Goal: Information Seeking & Learning: Learn about a topic

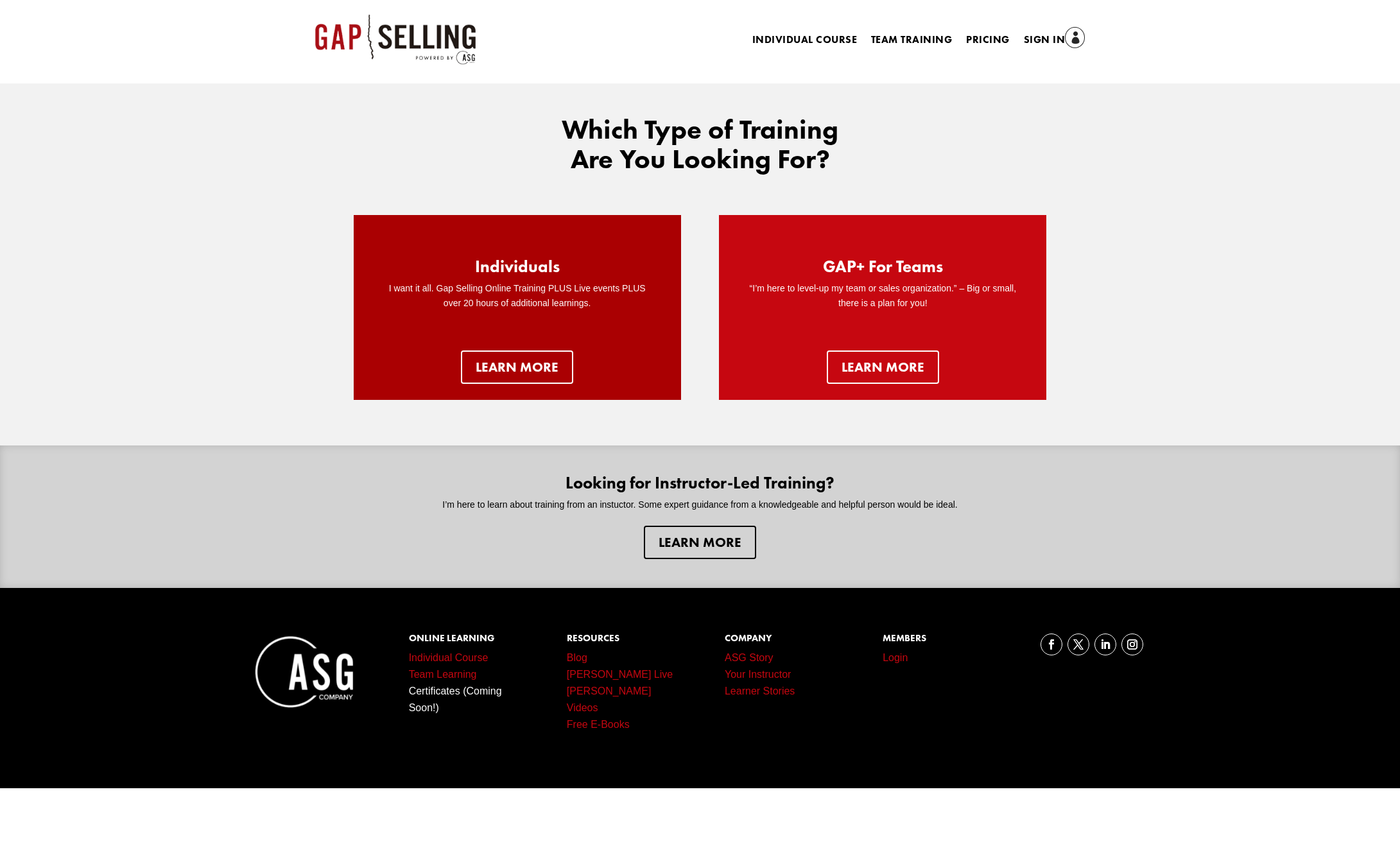
click at [514, 385] on div "Individuals I want it all. Gap Selling Online Training PLUS Live events PLUS ov…" at bounding box center [518, 307] width 328 height 185
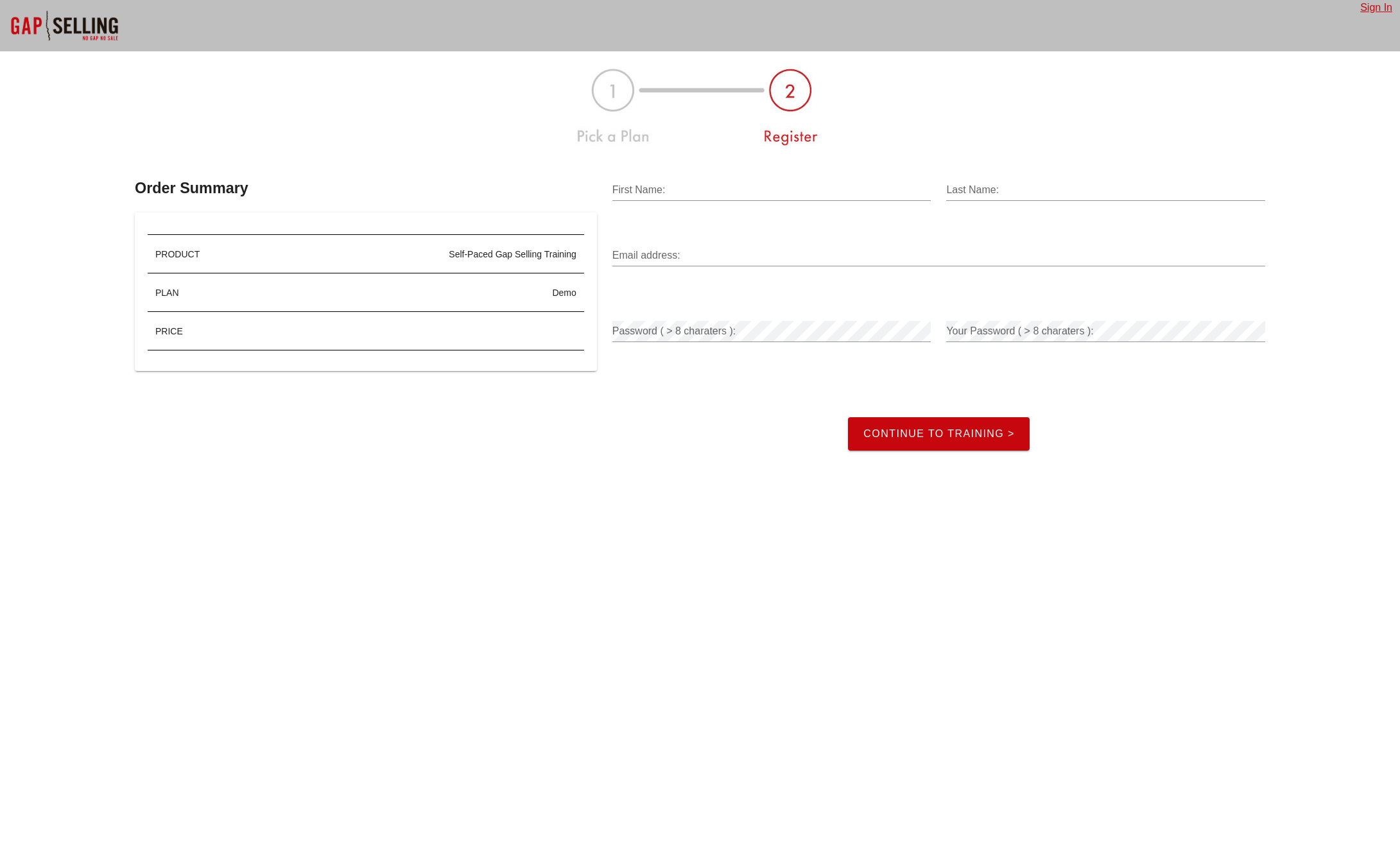
click at [753, 193] on input "First Name:" at bounding box center [771, 189] width 319 height 20
type input "Miles"
type input "Tabibian"
type input "milestabibian@gmail.com"
click at [767, 308] on div "Password ( > 8 charaters ): Password is required" at bounding box center [771, 325] width 334 height 75
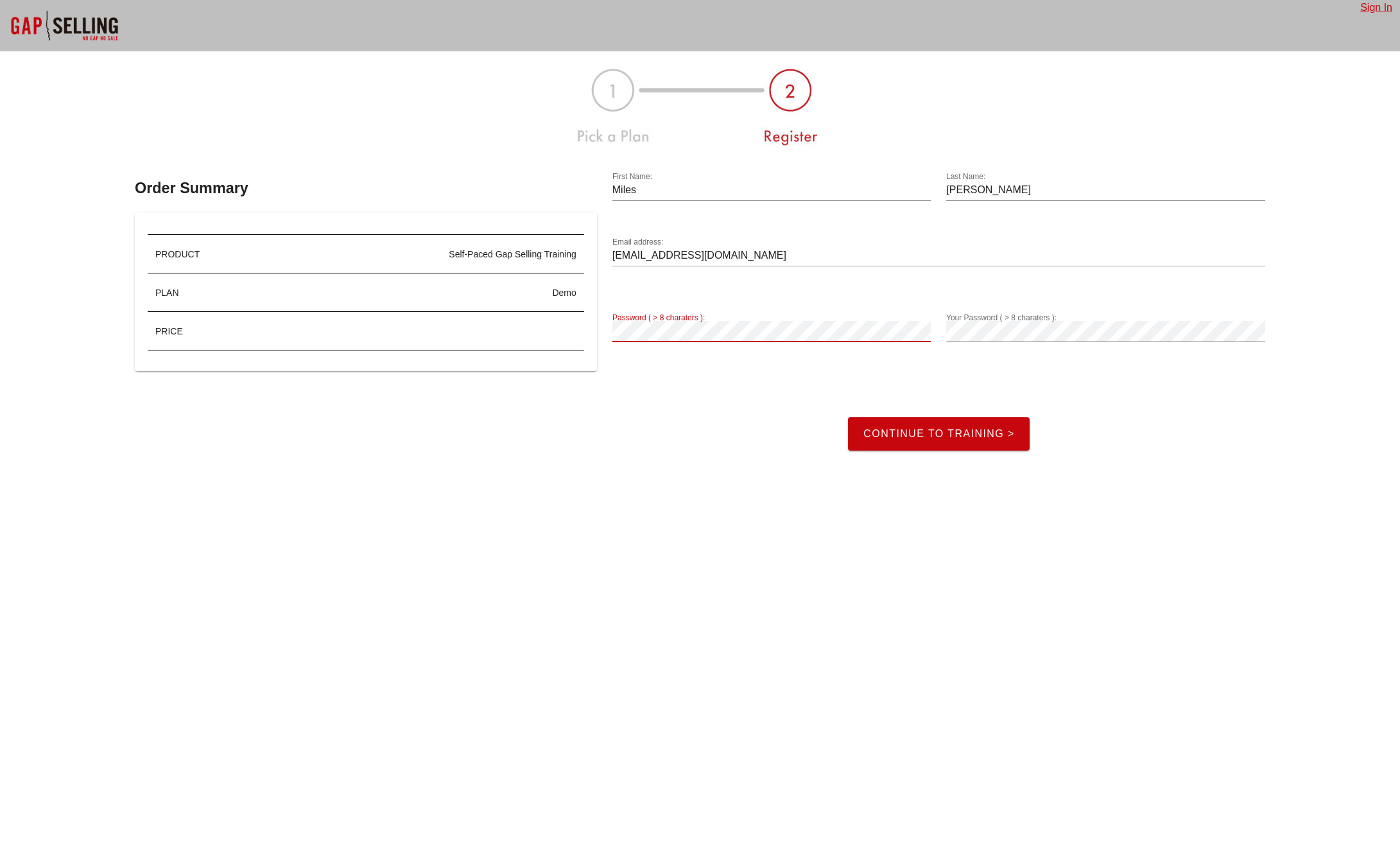
click at [912, 439] on span "Continue to Training >" at bounding box center [939, 433] width 152 height 11
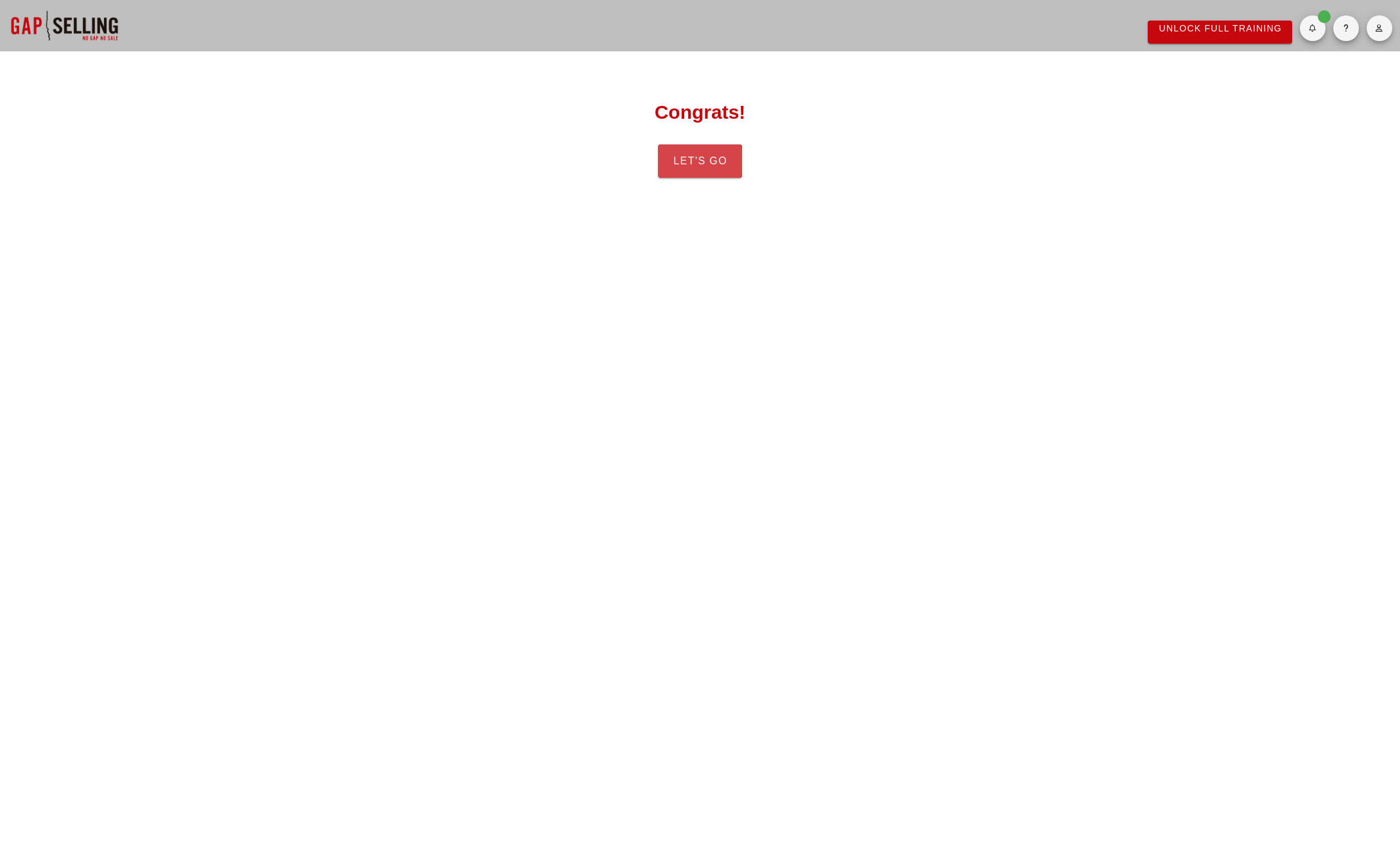
click at [709, 162] on span "Let's Go" at bounding box center [700, 161] width 54 height 11
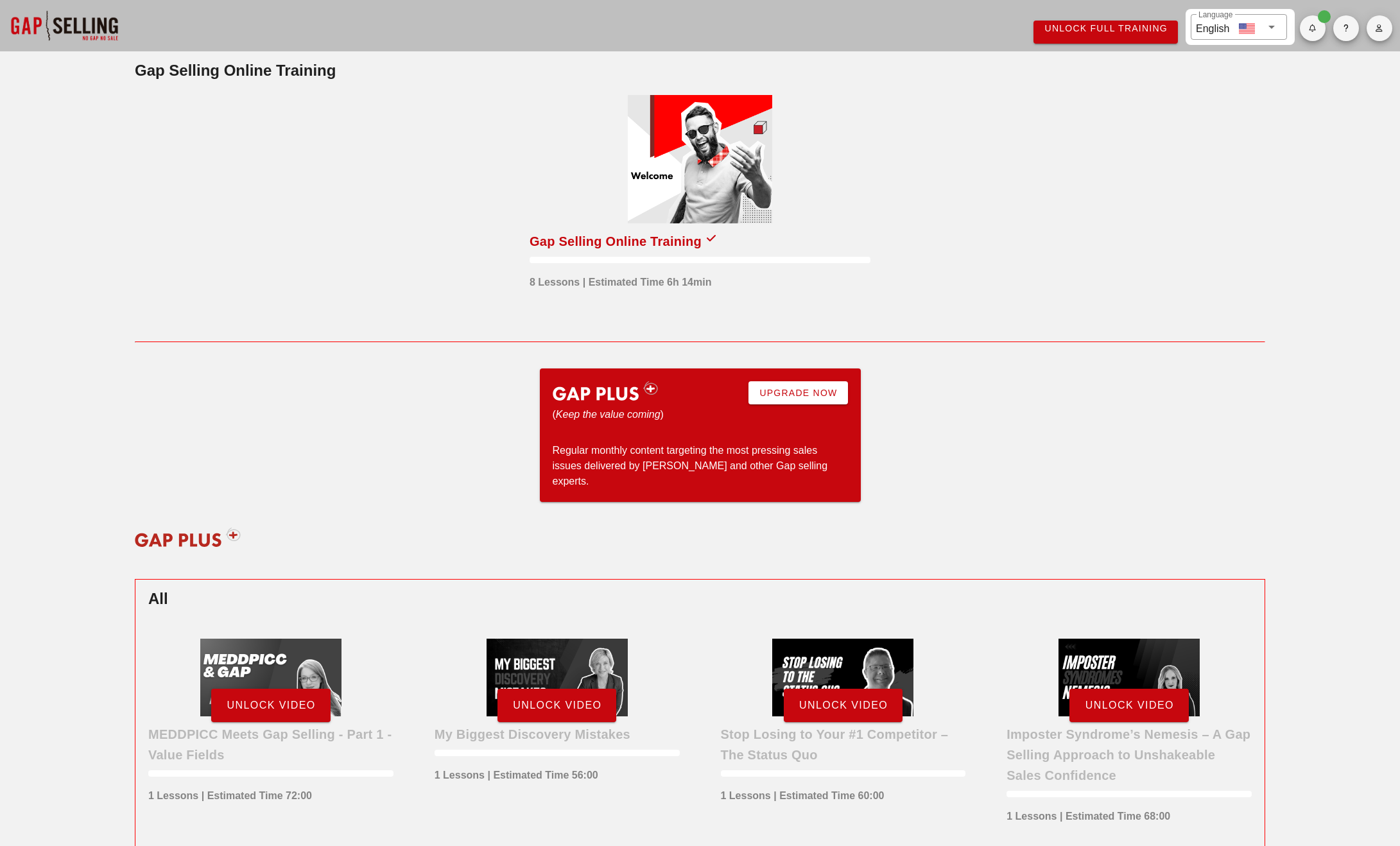
click at [703, 172] on div at bounding box center [700, 159] width 144 height 128
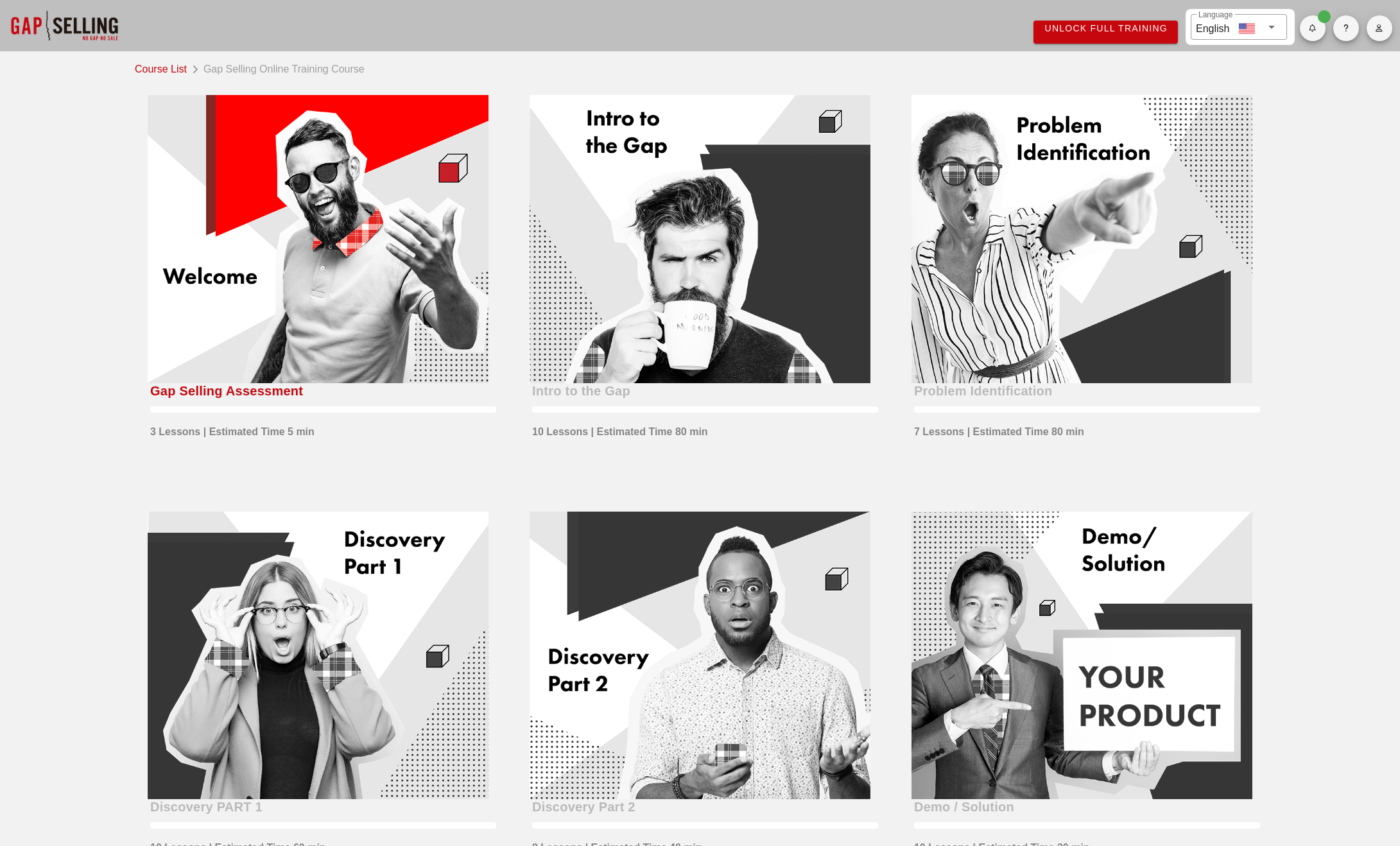
click at [1316, 238] on div "Course List Gap Selling Online Training Course Gap Selling Assessment 3 Lessons…" at bounding box center [700, 688] width 1400 height 1272
click at [319, 277] on div at bounding box center [318, 239] width 341 height 288
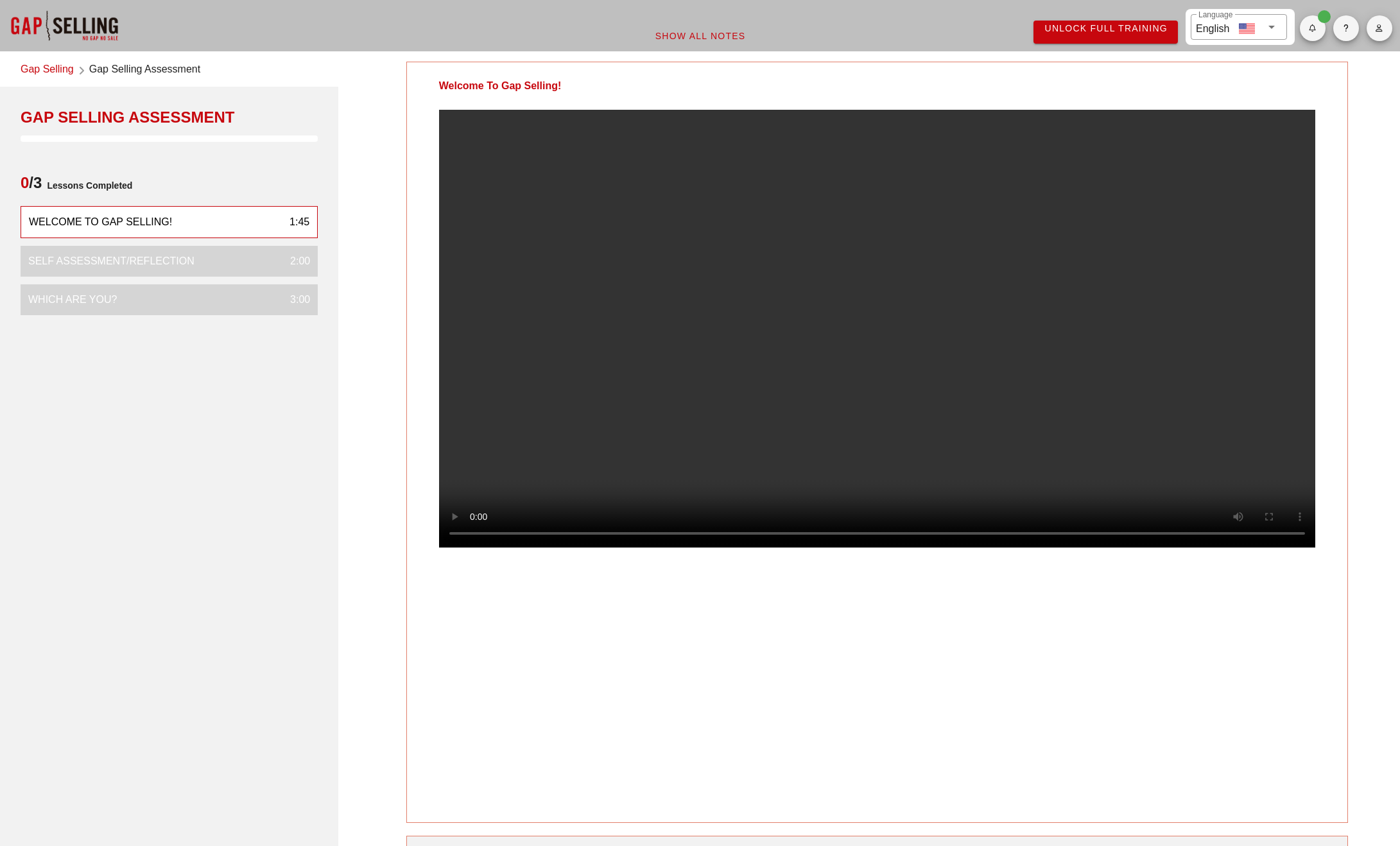
click at [1133, 748] on div "Welcome To Gap Selling!" at bounding box center [877, 442] width 942 height 761
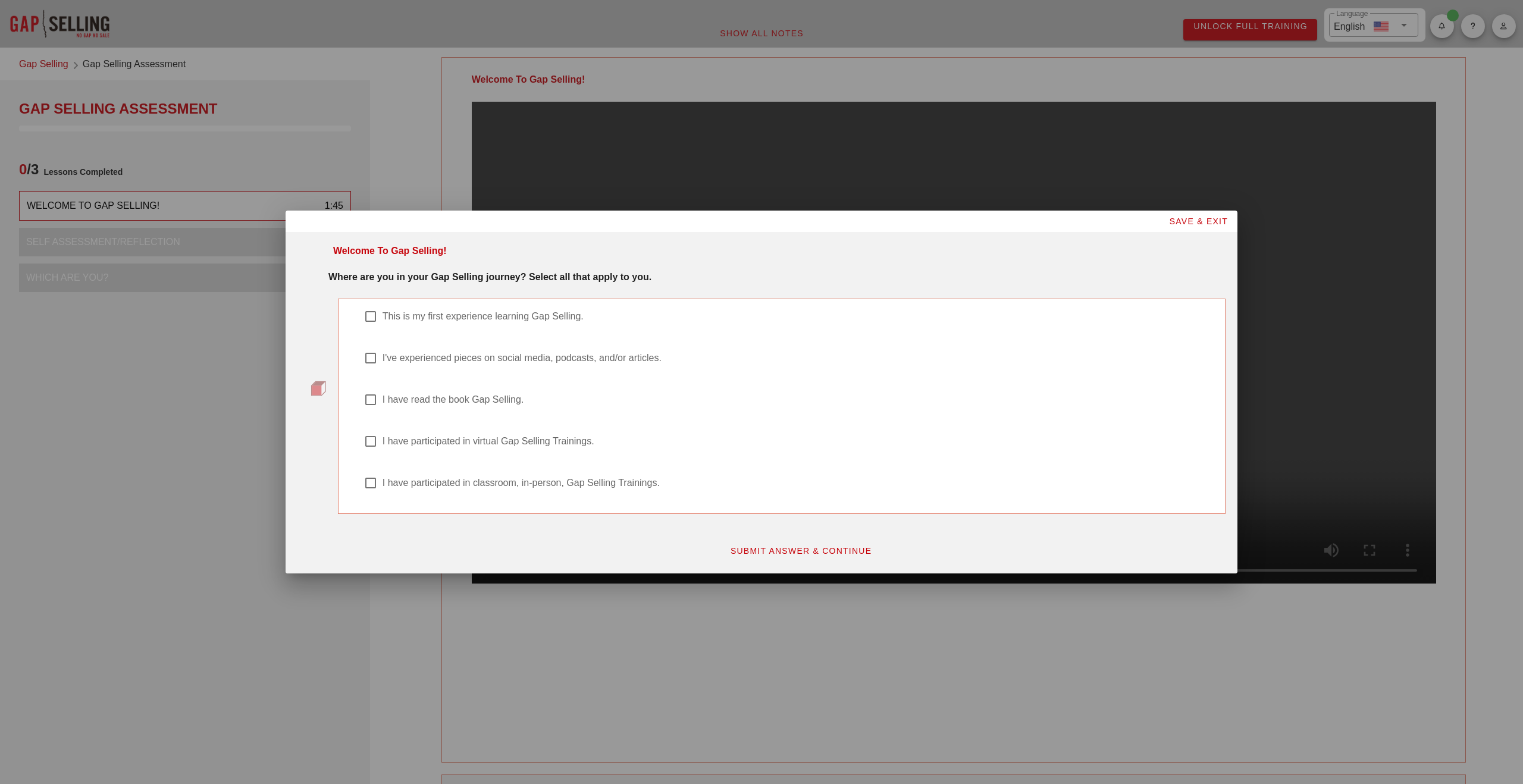
click at [367, 404] on div at bounding box center [370, 399] width 20 height 20
checkbox input "true"
click at [800, 550] on span "SUBMIT ANSWER & CONTINUE" at bounding box center [801, 551] width 142 height 10
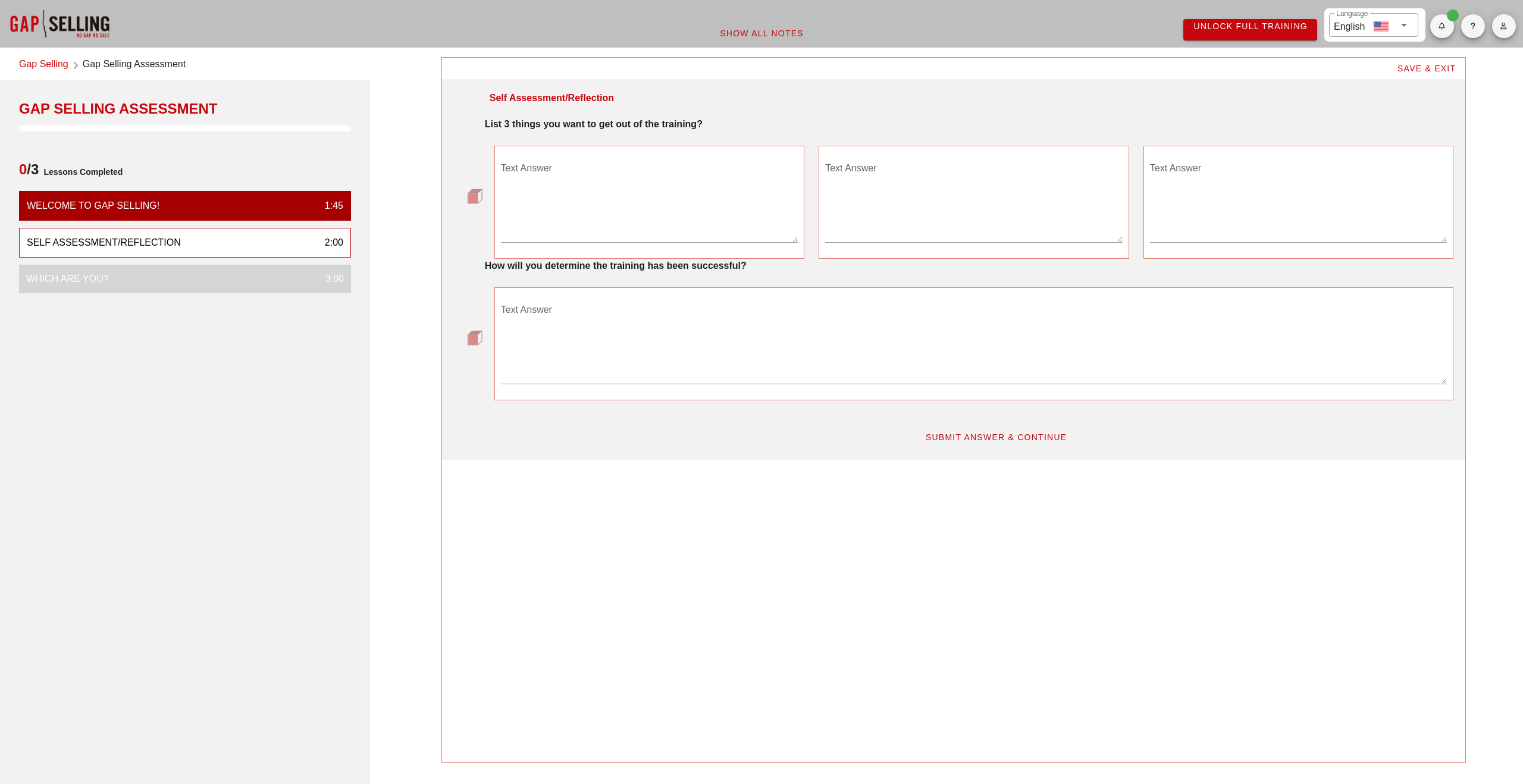
click at [604, 231] on textarea "Text Answer" at bounding box center [649, 200] width 297 height 83
paste textarea "Have the knowledge and ability to run world-class discovery."
type textarea "Have the knowledge and ability to run world-class discovery."
click at [905, 227] on textarea "Text Answer" at bounding box center [974, 200] width 297 height 83
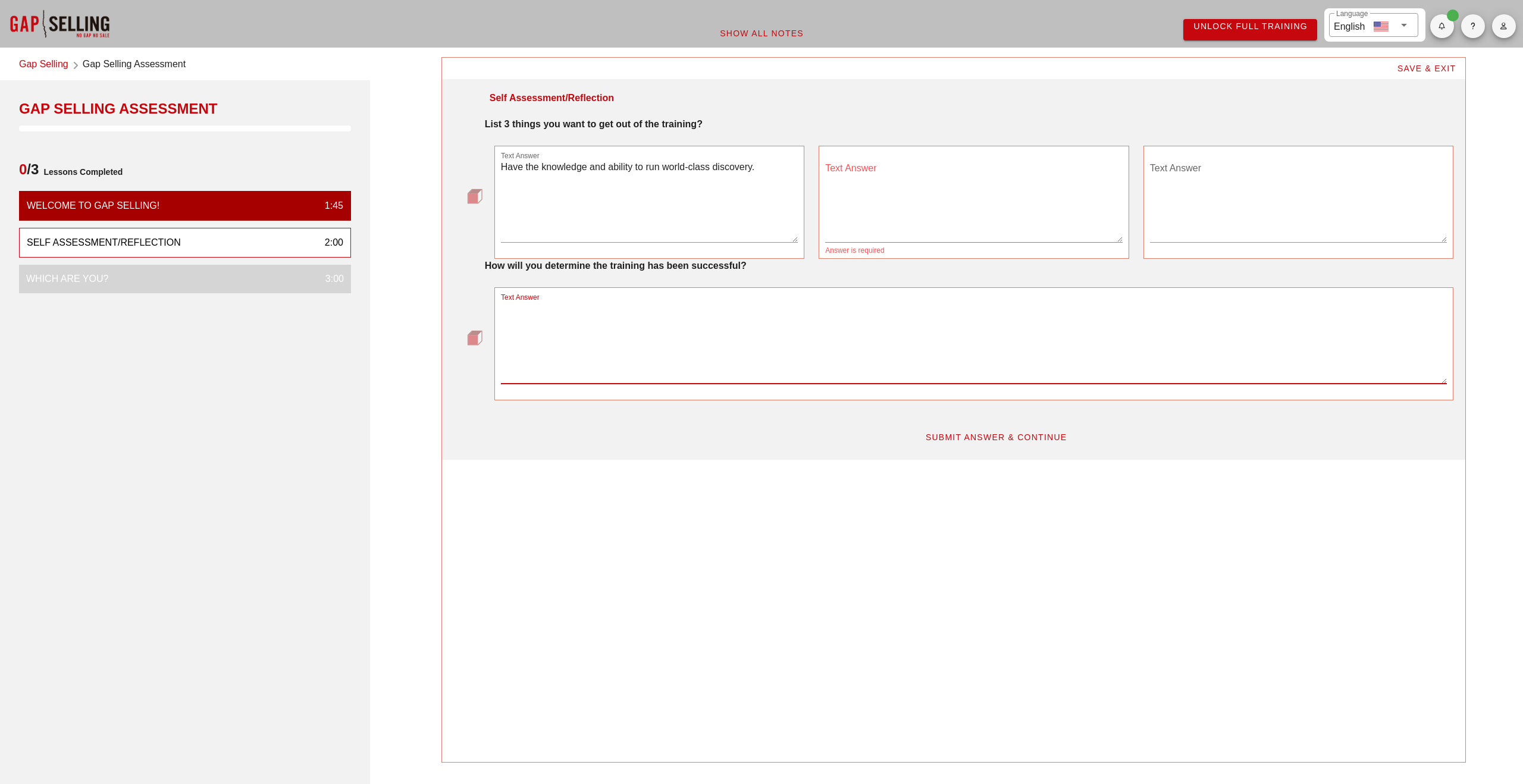
click at [776, 371] on textarea "Text Answer" at bounding box center [974, 342] width 947 height 83
paste textarea "After a discovery call, assuming the prospect was engaging and open to talk wit…"
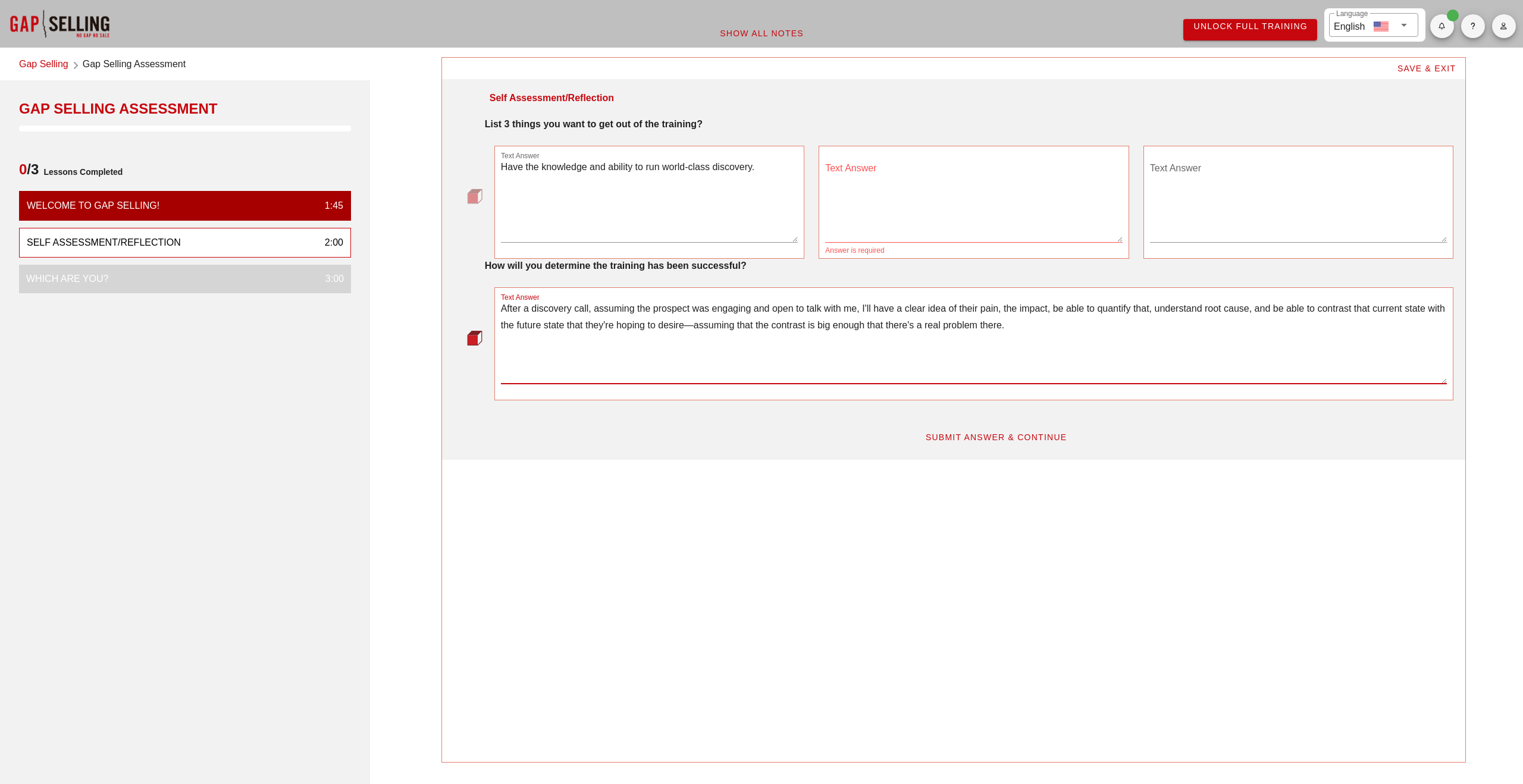
click at [886, 308] on textarea "After a discovery call, assuming the prospect was engaging and open to talk wit…" at bounding box center [974, 342] width 947 height 83
paste textarea "the knowledge, but more importantly, the ability to determine"
click at [1257, 311] on textarea "After a discovery call, assuming the prospect was engaging and open to talk wit…" at bounding box center [974, 342] width 947 height 83
type textarea "After a discovery call, assuming the prospect was engaging and open to talk wit…"
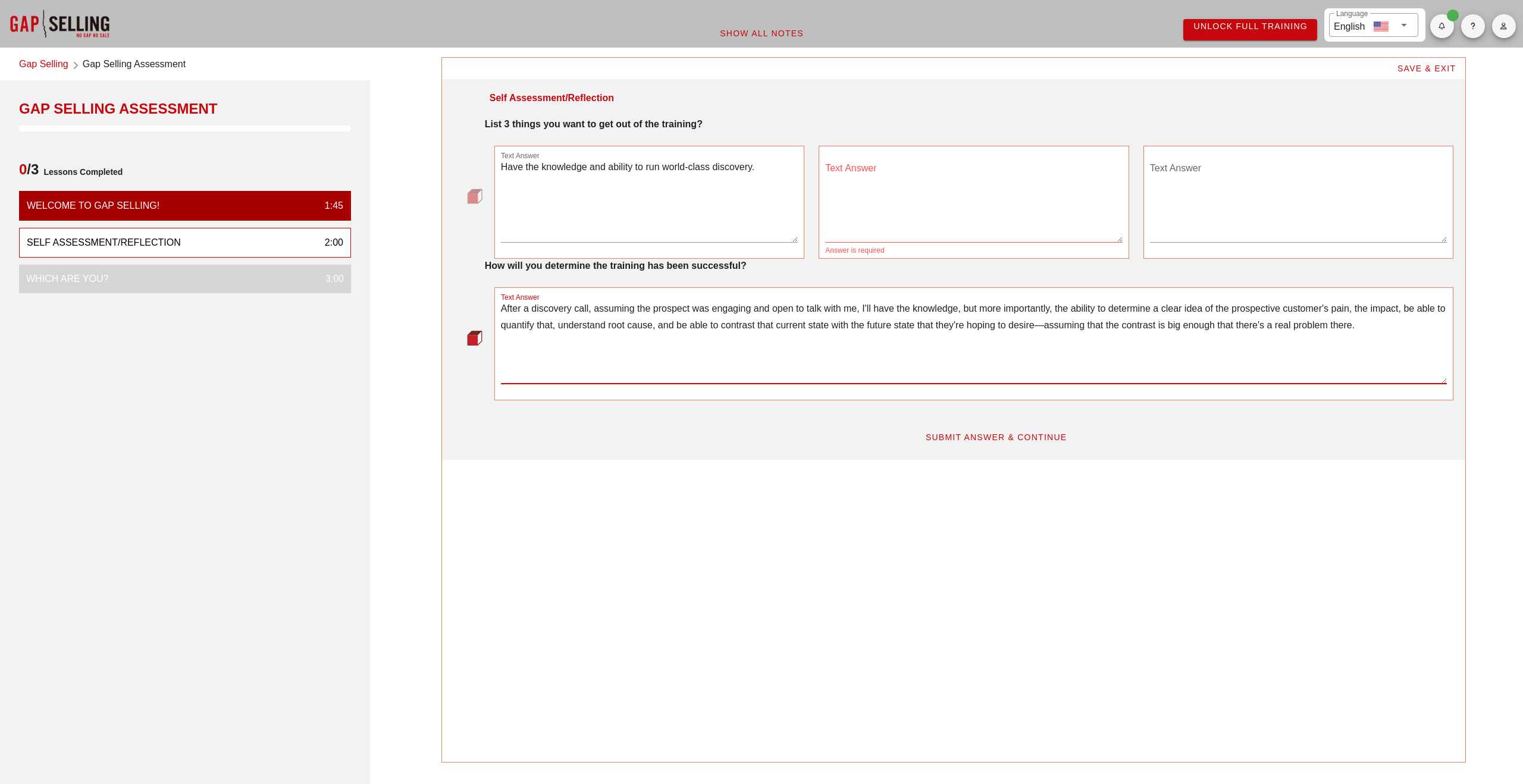
click at [890, 229] on textarea "Text Answer" at bounding box center [974, 200] width 297 height 83
paste textarea "Be able to disqualify prospective customers early."
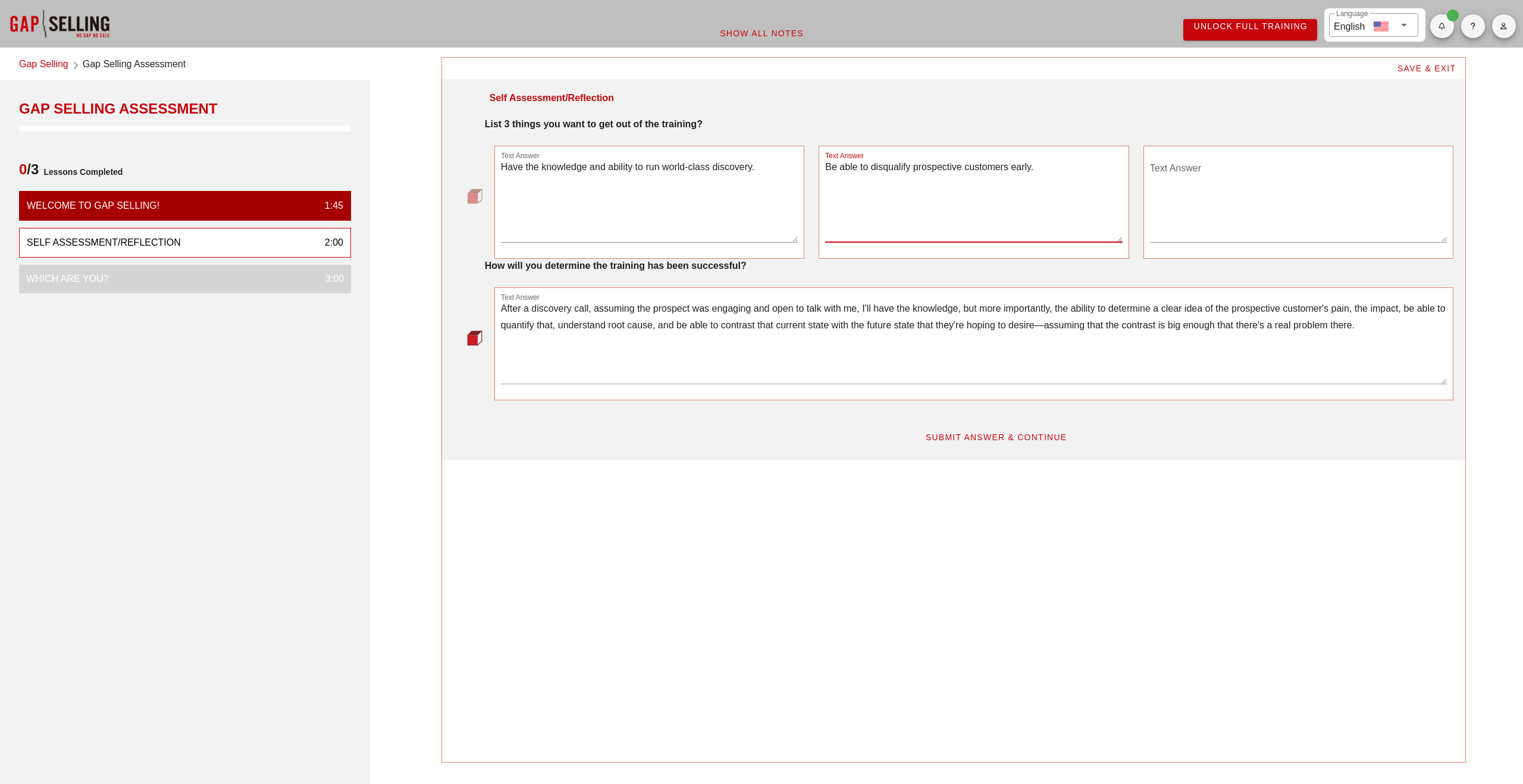
type textarea "Be able to disqualify prospective customers early."
click at [1205, 224] on textarea "Text Answer" at bounding box center [1298, 200] width 297 height 83
paste textarea "Be able to not just be an order taker, but be able to explore for larger proble…"
type textarea "Be able to not just be an order taker, but be able to explore for larger proble…"
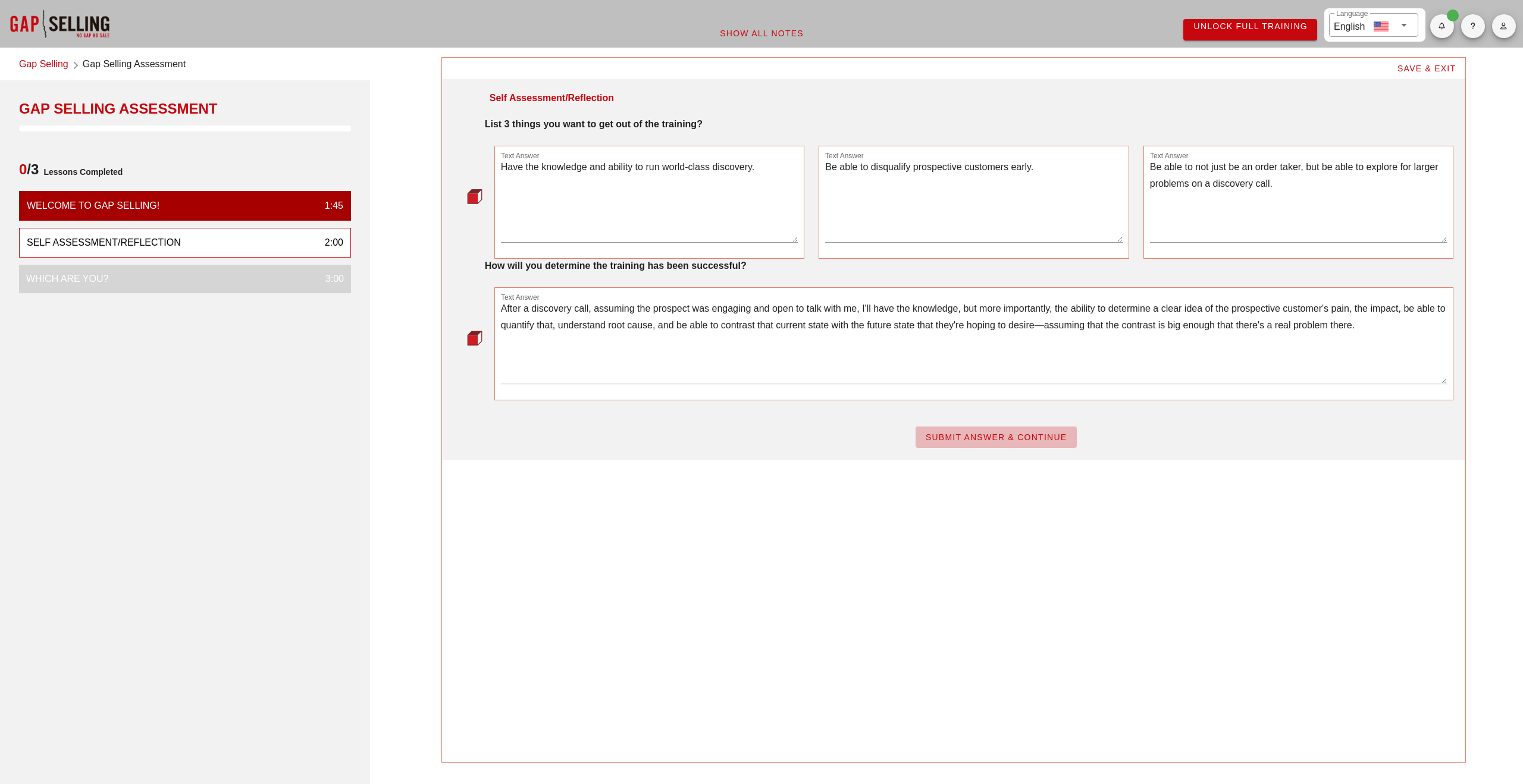
click at [983, 435] on span "SUBMIT ANSWER & CONTINUE" at bounding box center [996, 437] width 142 height 10
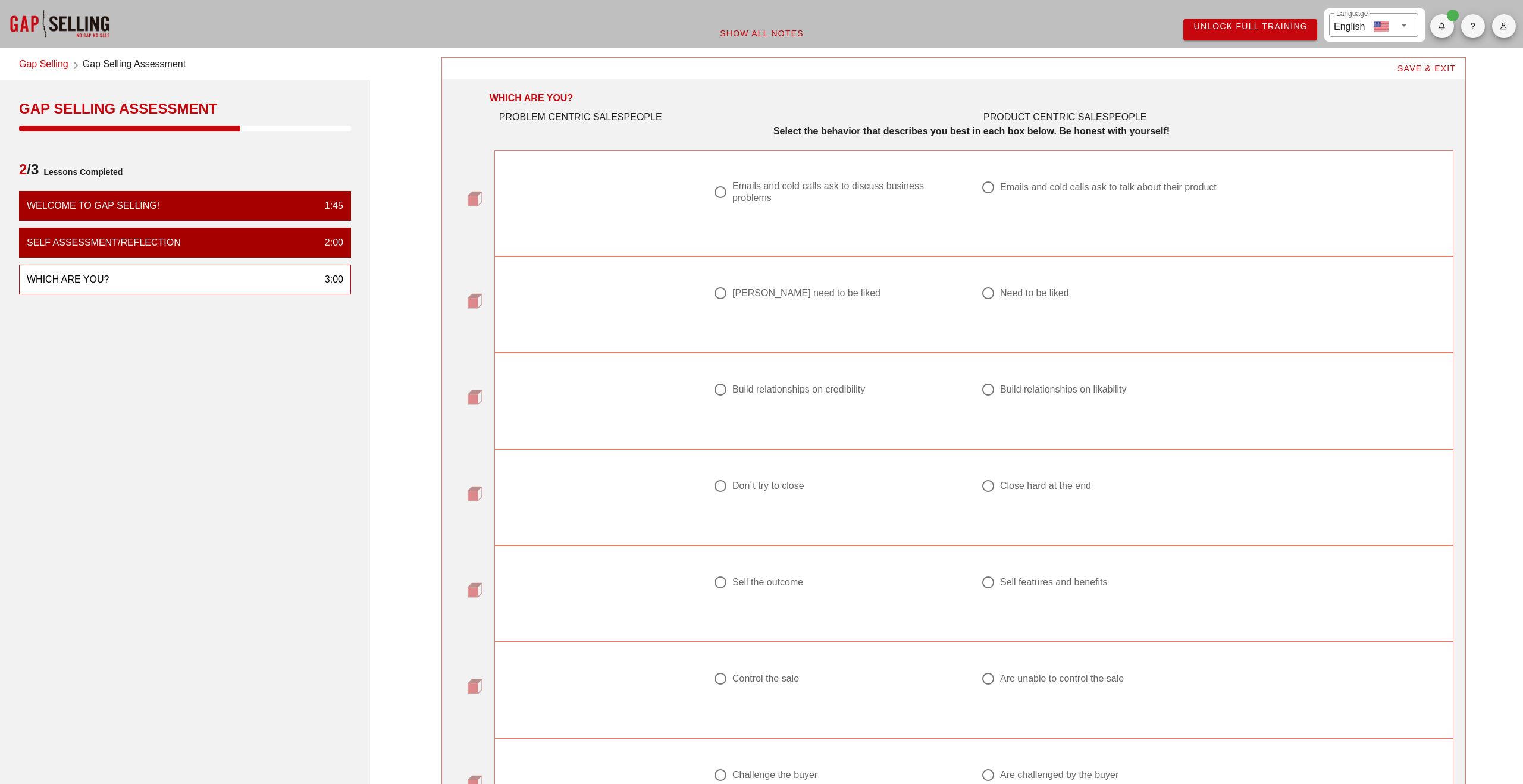
click at [718, 192] on div at bounding box center [721, 192] width 20 height 20
radio input "true"
click at [989, 298] on div at bounding box center [988, 293] width 20 height 20
radio input "true"
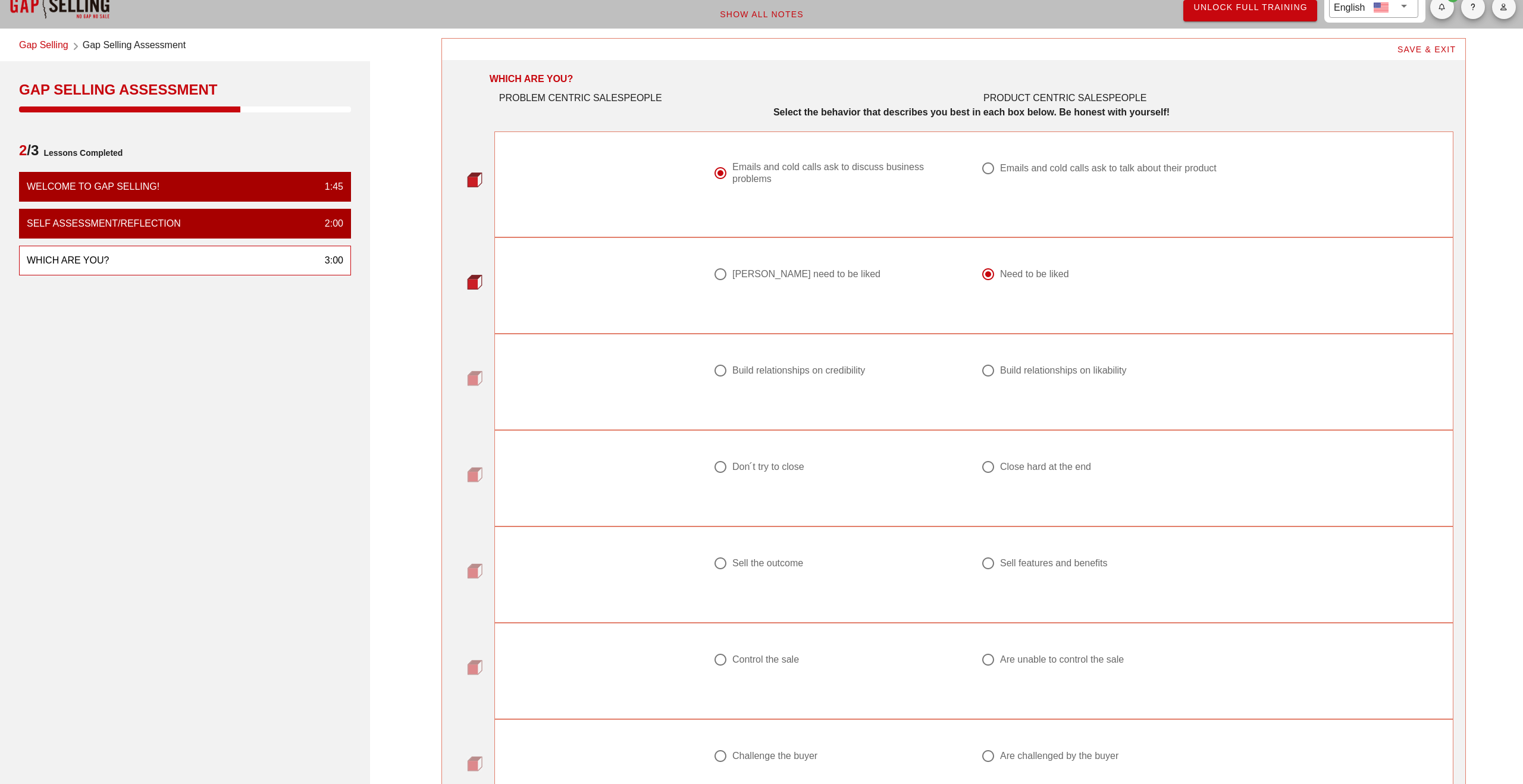
scroll to position [25, 0]
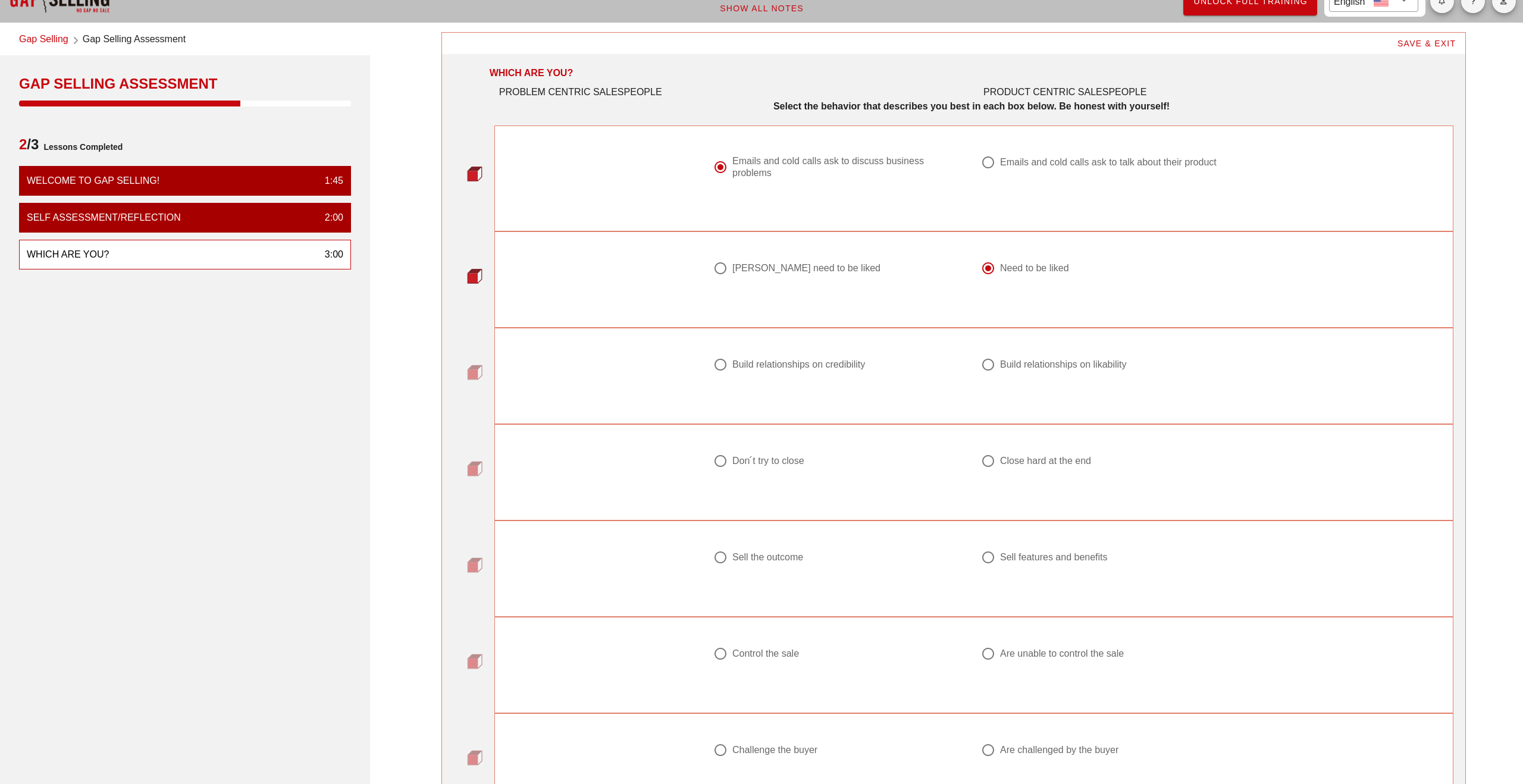
click at [989, 364] on div at bounding box center [988, 364] width 20 height 20
radio input "true"
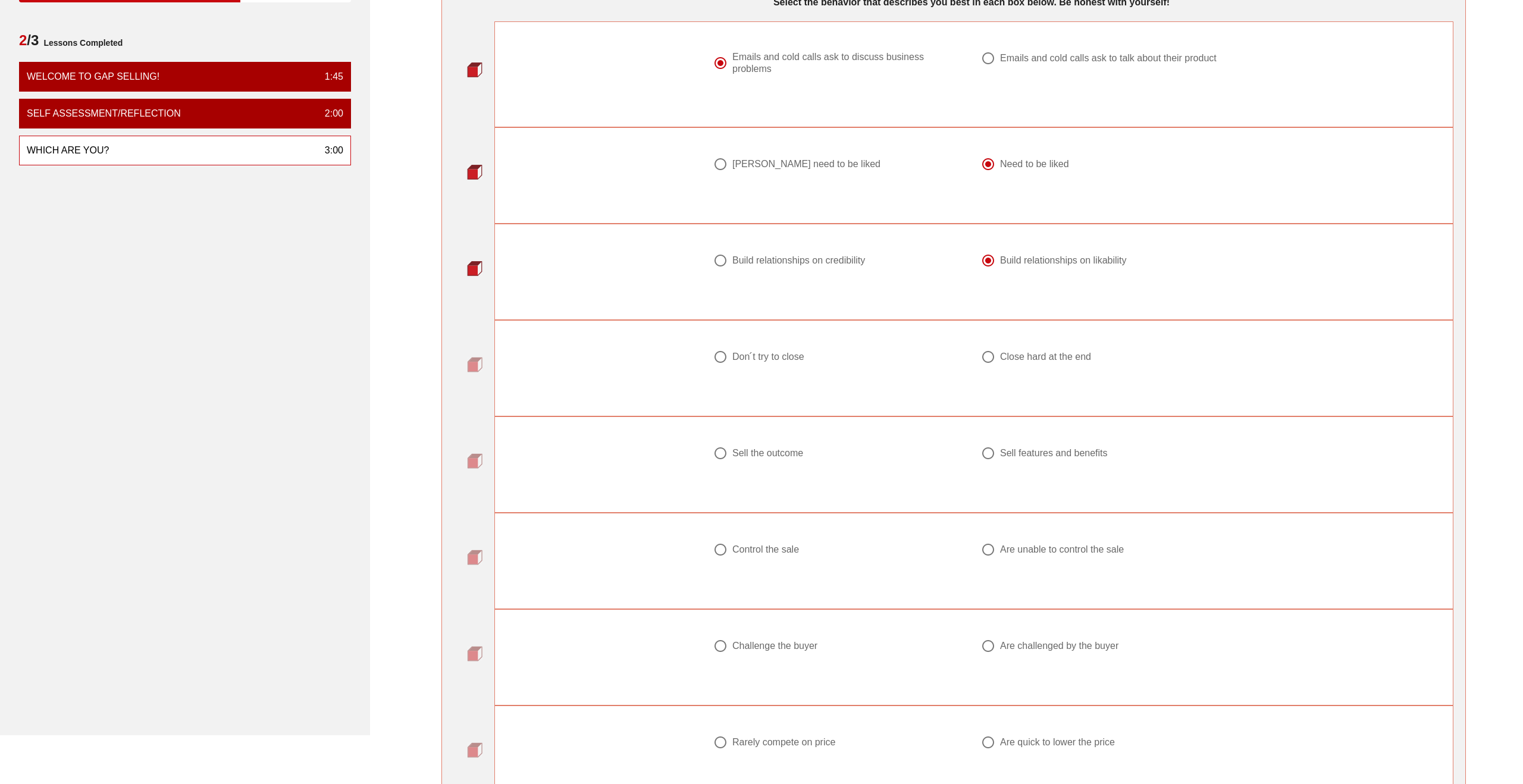
scroll to position [131, 0]
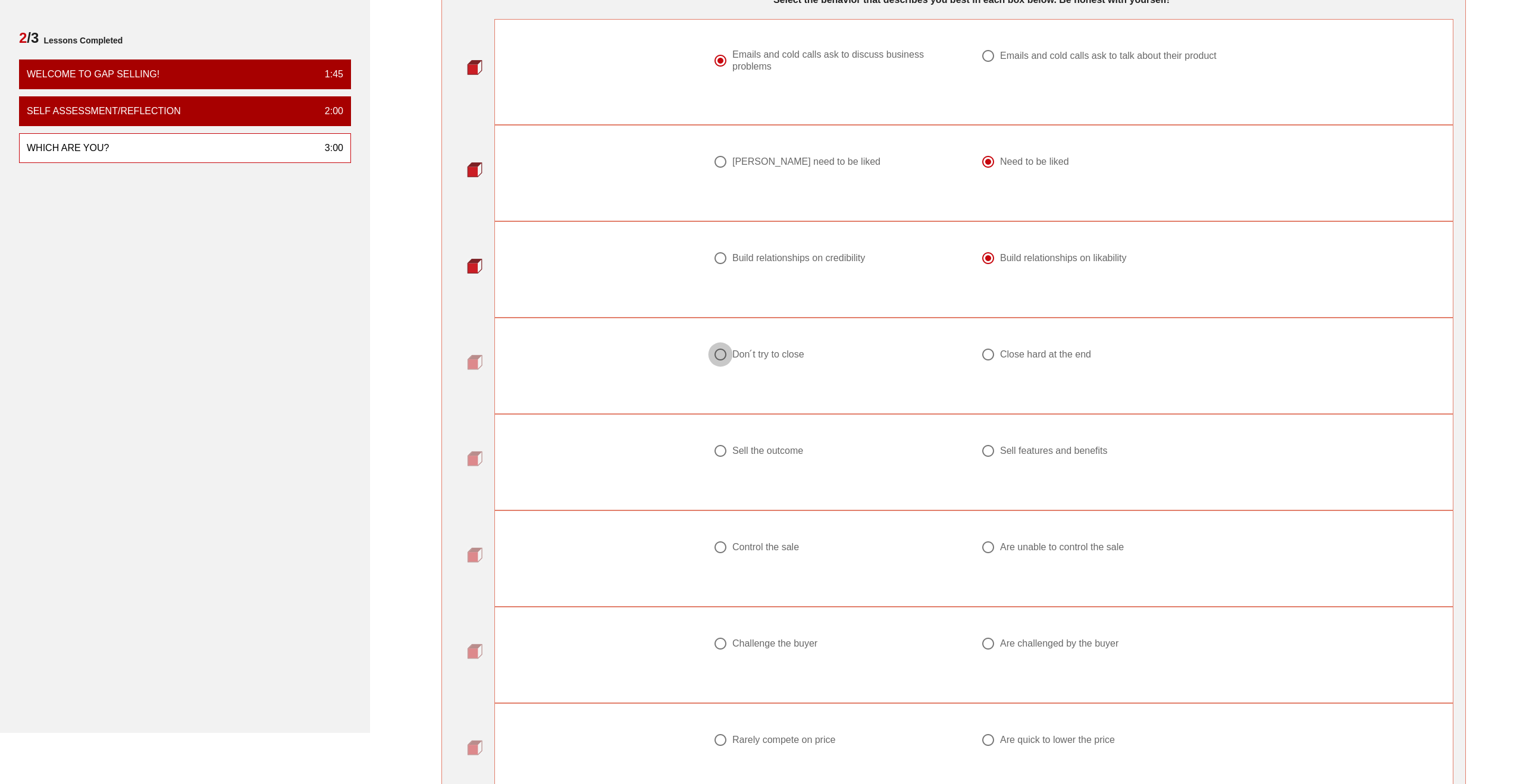
click at [719, 352] on div at bounding box center [721, 354] width 20 height 20
radio input "true"
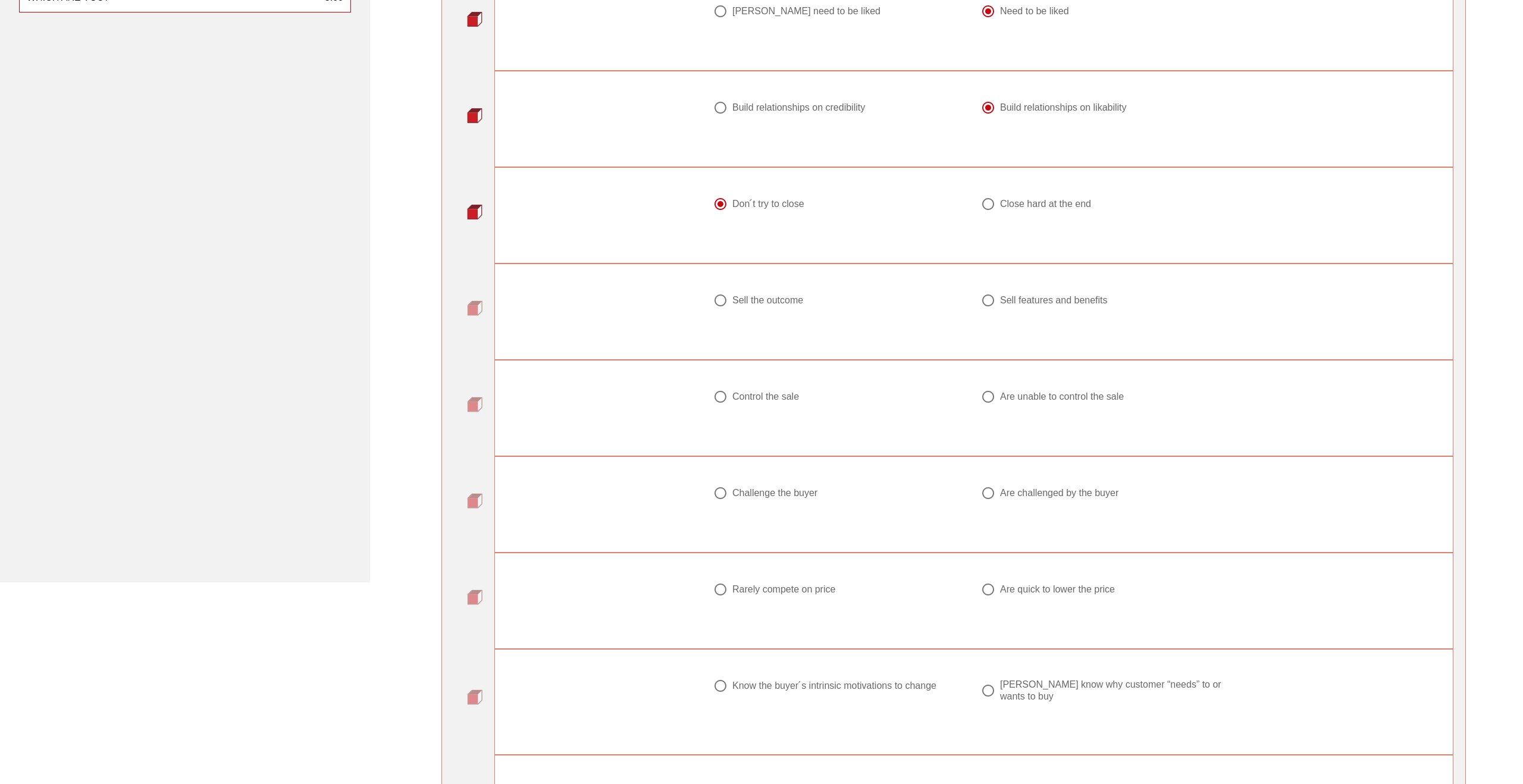
scroll to position [290, 0]
click at [985, 299] on div at bounding box center [988, 292] width 20 height 20
radio input "true"
click at [984, 389] on div at bounding box center [988, 389] width 20 height 20
radio input "true"
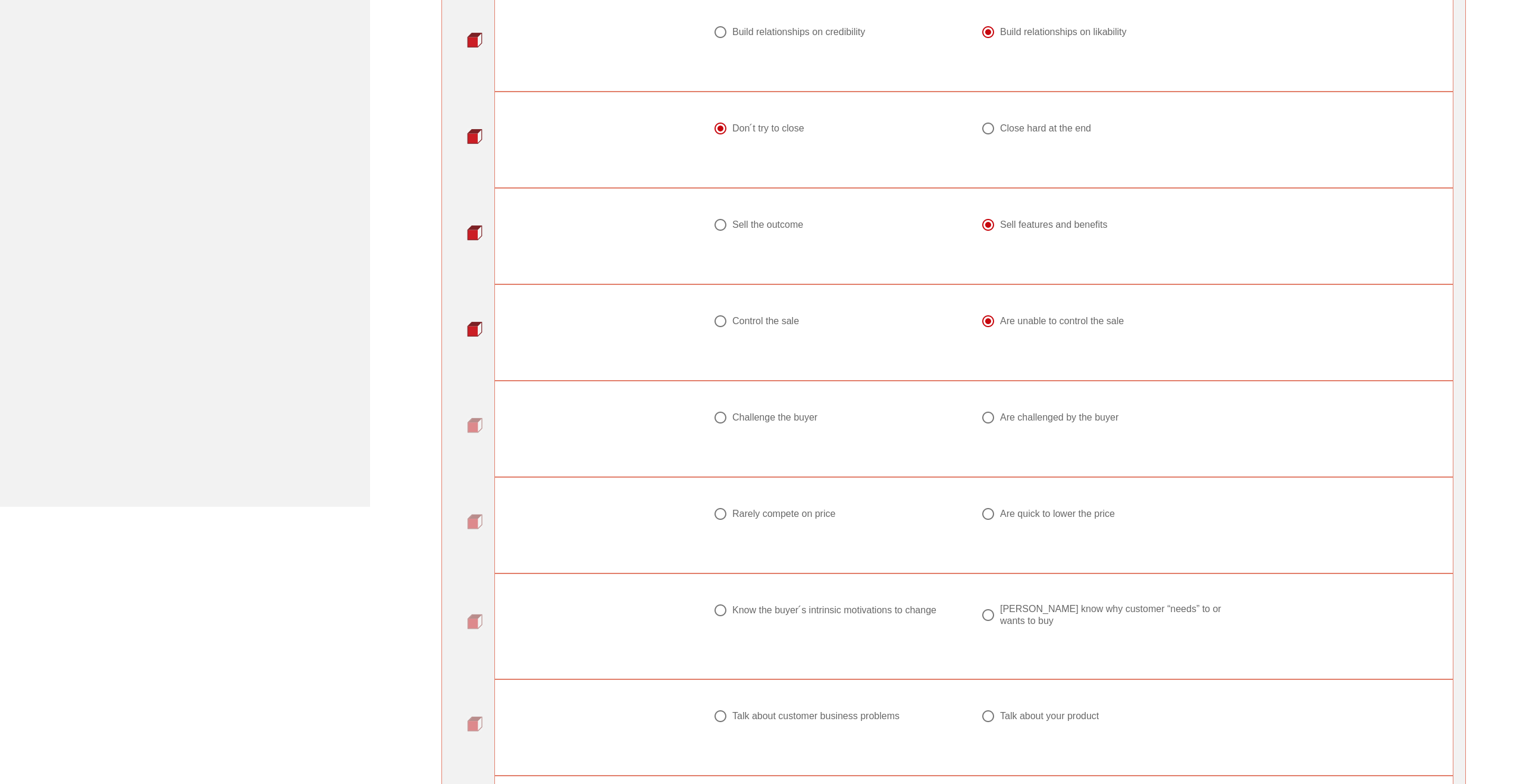
scroll to position [364, 0]
click at [987, 412] on div at bounding box center [988, 410] width 20 height 20
radio input "true"
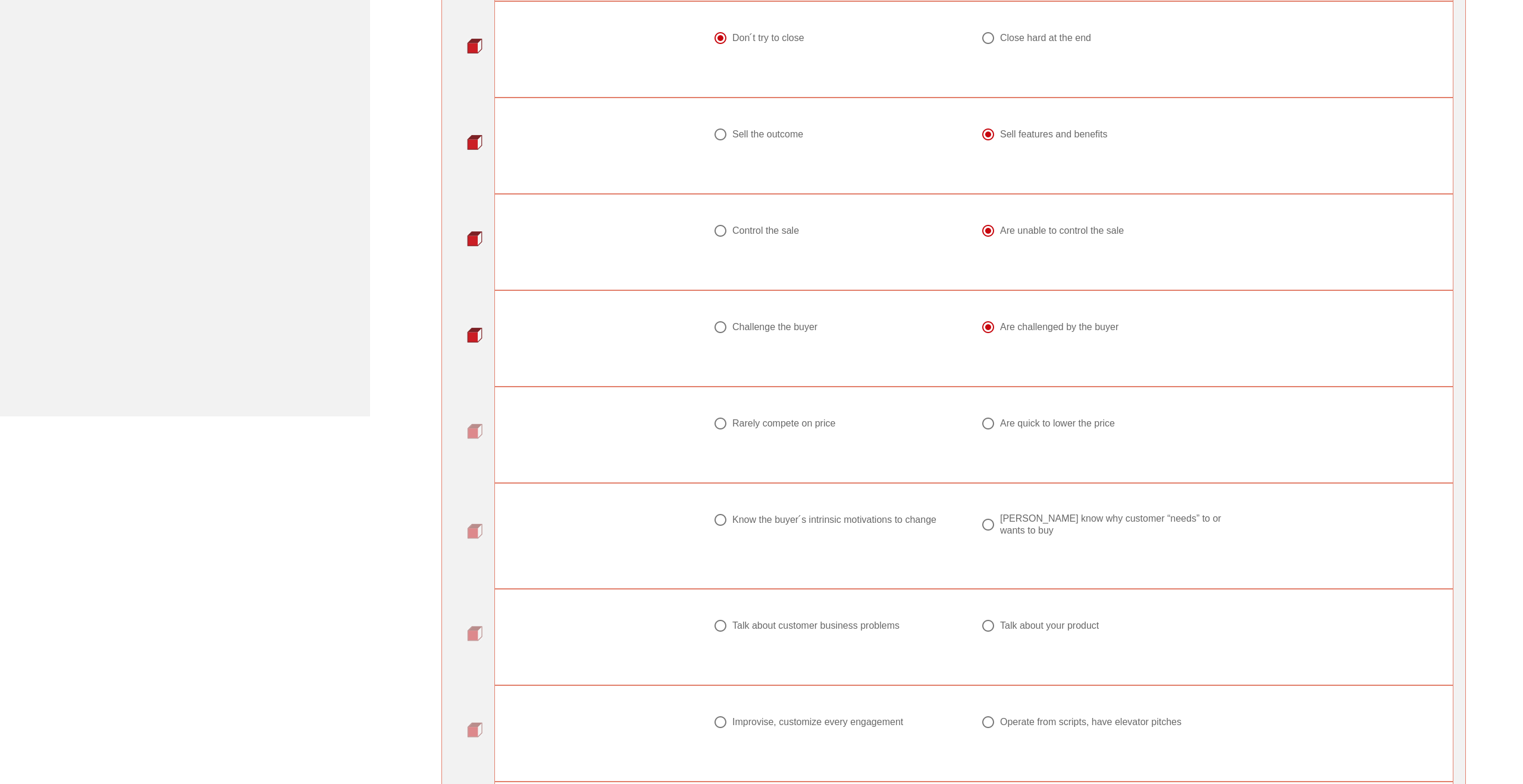
scroll to position [456, 0]
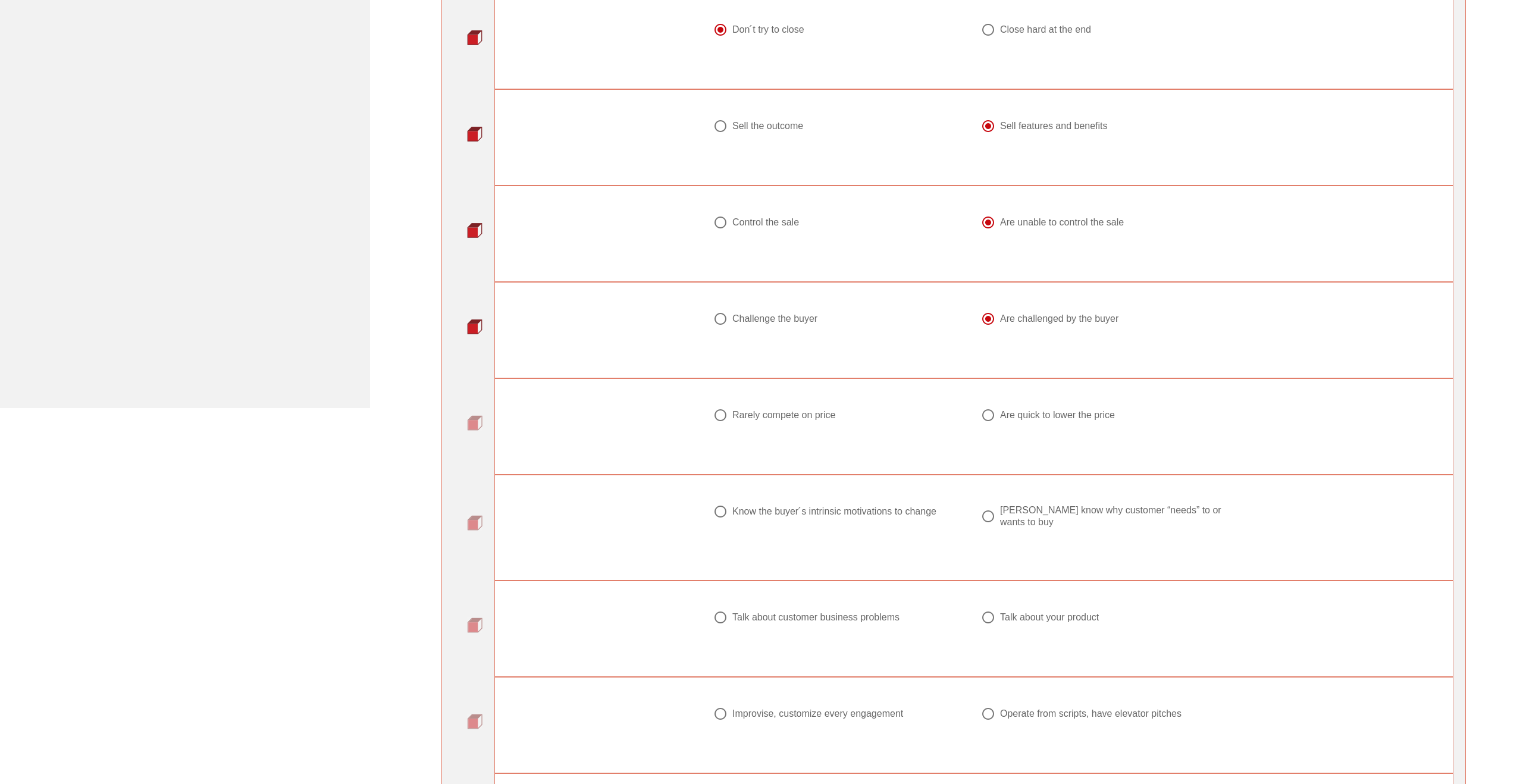
click at [718, 411] on div at bounding box center [721, 415] width 20 height 20
radio input "true"
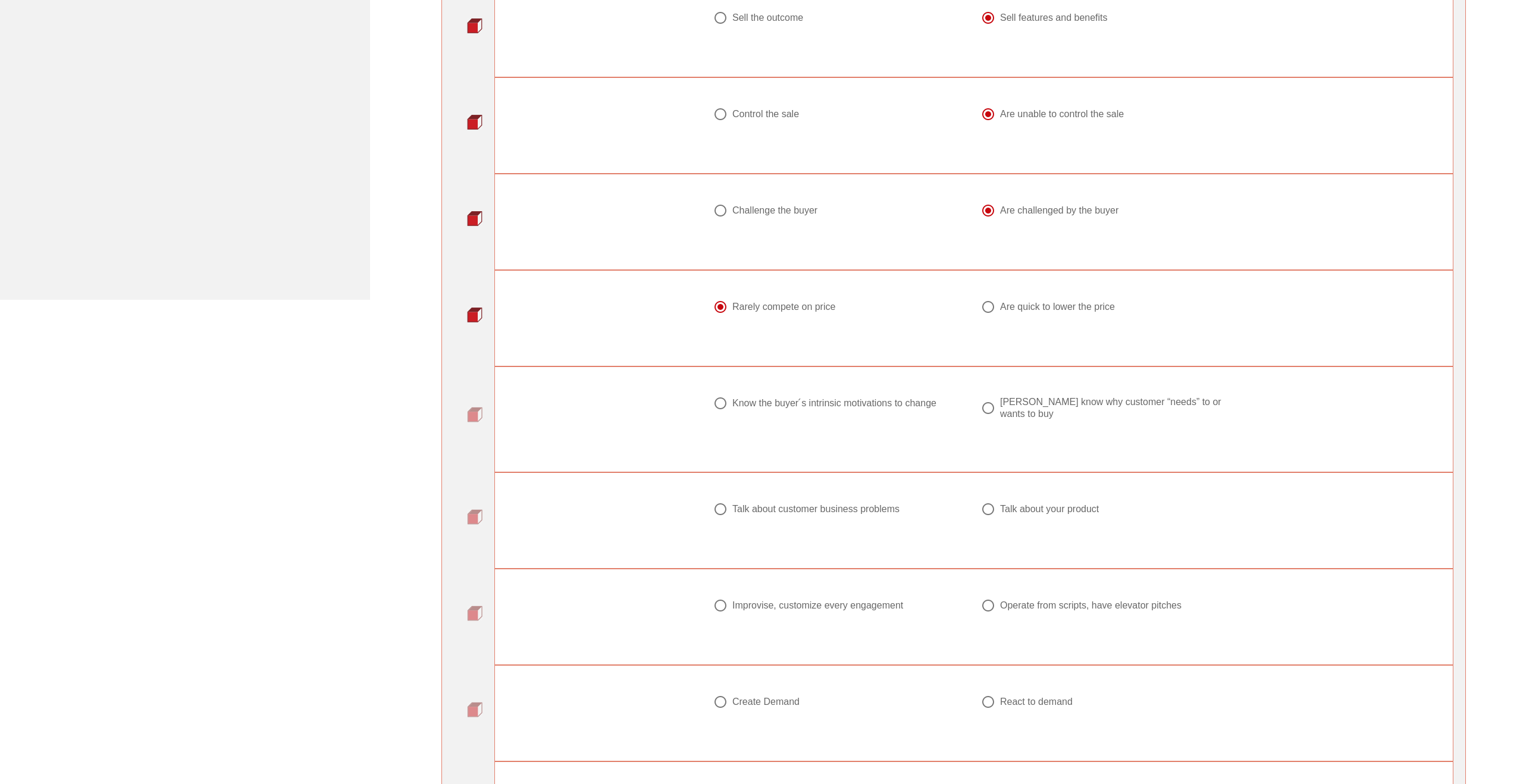
scroll to position [602, 0]
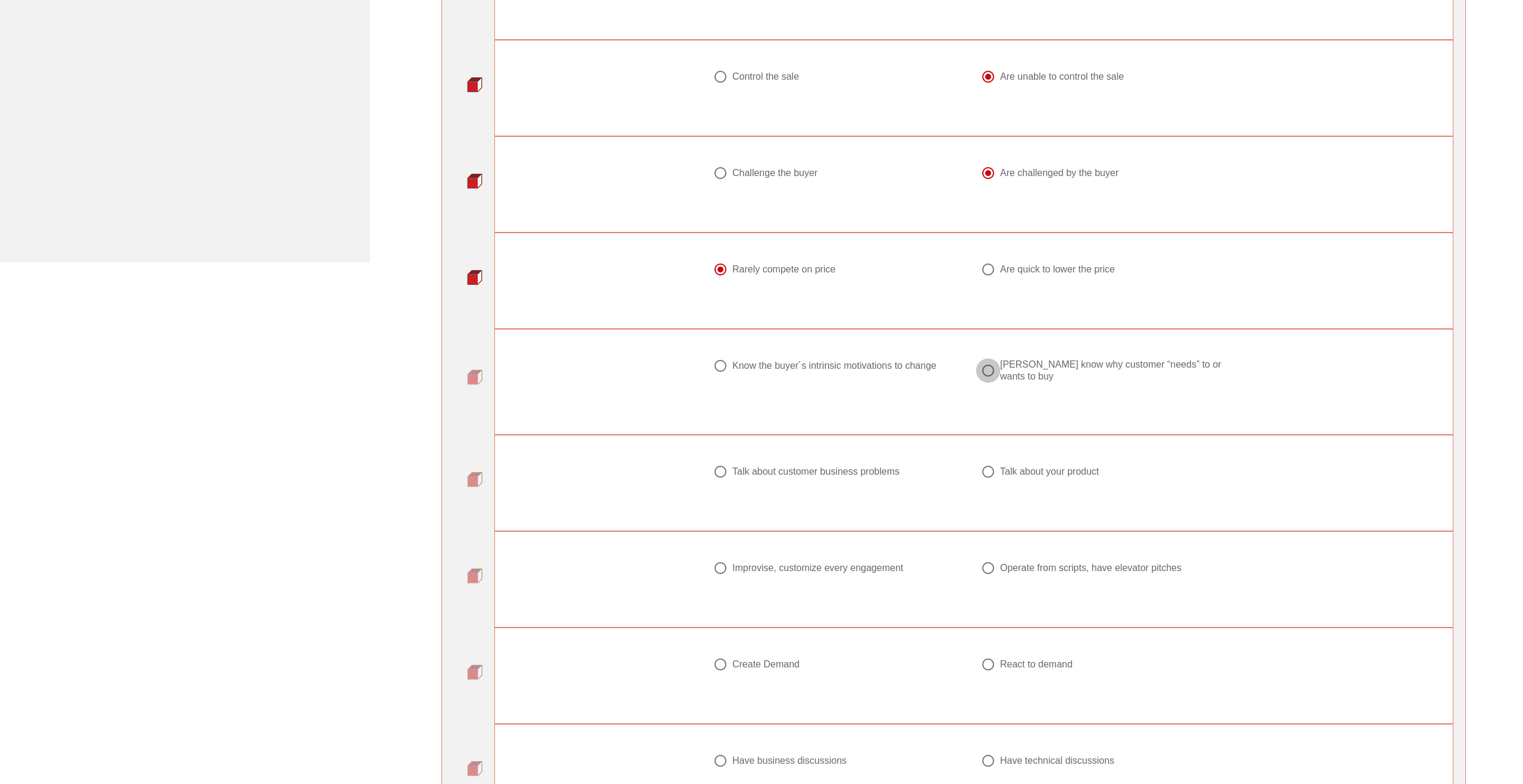
click at [982, 371] on div at bounding box center [988, 370] width 20 height 20
radio input "true"
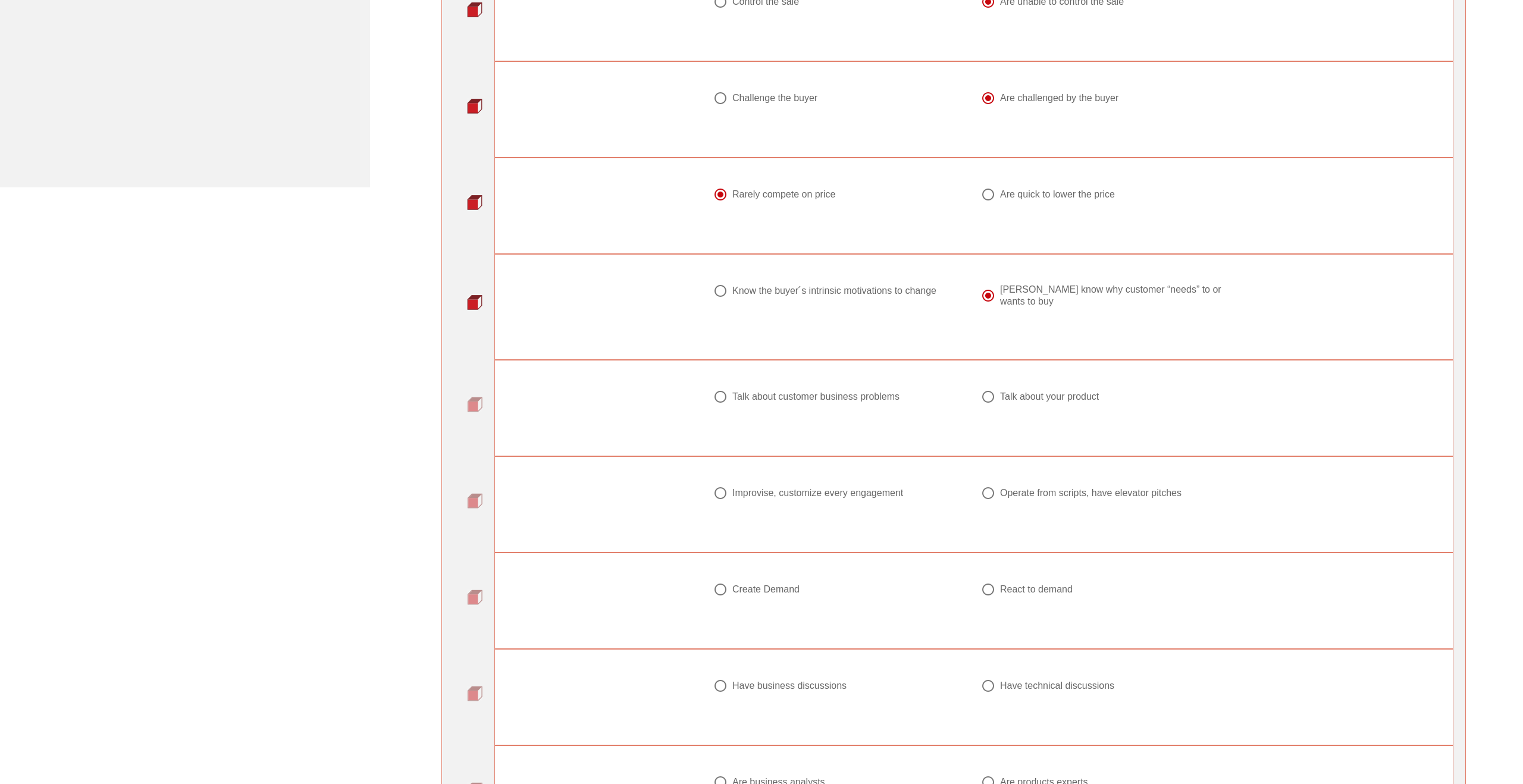
scroll to position [683, 0]
click at [757, 385] on div "Talk about customer business problems" at bounding box center [816, 391] width 167 height 12
radio input "true"
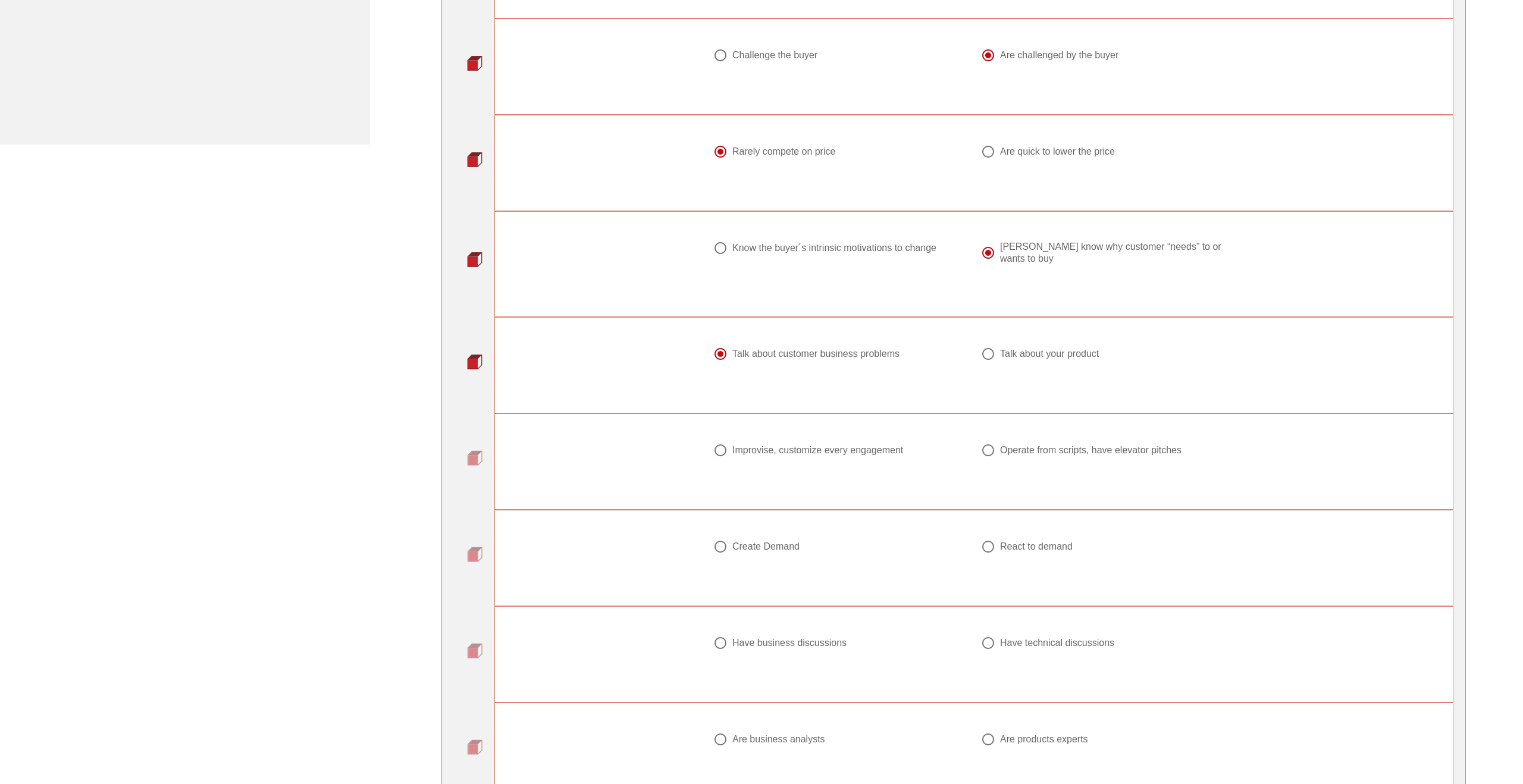
scroll to position [729, 0]
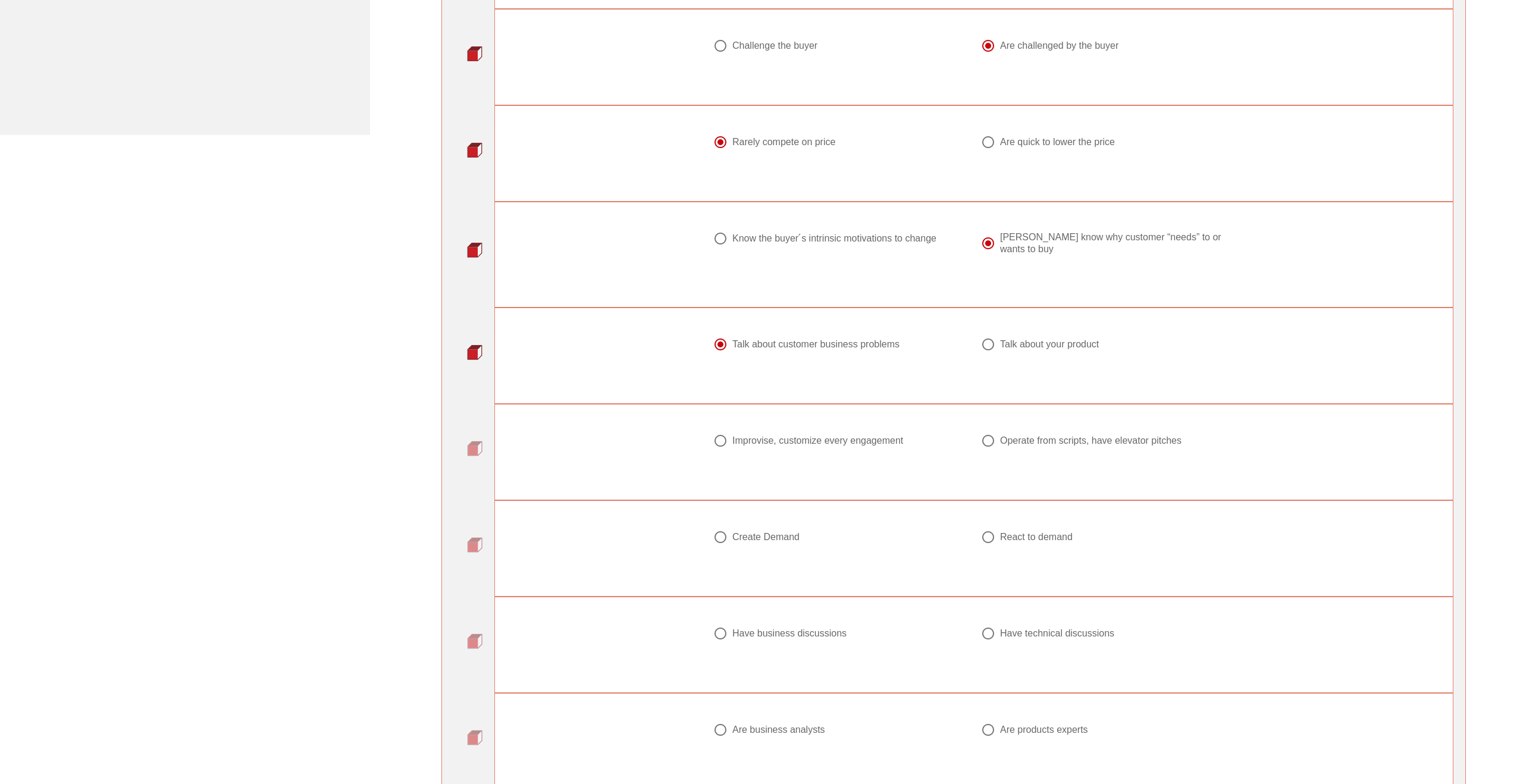
click at [985, 443] on div at bounding box center [988, 441] width 20 height 20
radio input "true"
click at [998, 541] on div at bounding box center [988, 537] width 20 height 20
radio input "true"
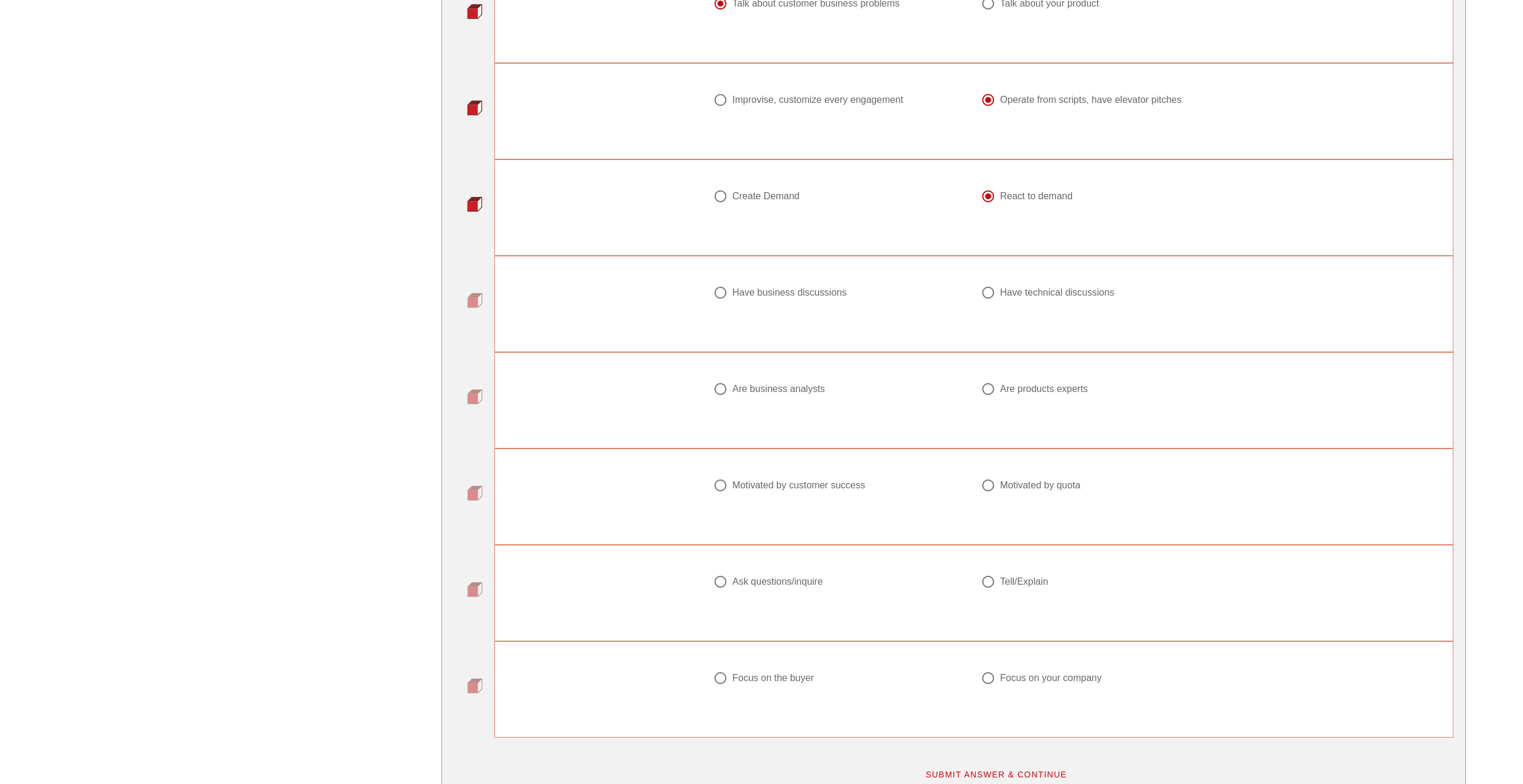
scroll to position [1081, 0]
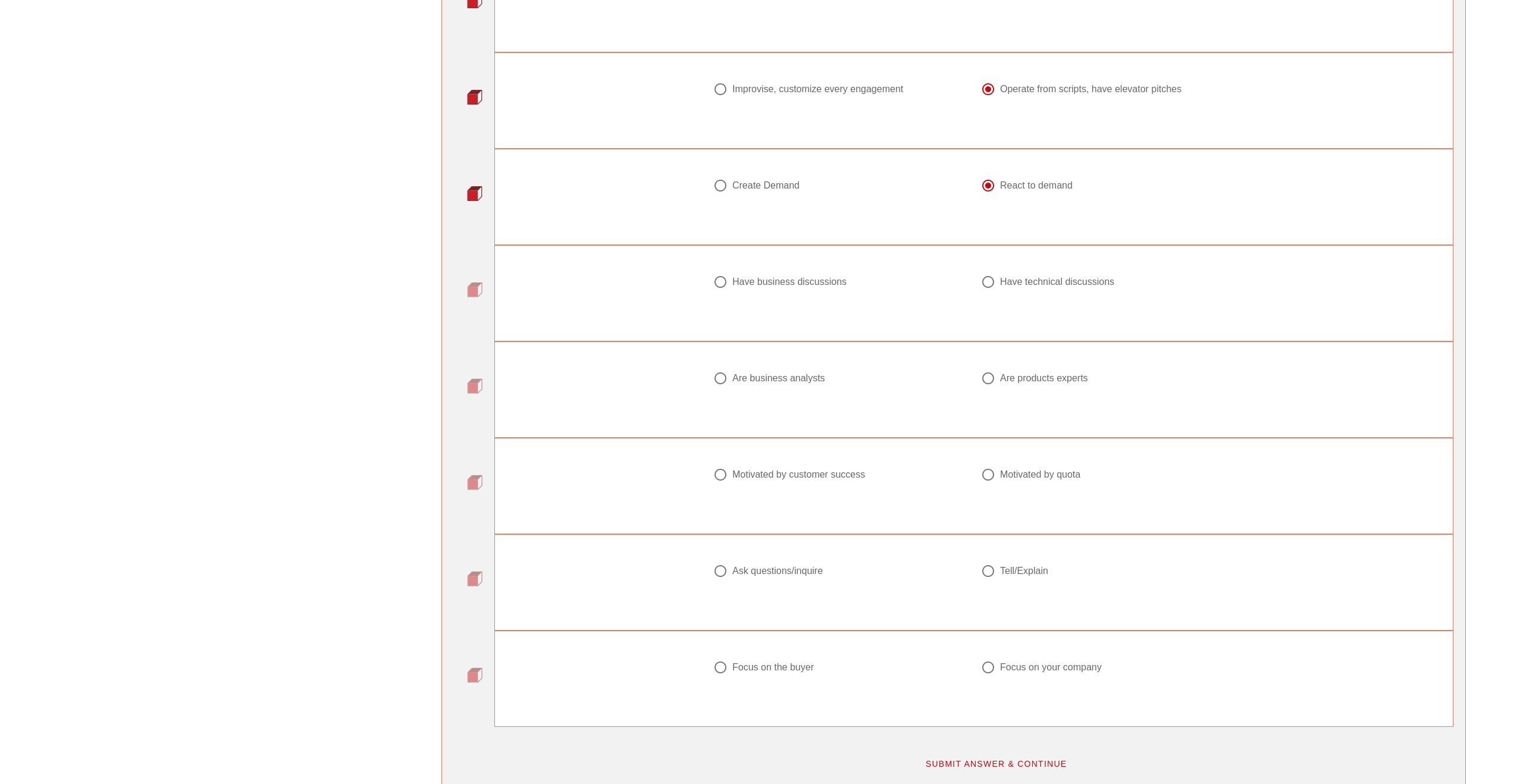
click at [996, 289] on div at bounding box center [1108, 296] width 253 height 14
click at [996, 280] on div at bounding box center [988, 282] width 20 height 20
radio input "true"
click at [718, 374] on div at bounding box center [721, 378] width 20 height 20
radio input "true"
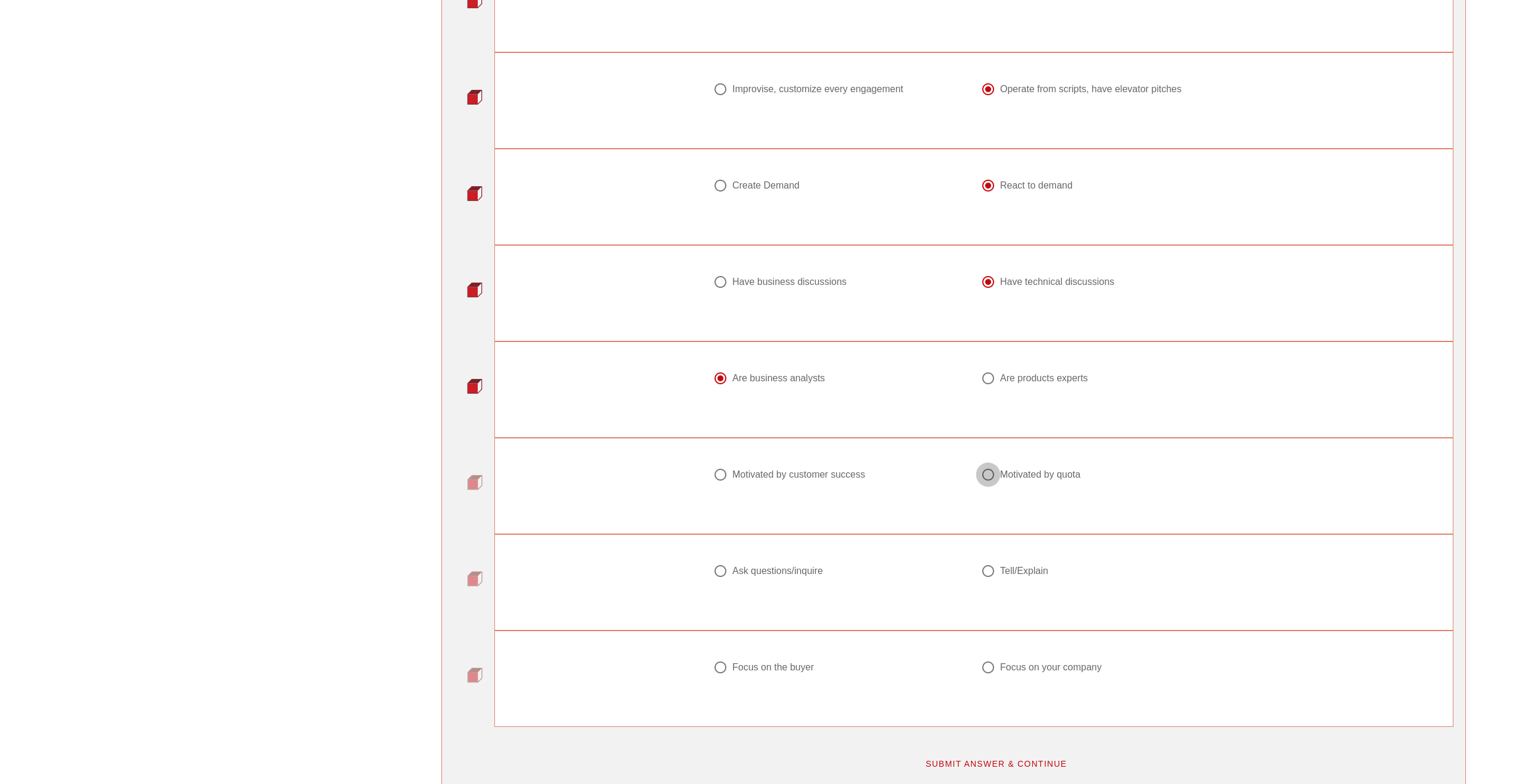
click at [993, 480] on div at bounding box center [988, 474] width 20 height 20
radio input "true"
click at [791, 569] on div "Ask questions/inquire" at bounding box center [777, 571] width 90 height 12
radio input "true"
click at [776, 659] on div "Focus on the buyer" at bounding box center [840, 674] width 268 height 43
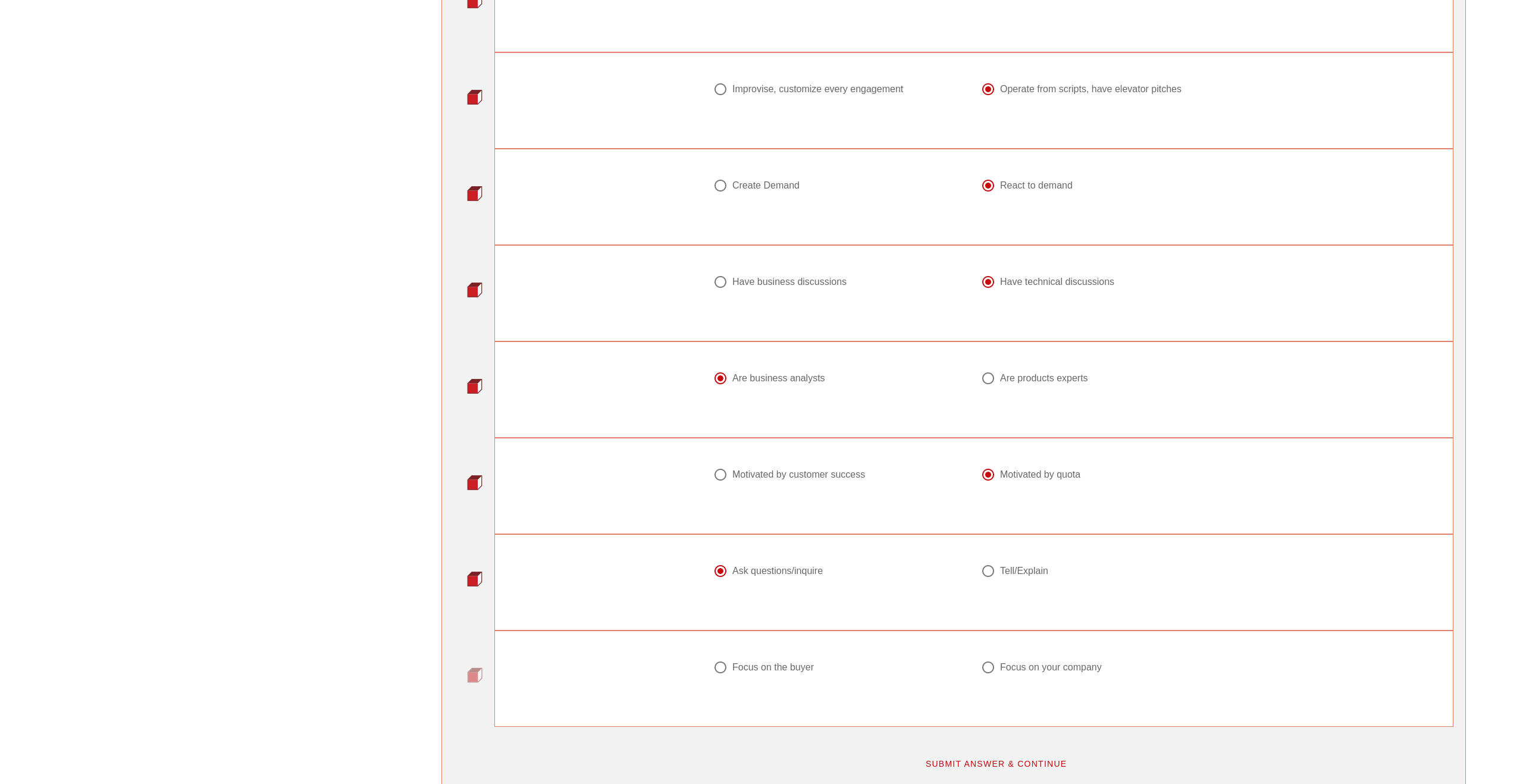
click at [774, 667] on div "Focus on the buyer" at bounding box center [773, 667] width 82 height 12
radio input "true"
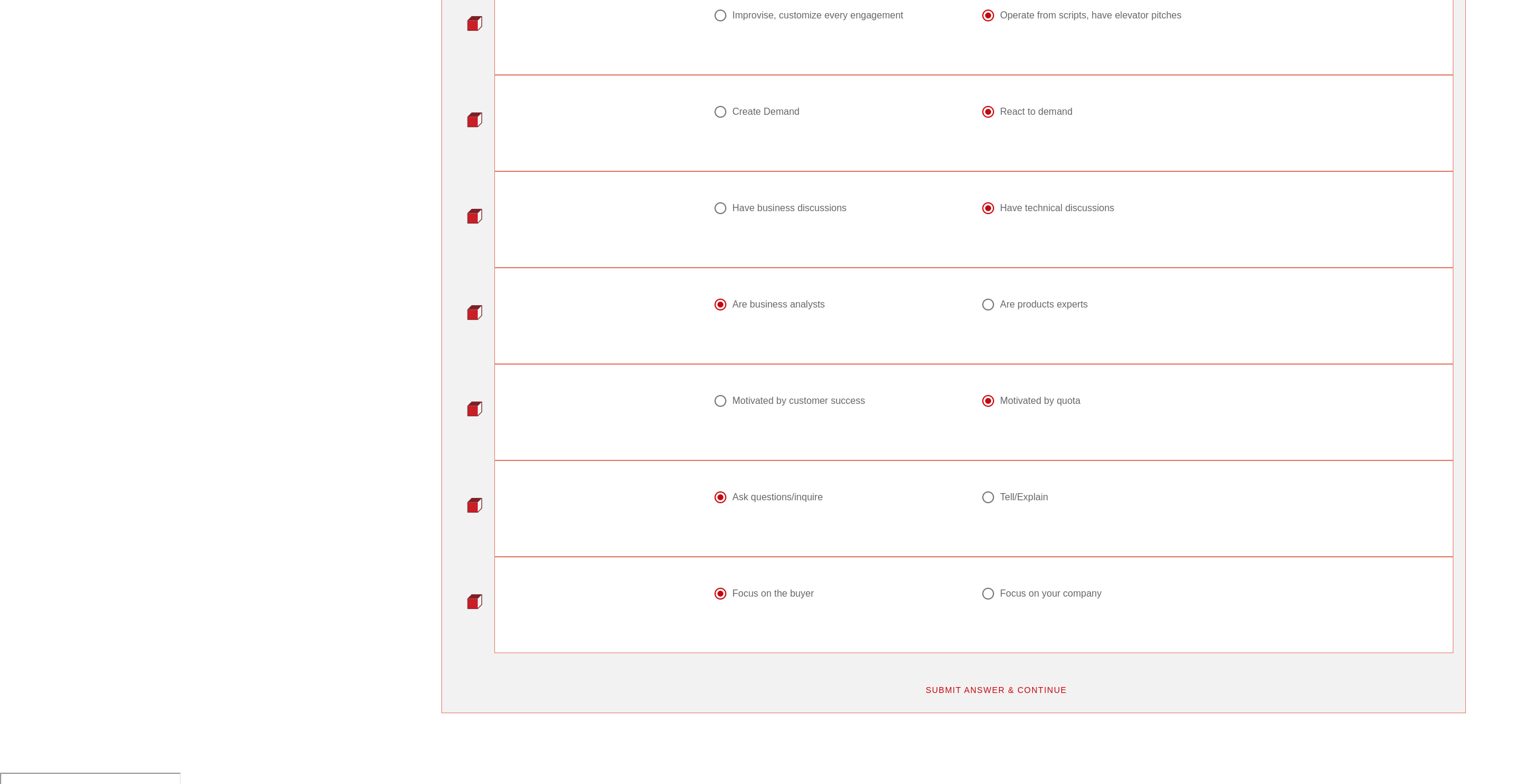
scroll to position [1232, 0]
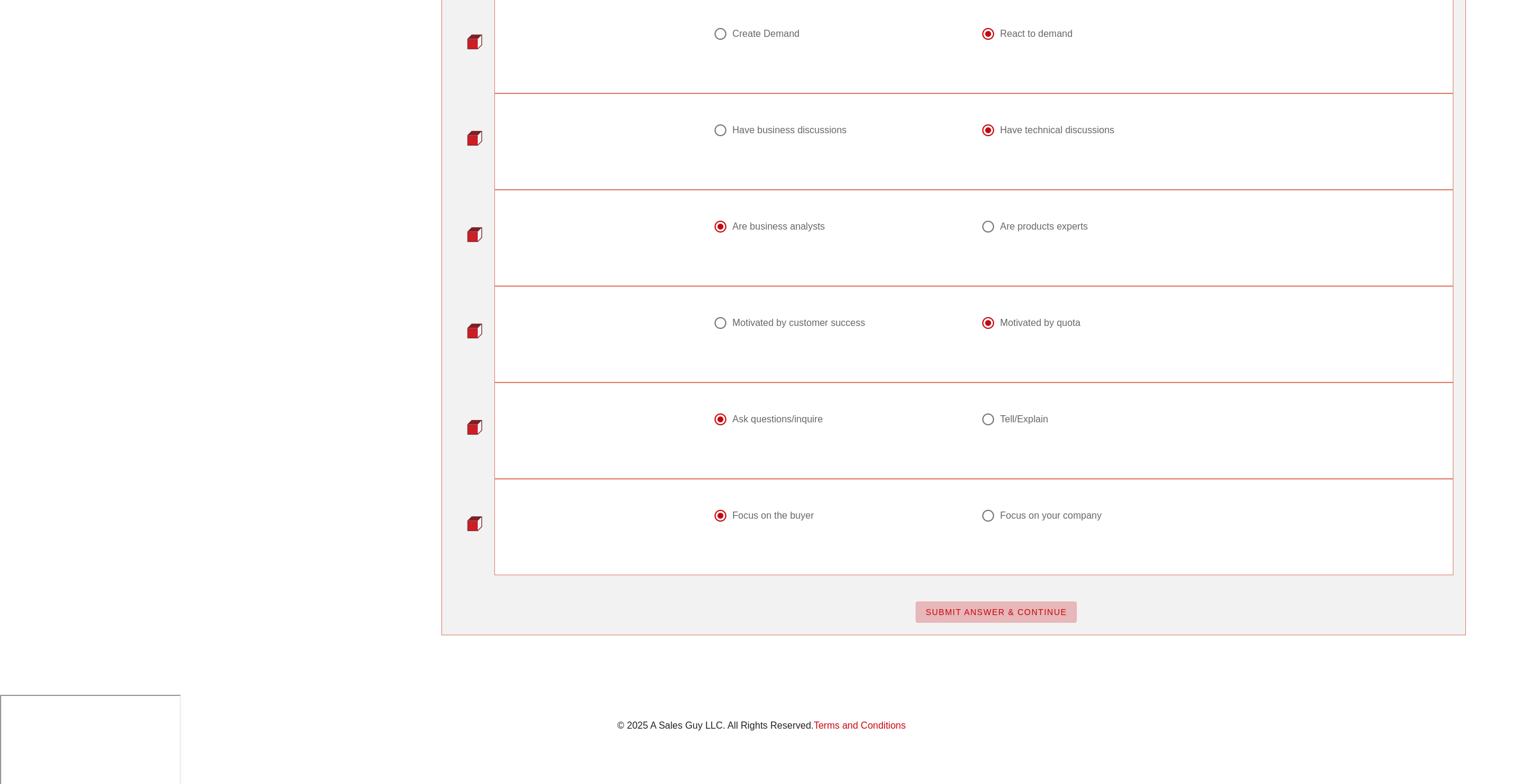
click at [991, 615] on span "SUBMIT ANSWER & CONTINUE" at bounding box center [996, 612] width 142 height 10
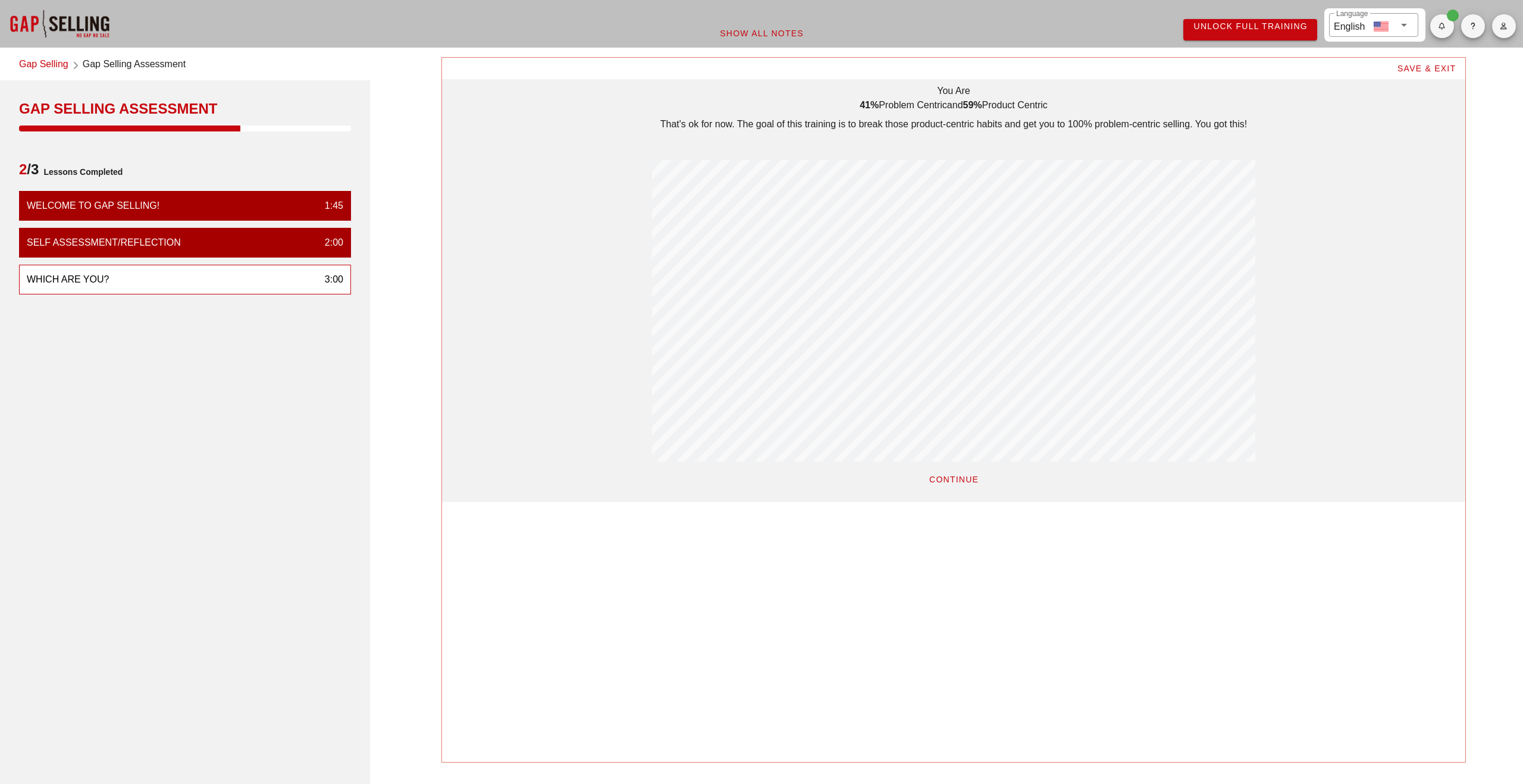
scroll to position [444, 1023]
click at [957, 475] on span "CONTINUE" at bounding box center [954, 480] width 50 height 10
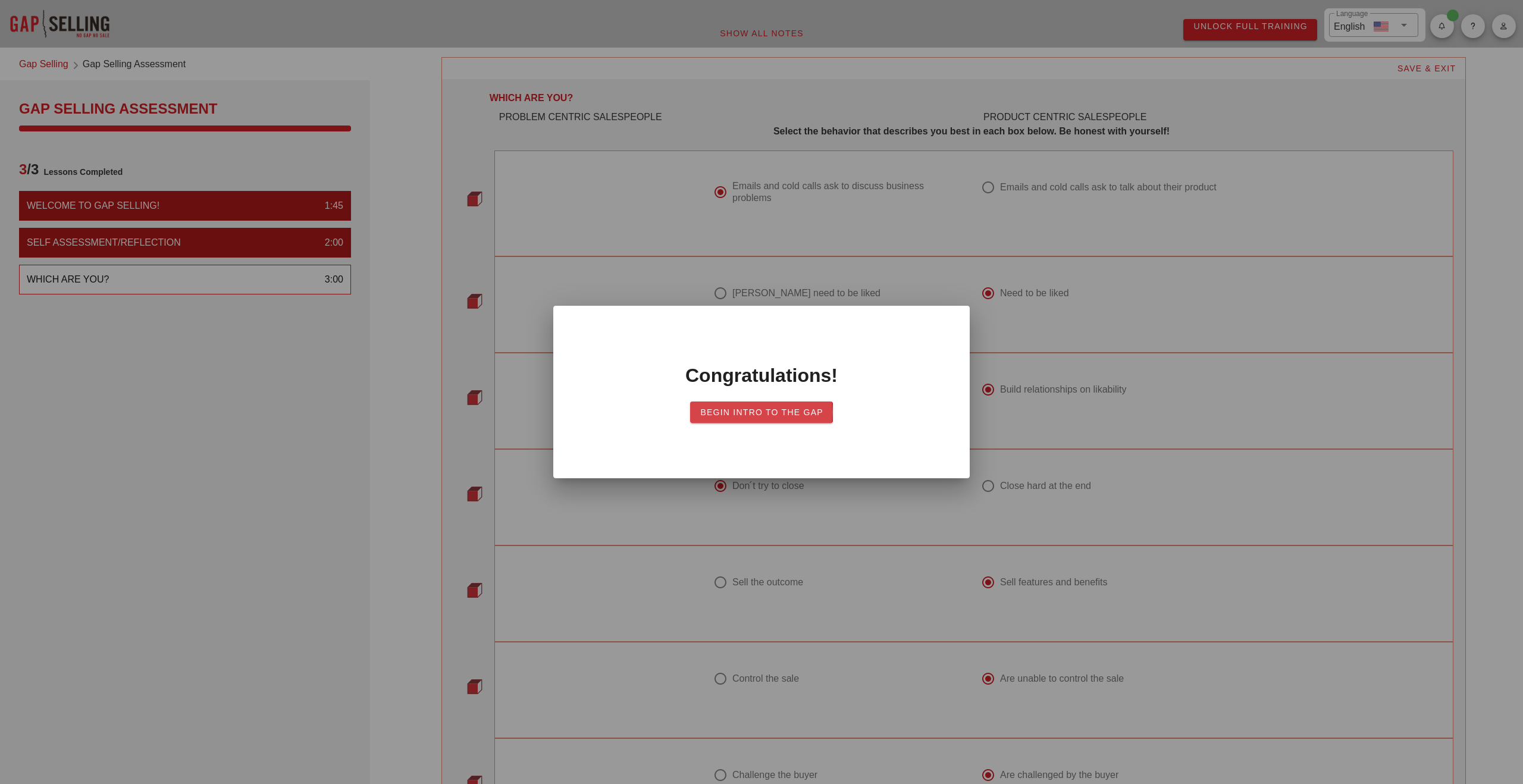
click at [756, 415] on span "Begin Intro to the Gap" at bounding box center [761, 413] width 124 height 10
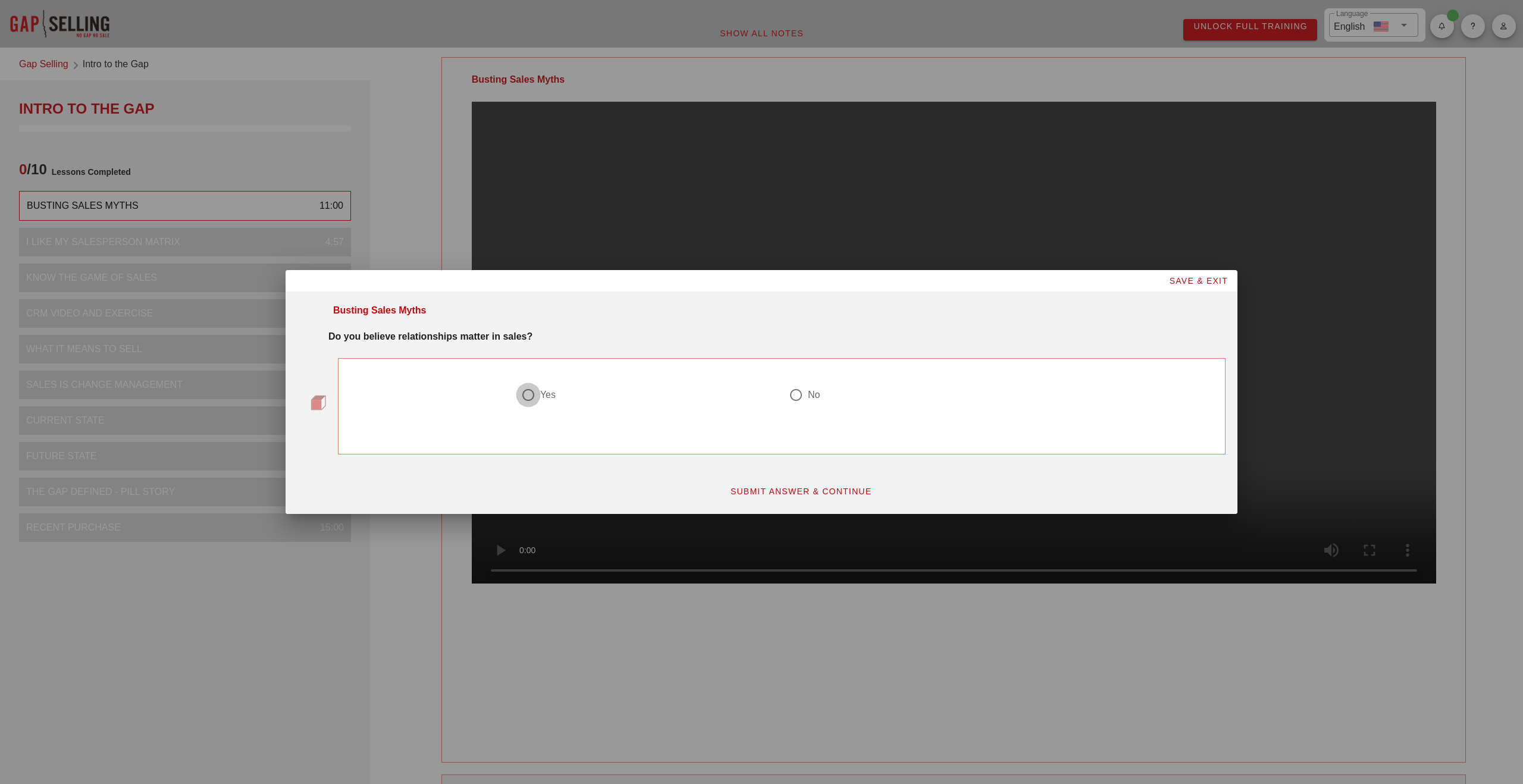
click at [525, 394] on div at bounding box center [528, 394] width 20 height 20
radio input "true"
click at [815, 495] on span "SUBMIT ANSWER & CONTINUE" at bounding box center [801, 492] width 142 height 10
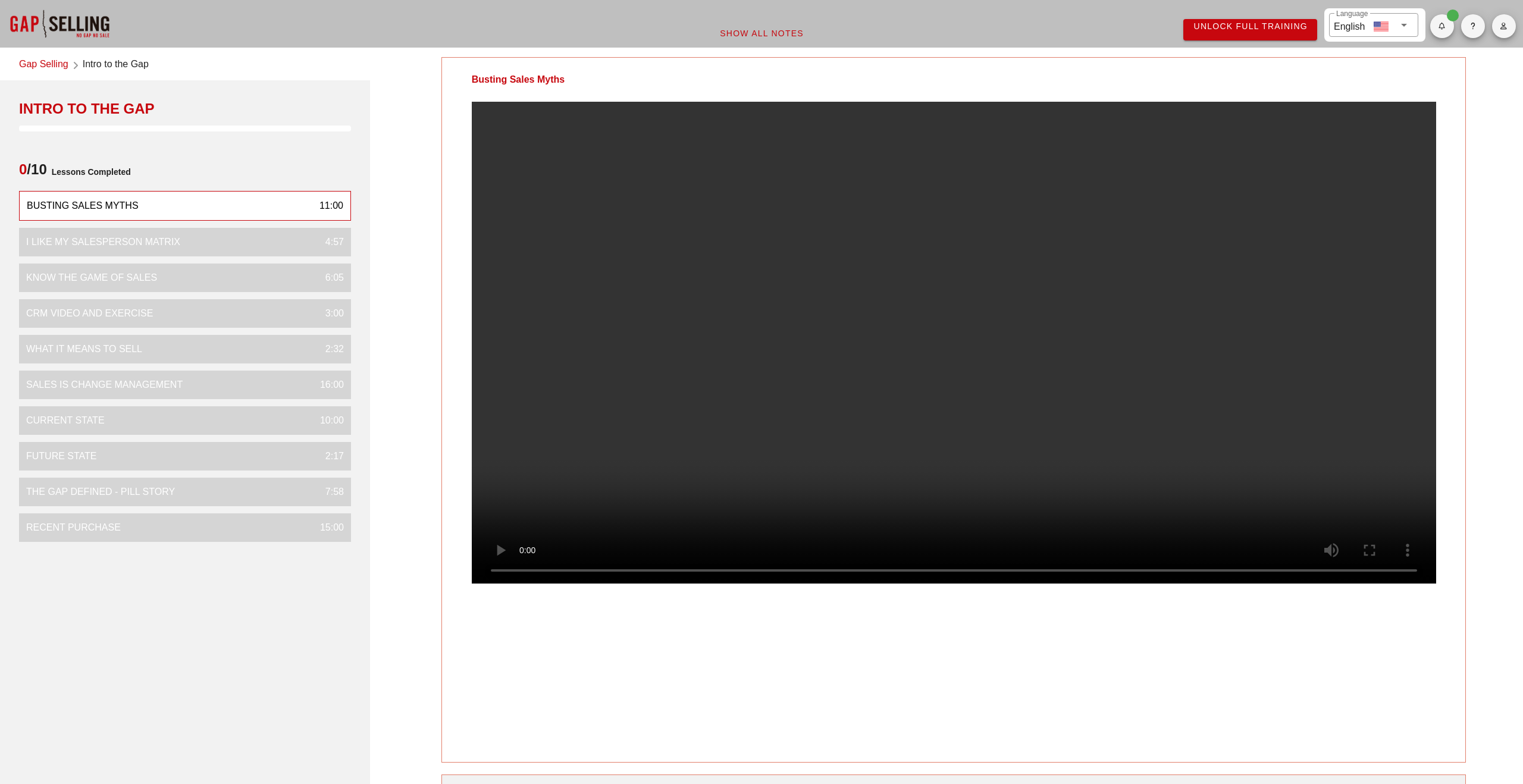
click at [1249, 734] on div "Busting Sales Myths" at bounding box center [954, 410] width 1025 height 706
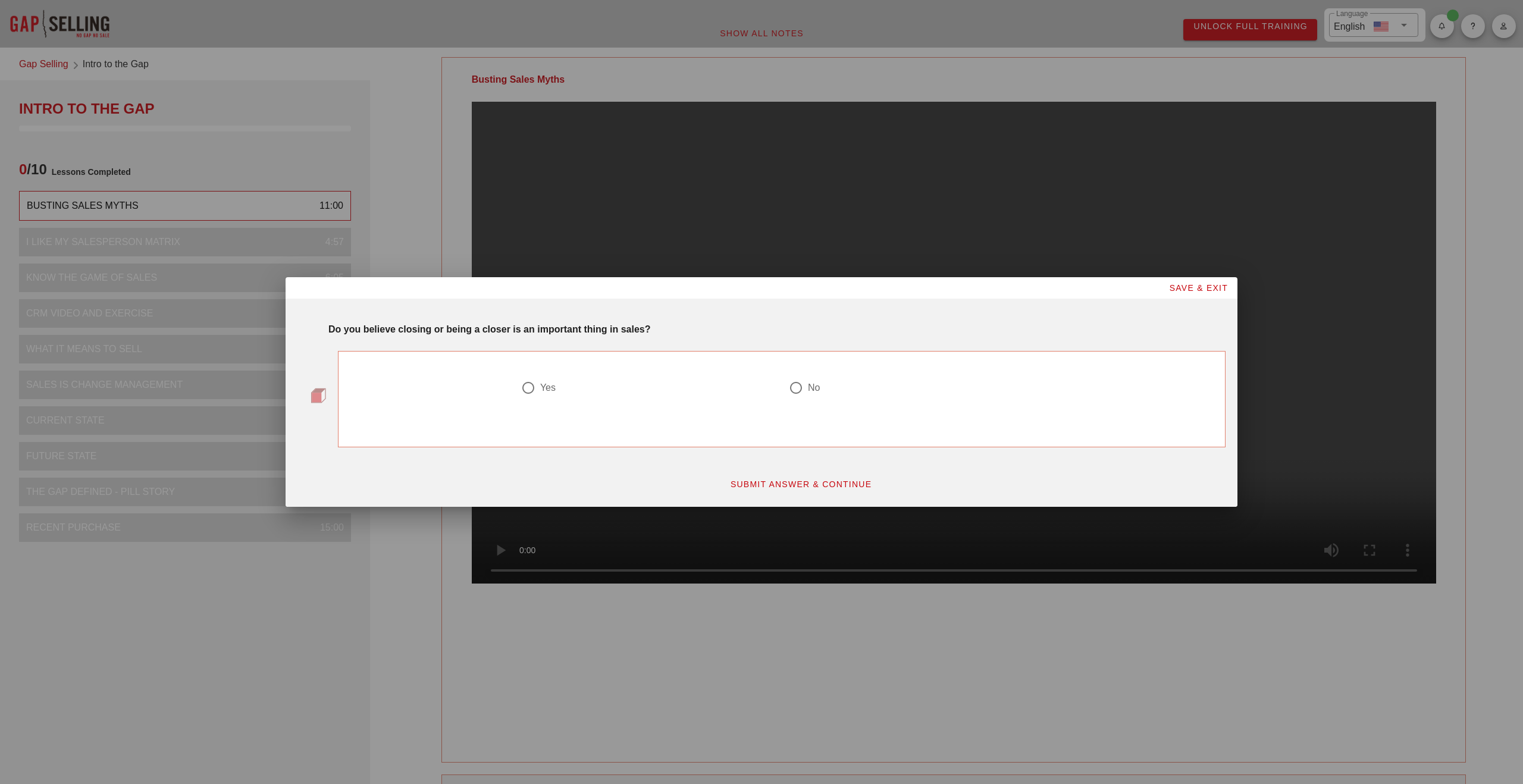
click at [543, 388] on div "Yes" at bounding box center [548, 387] width 15 height 12
radio input "true"
click at [775, 497] on div "SUBMIT ANSWER & CONTINUE" at bounding box center [800, 484] width 864 height 36
click at [778, 486] on span "SUBMIT ANSWER & CONTINUE" at bounding box center [801, 485] width 142 height 10
click at [796, 388] on div at bounding box center [796, 387] width 20 height 20
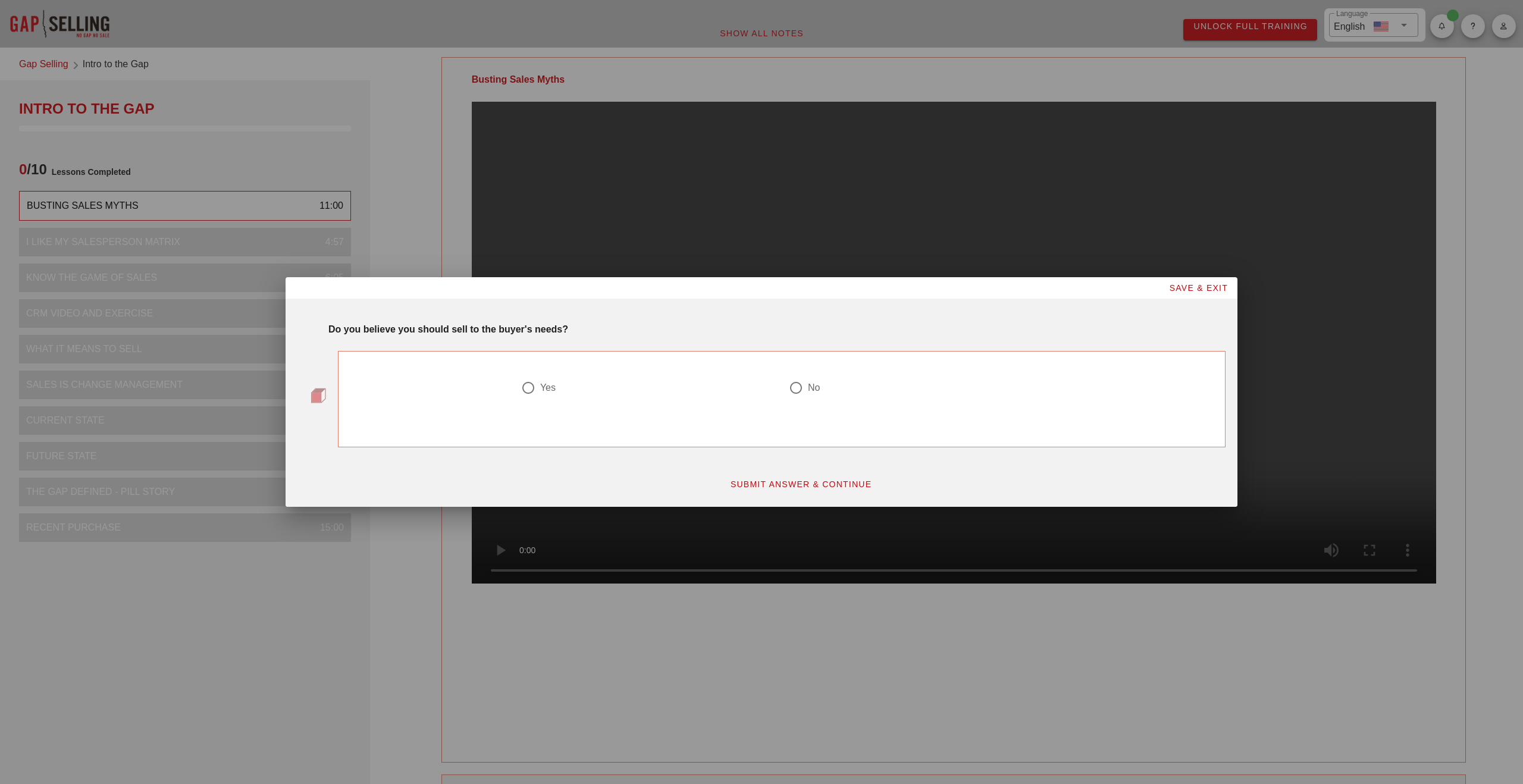
radio input "true"
click at [802, 480] on span "SUBMIT ANSWER & CONTINUE" at bounding box center [801, 485] width 142 height 10
click at [802, 391] on div at bounding box center [796, 387] width 20 height 20
radio input "true"
click at [828, 483] on span "SUBMIT ANSWER & CONTINUE" at bounding box center [801, 485] width 142 height 10
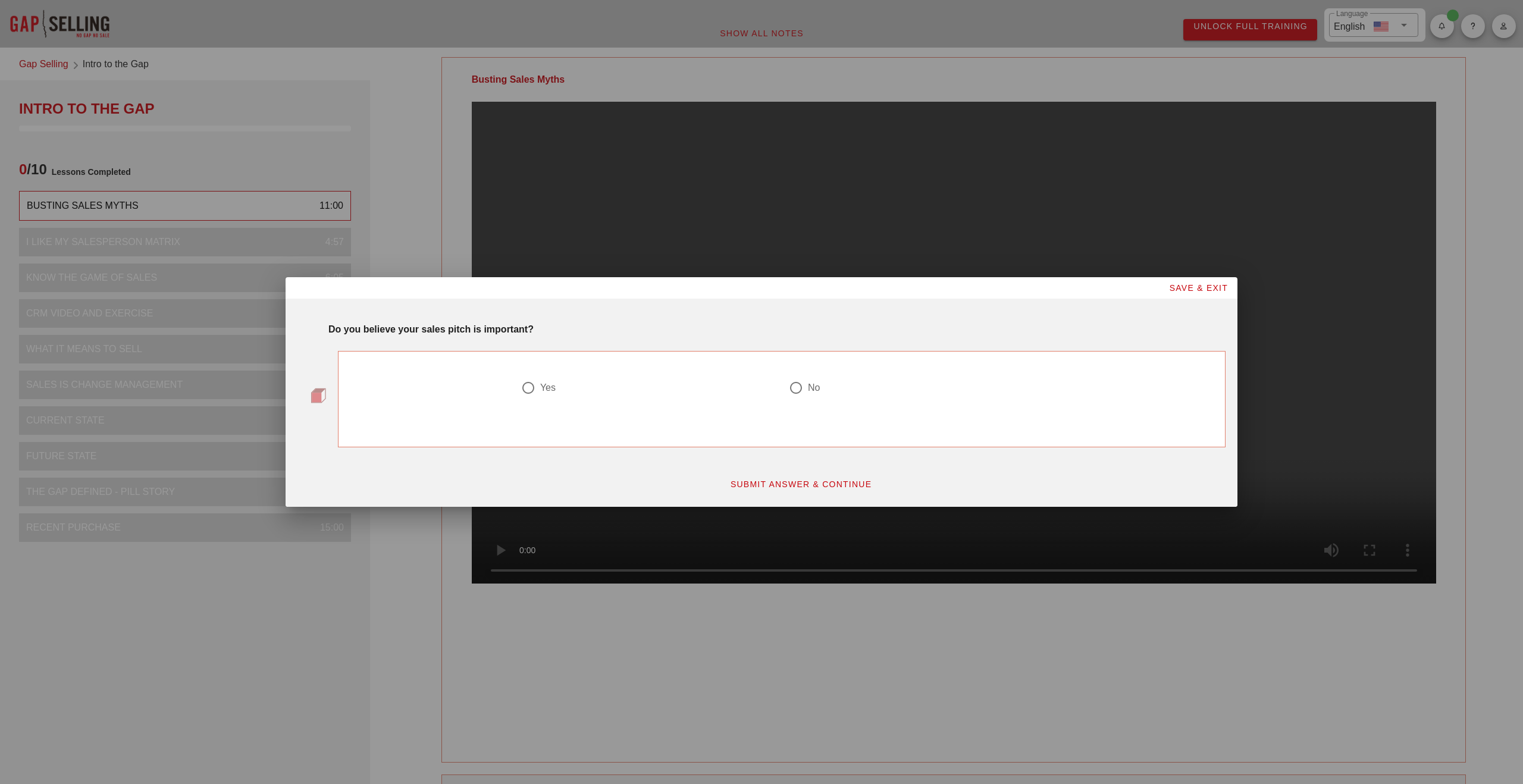
click at [532, 385] on div at bounding box center [528, 387] width 20 height 20
radio input "true"
click at [766, 484] on span "SUBMIT ANSWER & CONTINUE" at bounding box center [801, 485] width 142 height 10
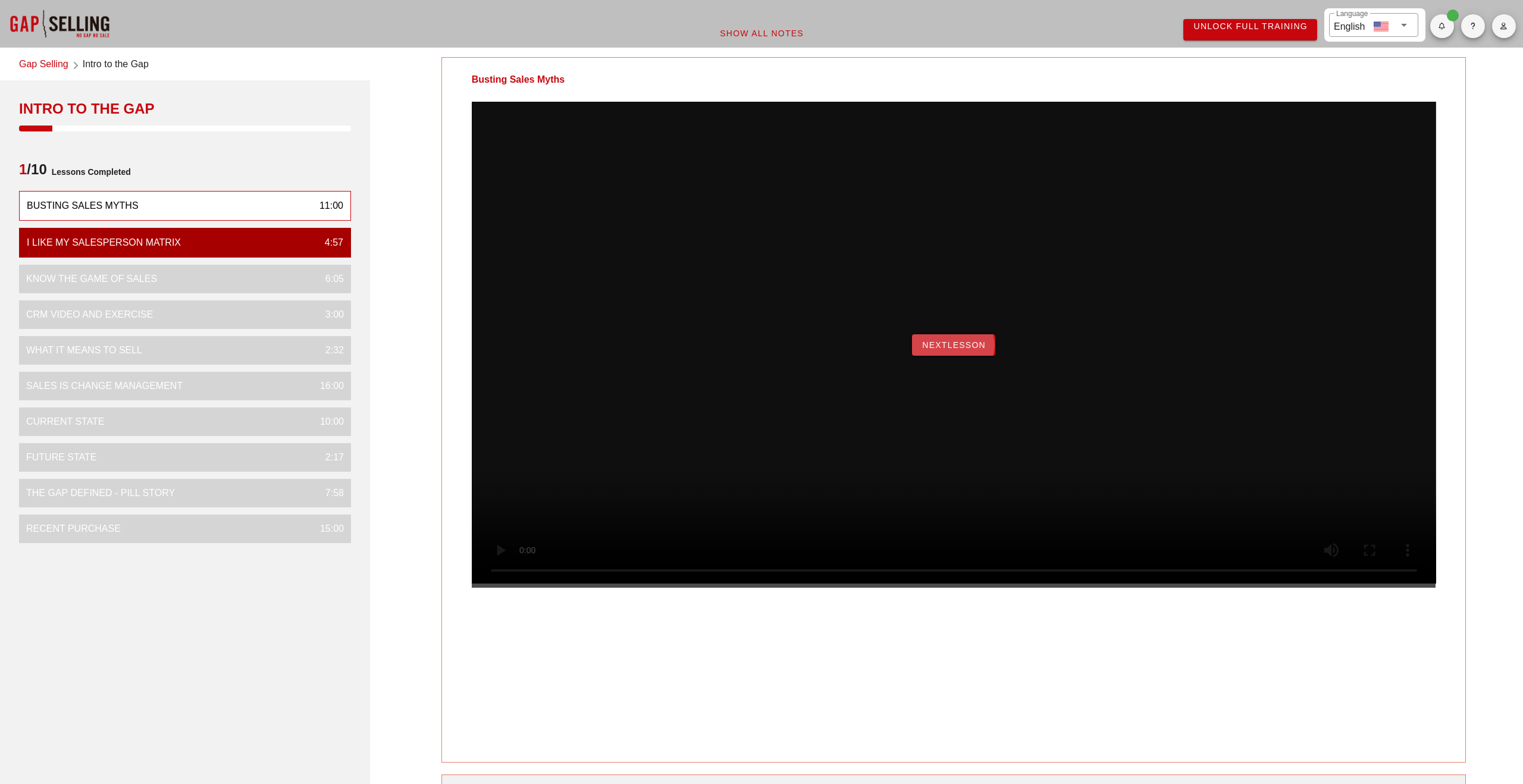
click at [949, 356] on button "NextLesson" at bounding box center [954, 345] width 83 height 22
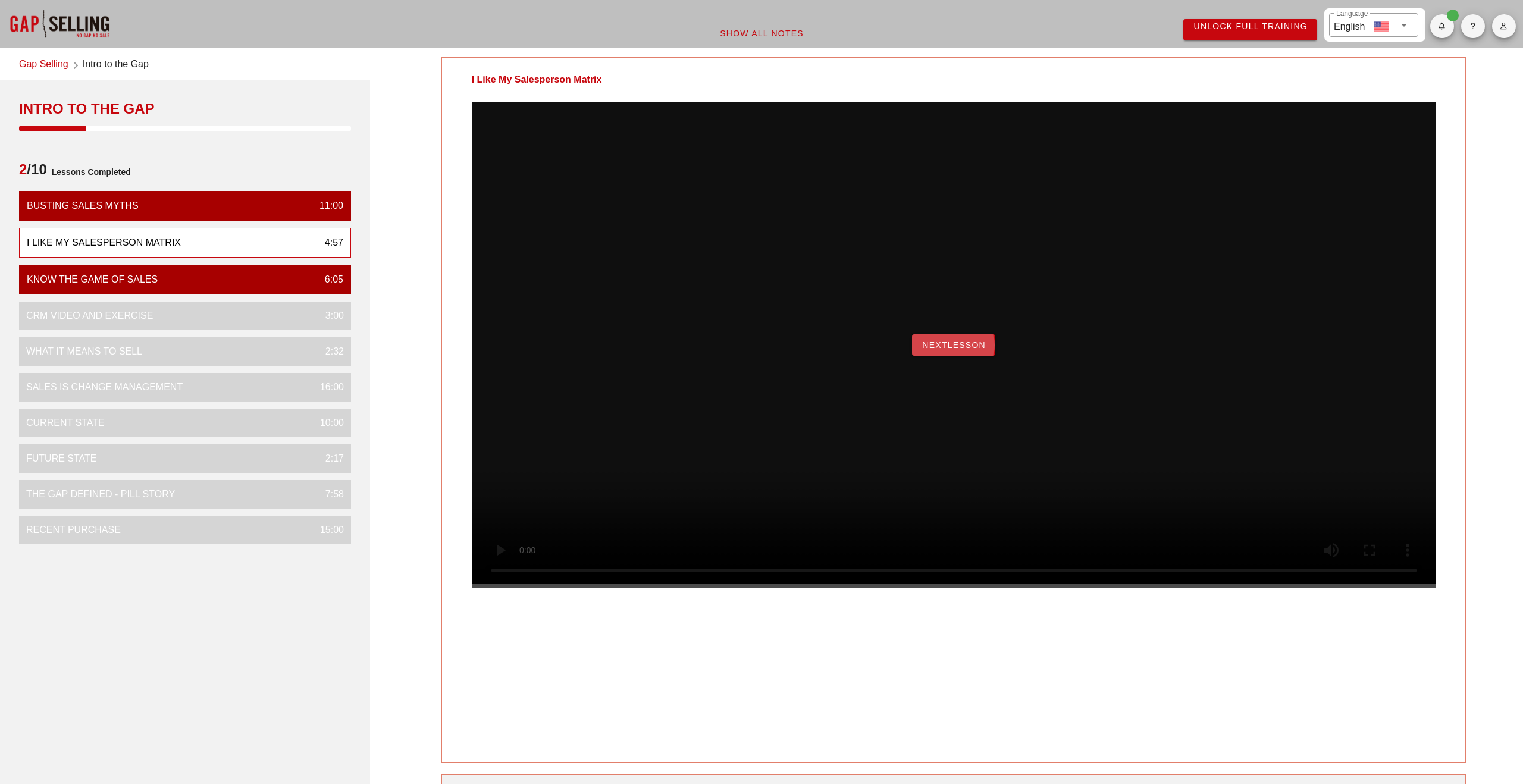
click at [961, 350] on span "NextLesson" at bounding box center [954, 345] width 64 height 10
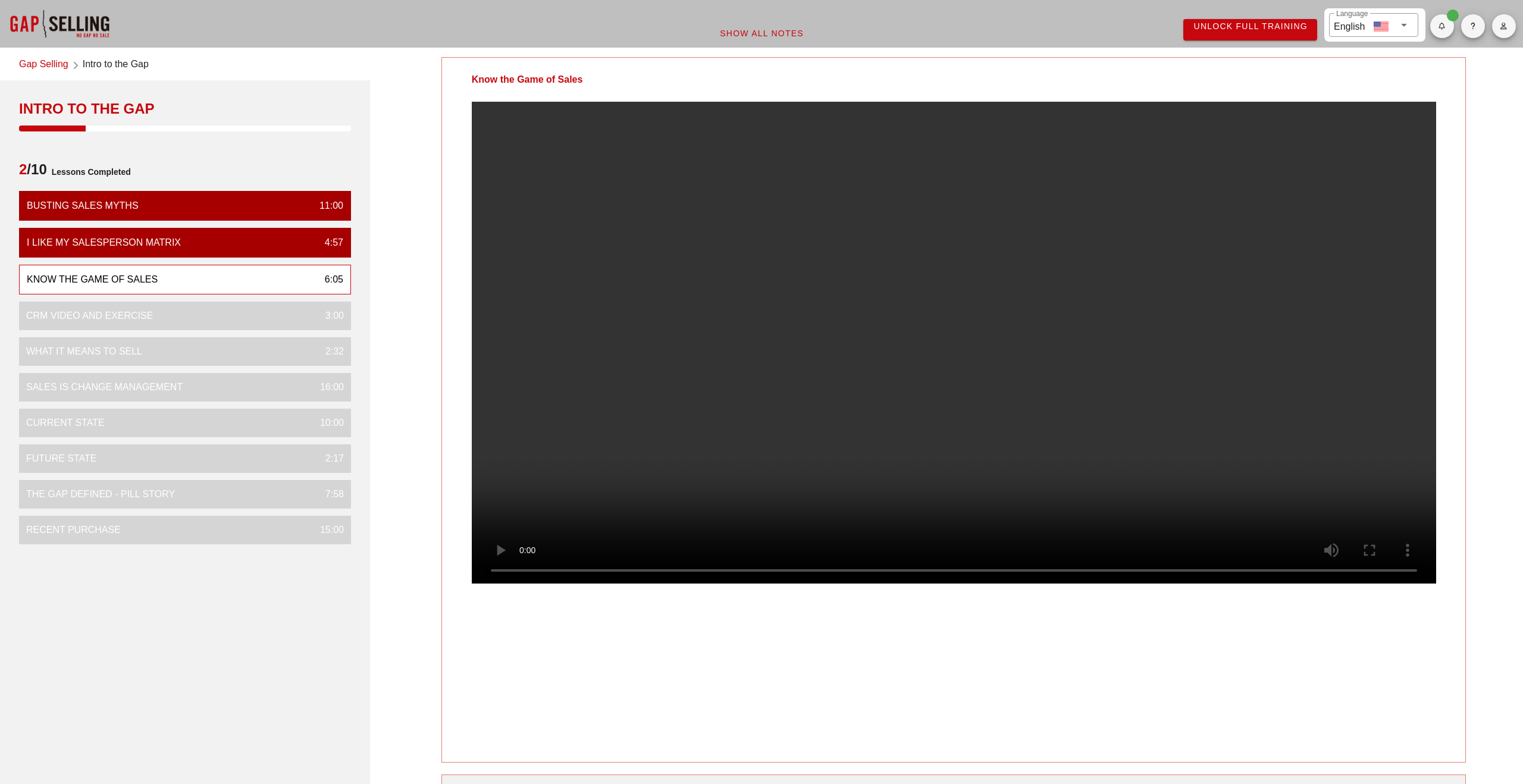
click at [1440, 26] on icon "button" at bounding box center [1442, 26] width 8 height 7
click at [1449, 560] on div at bounding box center [954, 352] width 1024 height 501
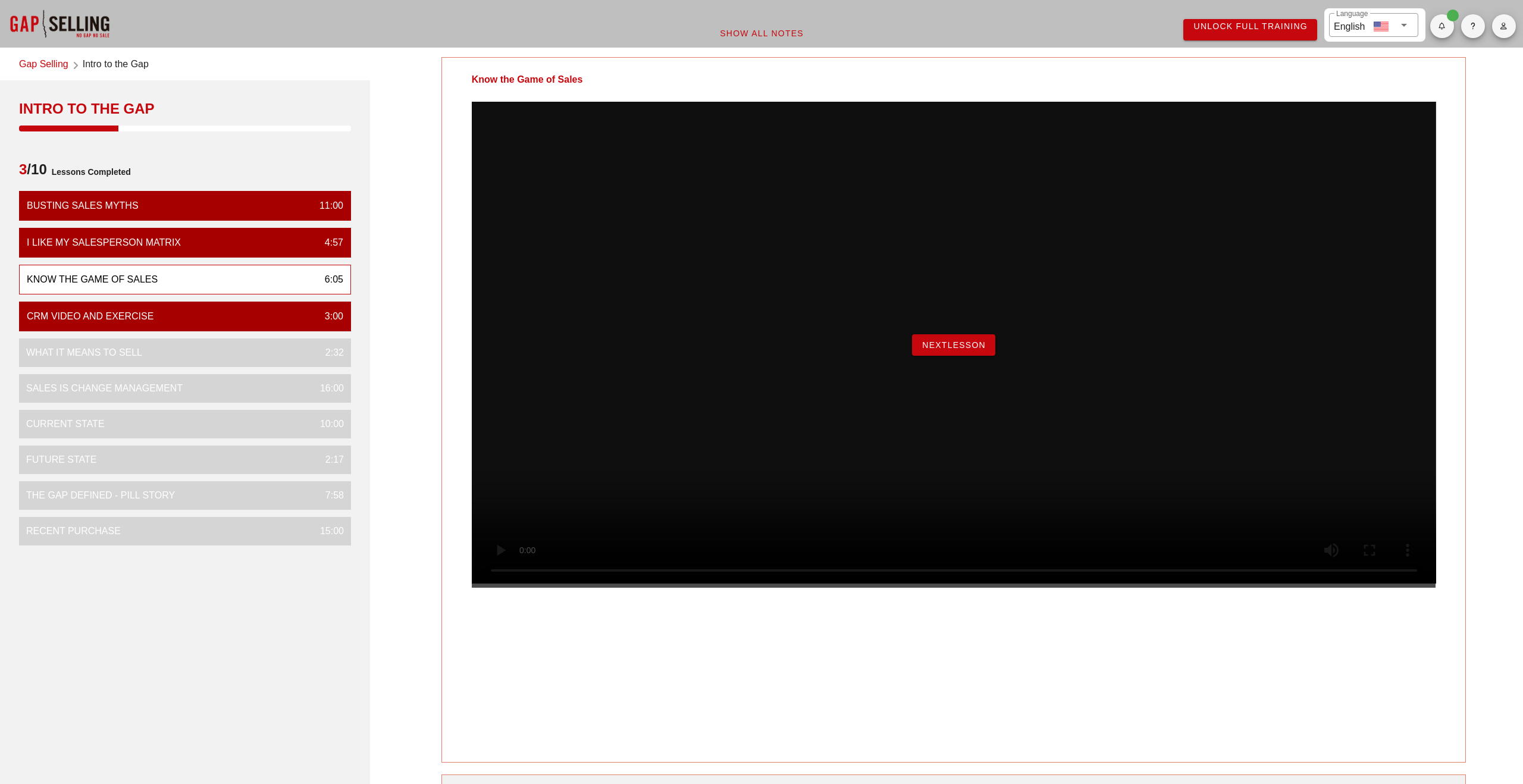
click at [948, 350] on span "NextLesson" at bounding box center [954, 345] width 64 height 10
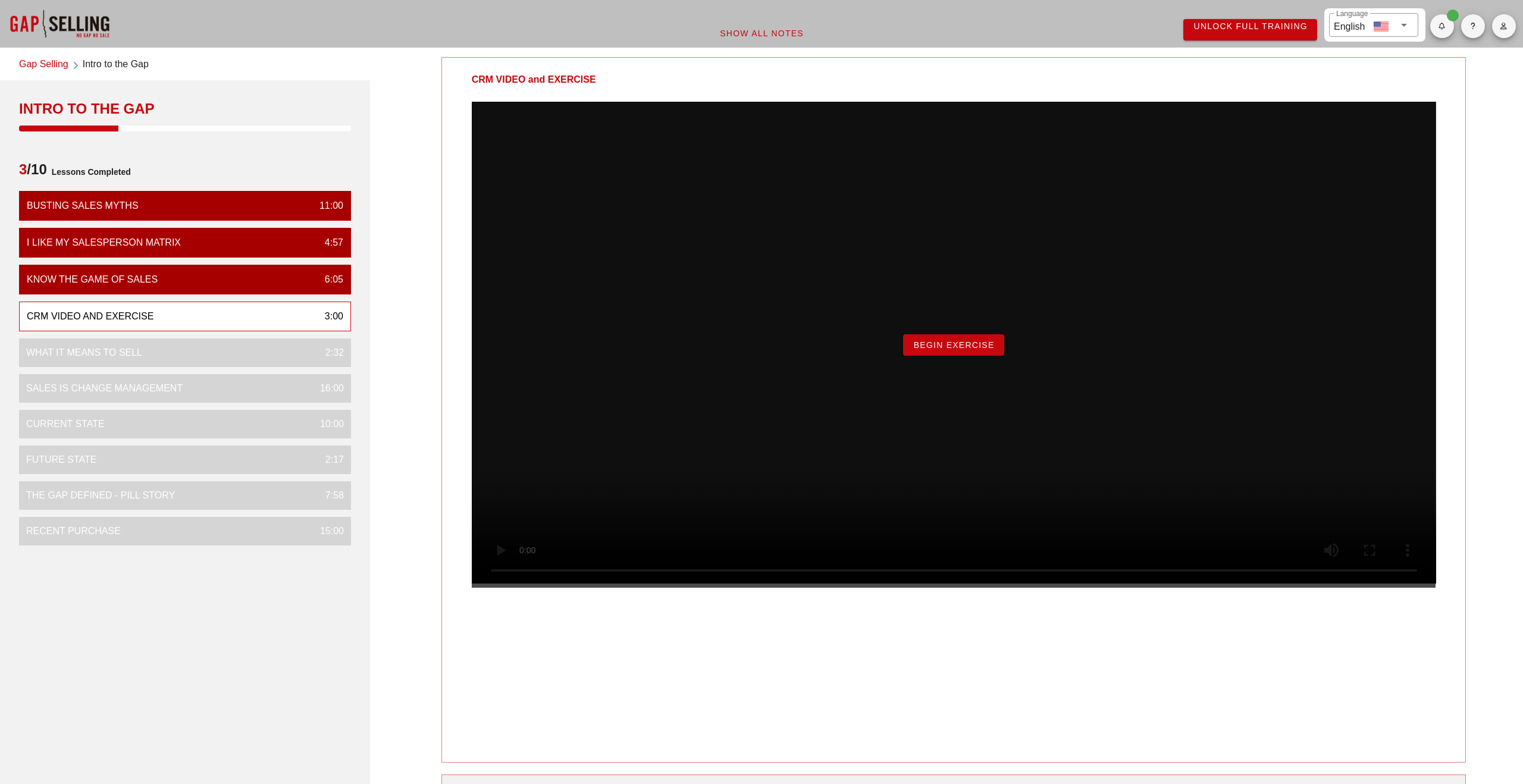
click at [932, 356] on button "Begin Exercise" at bounding box center [954, 345] width 101 height 22
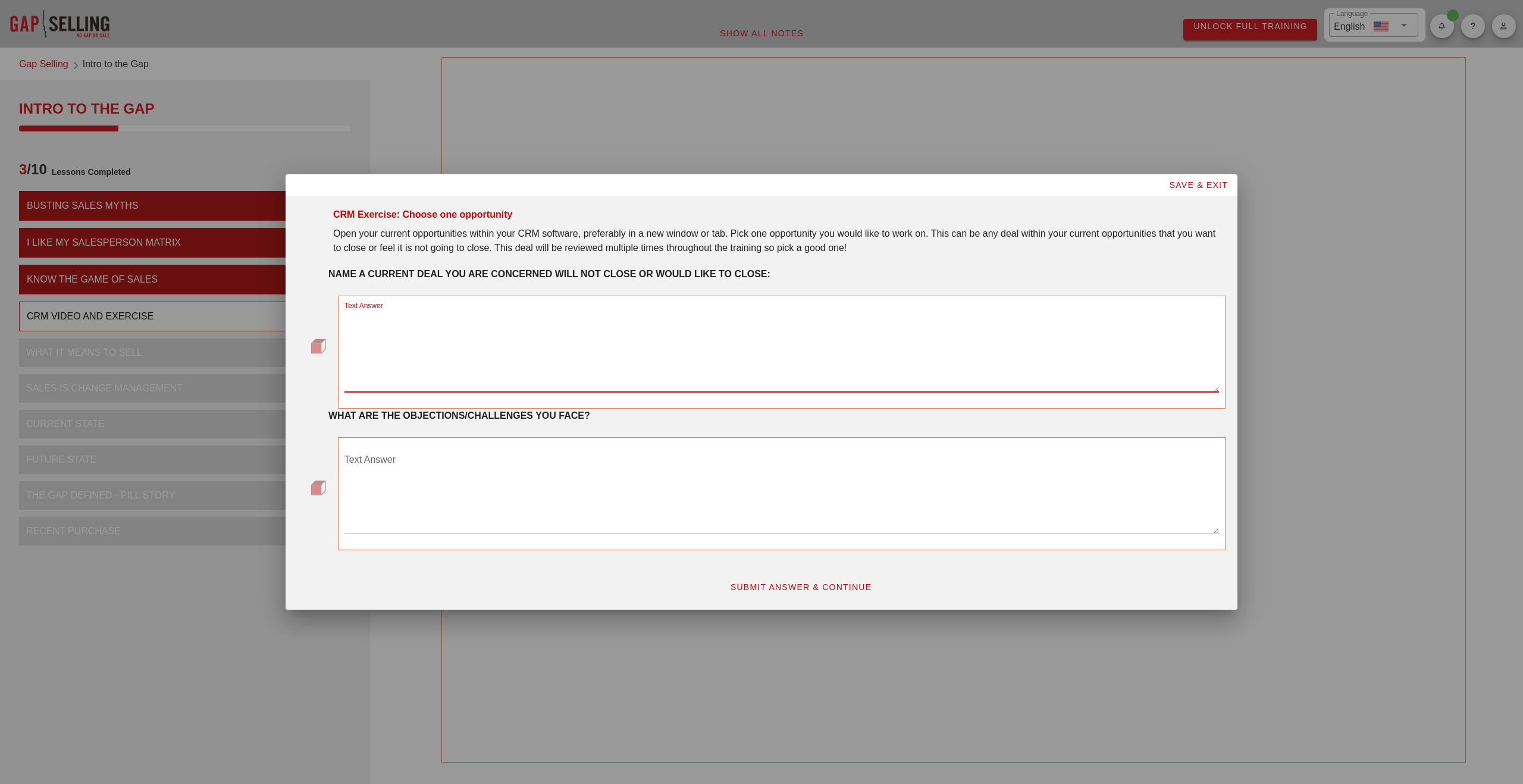
click at [736, 376] on textarea "Text Answer" at bounding box center [781, 350] width 874 height 83
type textarea "L&D Appliance"
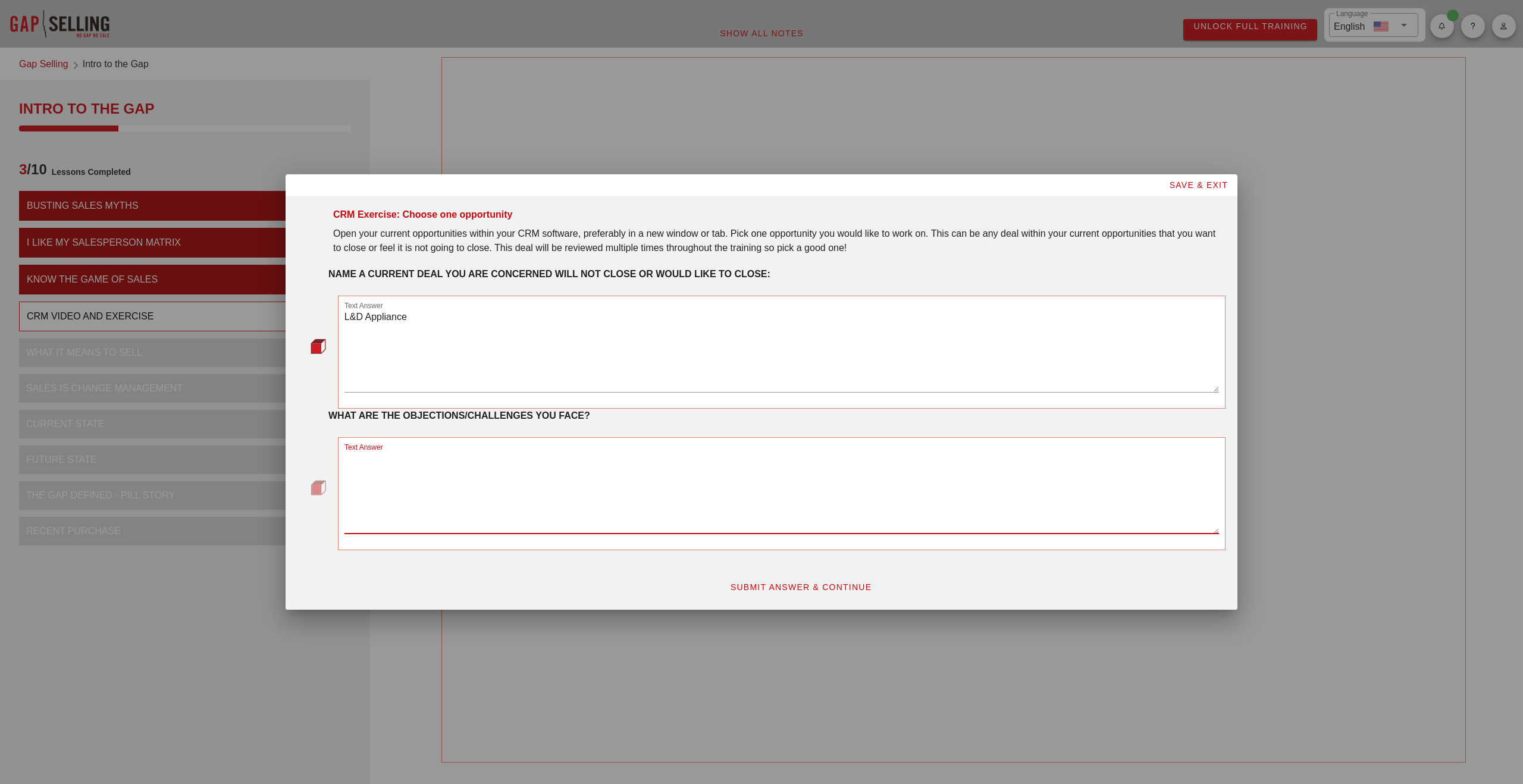
paste textarea "Pricing for my product is high. And the prospect said, "what I'm offering is a …"
type textarea "Pricing for my product is high. And the prospect said, "what I'm offering is a …"
click at [788, 593] on button "SUBMIT ANSWER & CONTINUE" at bounding box center [801, 587] width 161 height 22
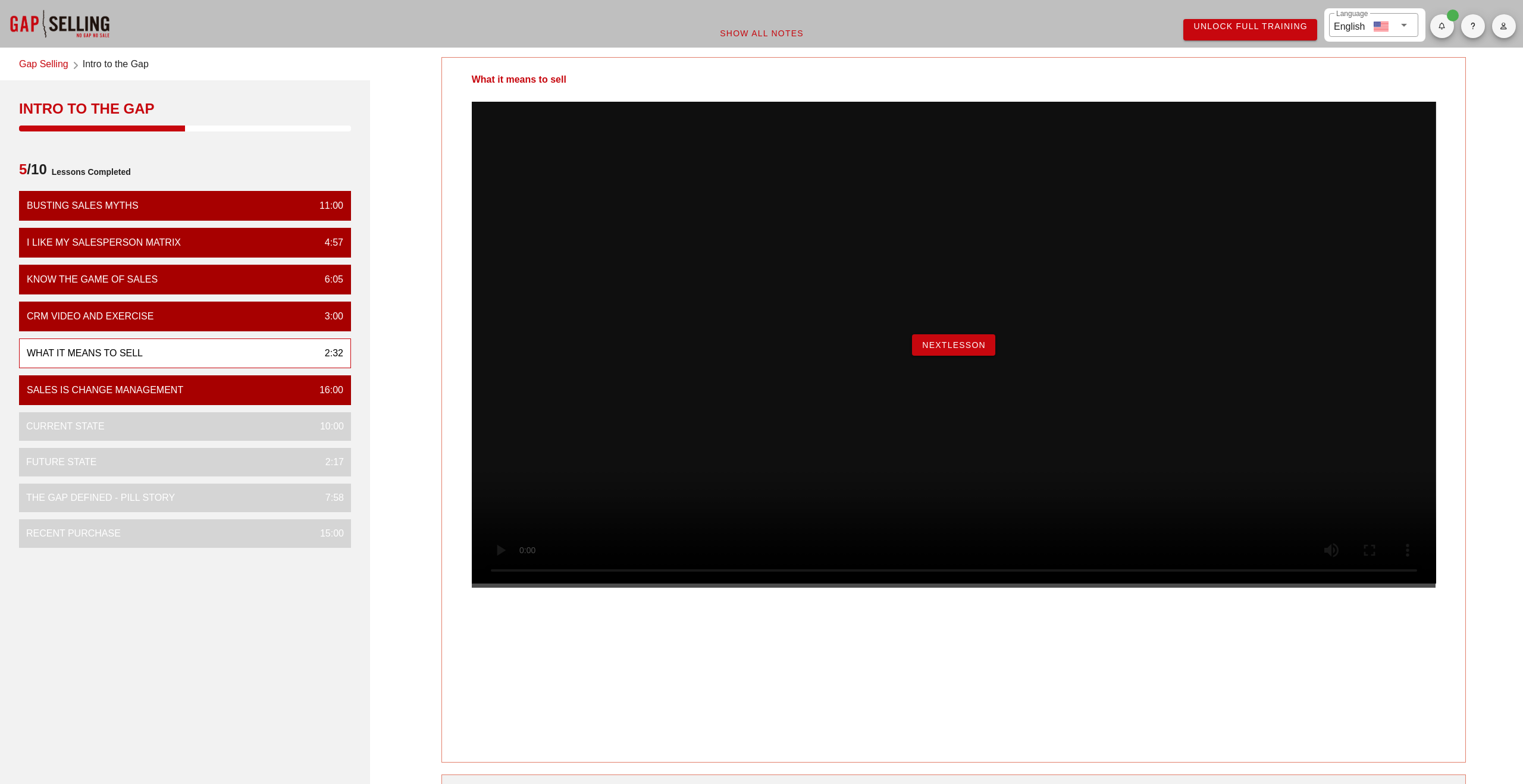
click at [960, 350] on span "NextLesson" at bounding box center [954, 345] width 64 height 10
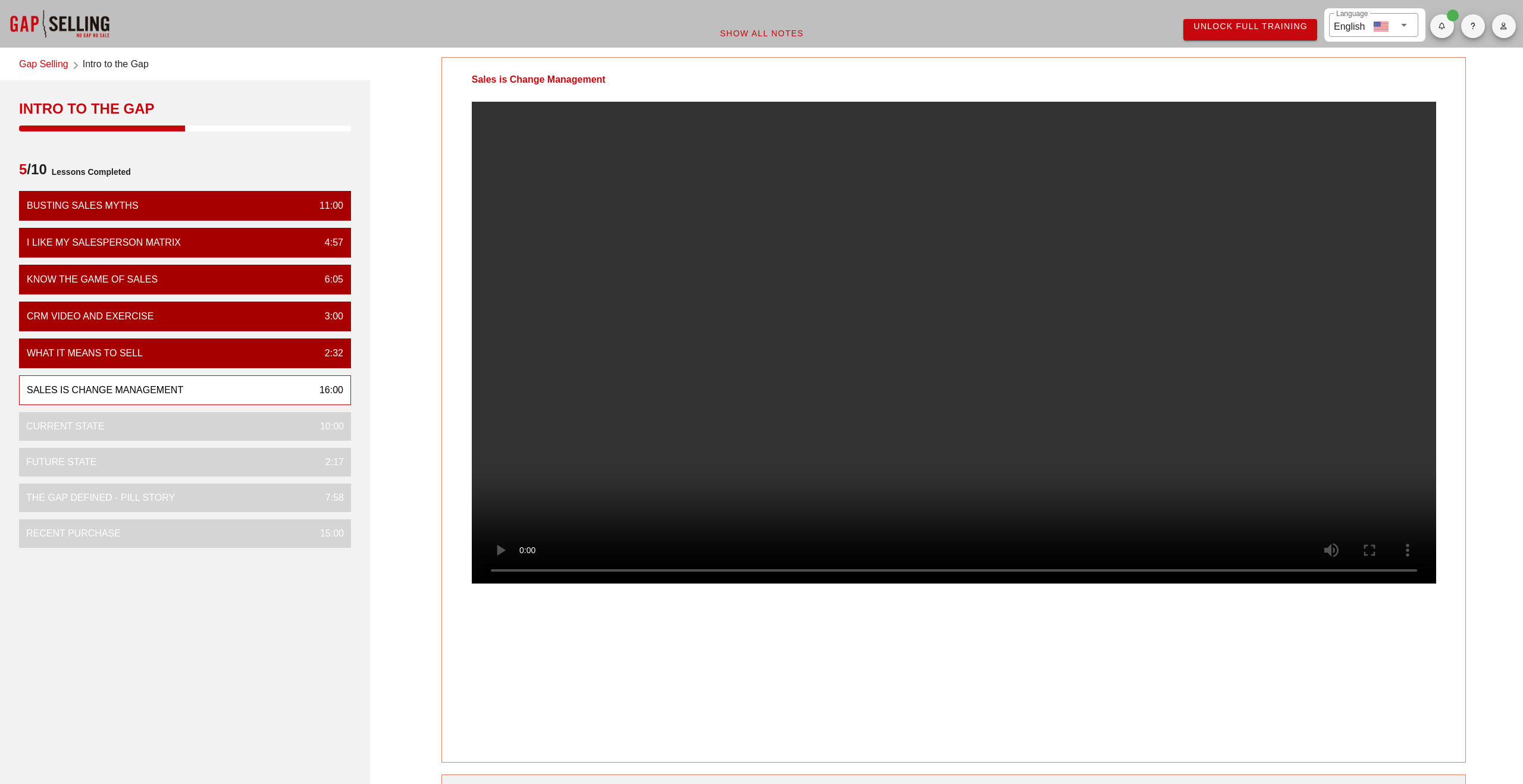
click at [689, 314] on video at bounding box center [954, 342] width 965 height 482
click at [555, 380] on video at bounding box center [954, 342] width 965 height 482
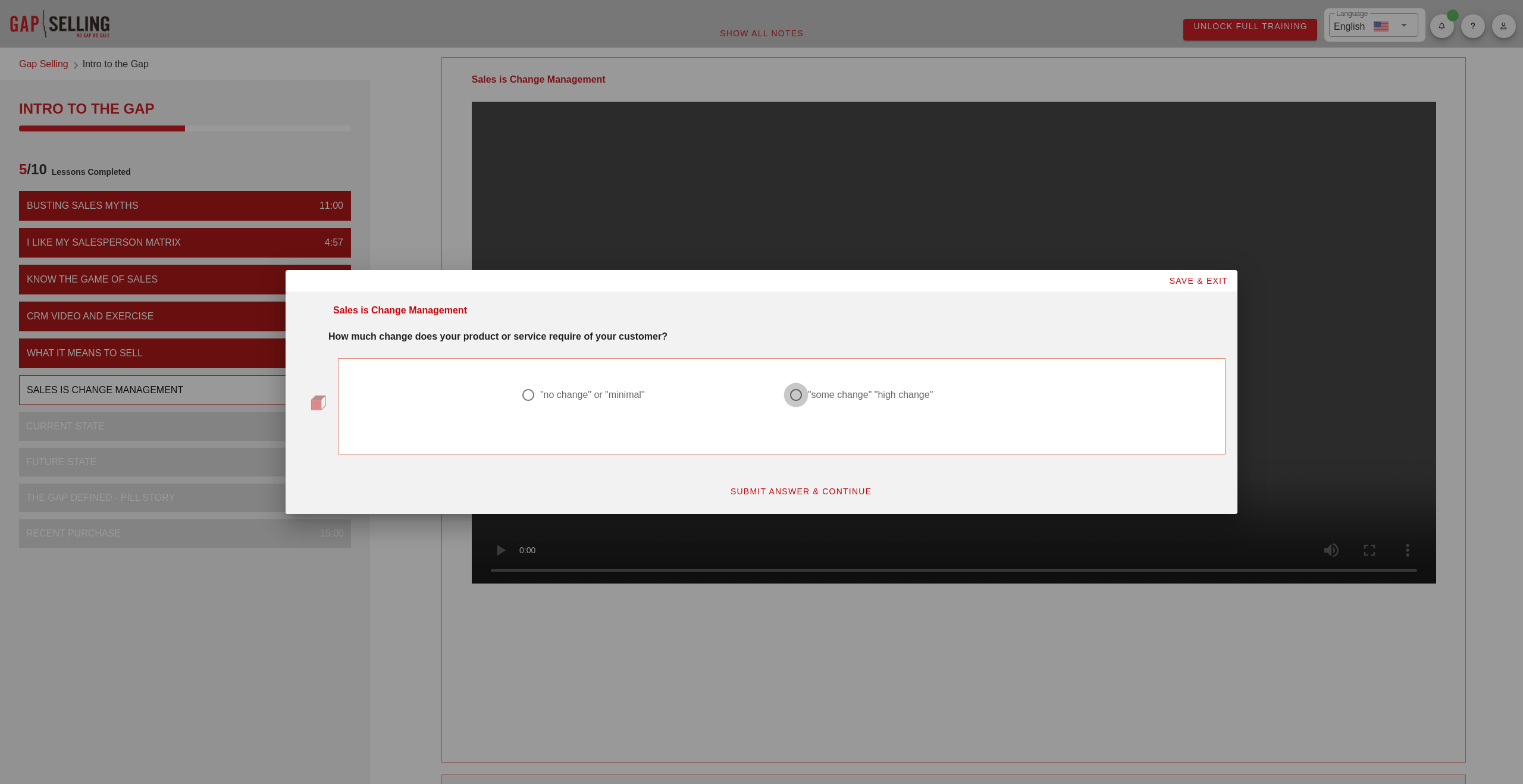
click at [788, 398] on div at bounding box center [796, 394] width 20 height 20
radio input "true"
click at [808, 489] on span "SUBMIT ANSWER & CONTINUE" at bounding box center [801, 492] width 142 height 10
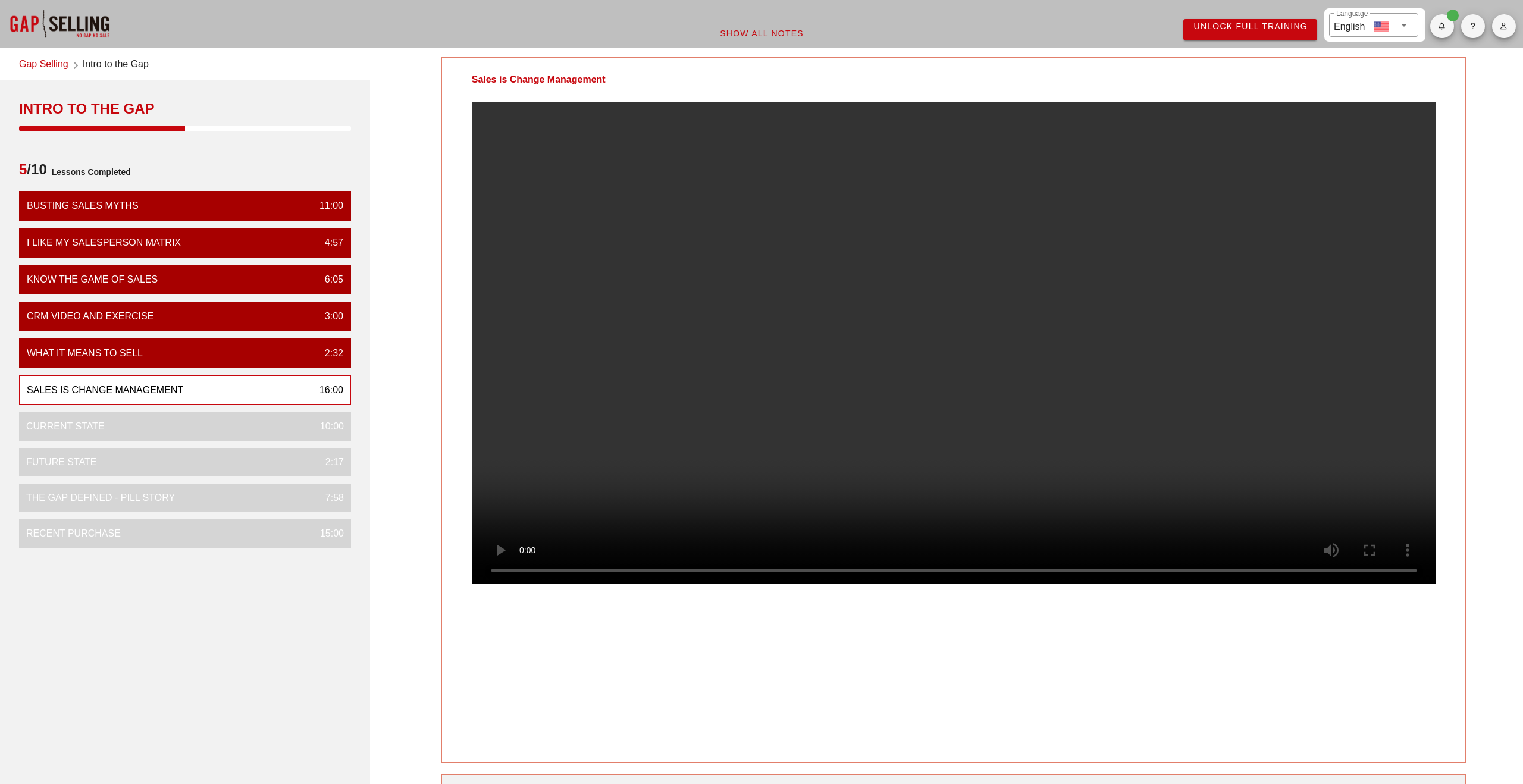
click at [566, 421] on video at bounding box center [954, 342] width 965 height 482
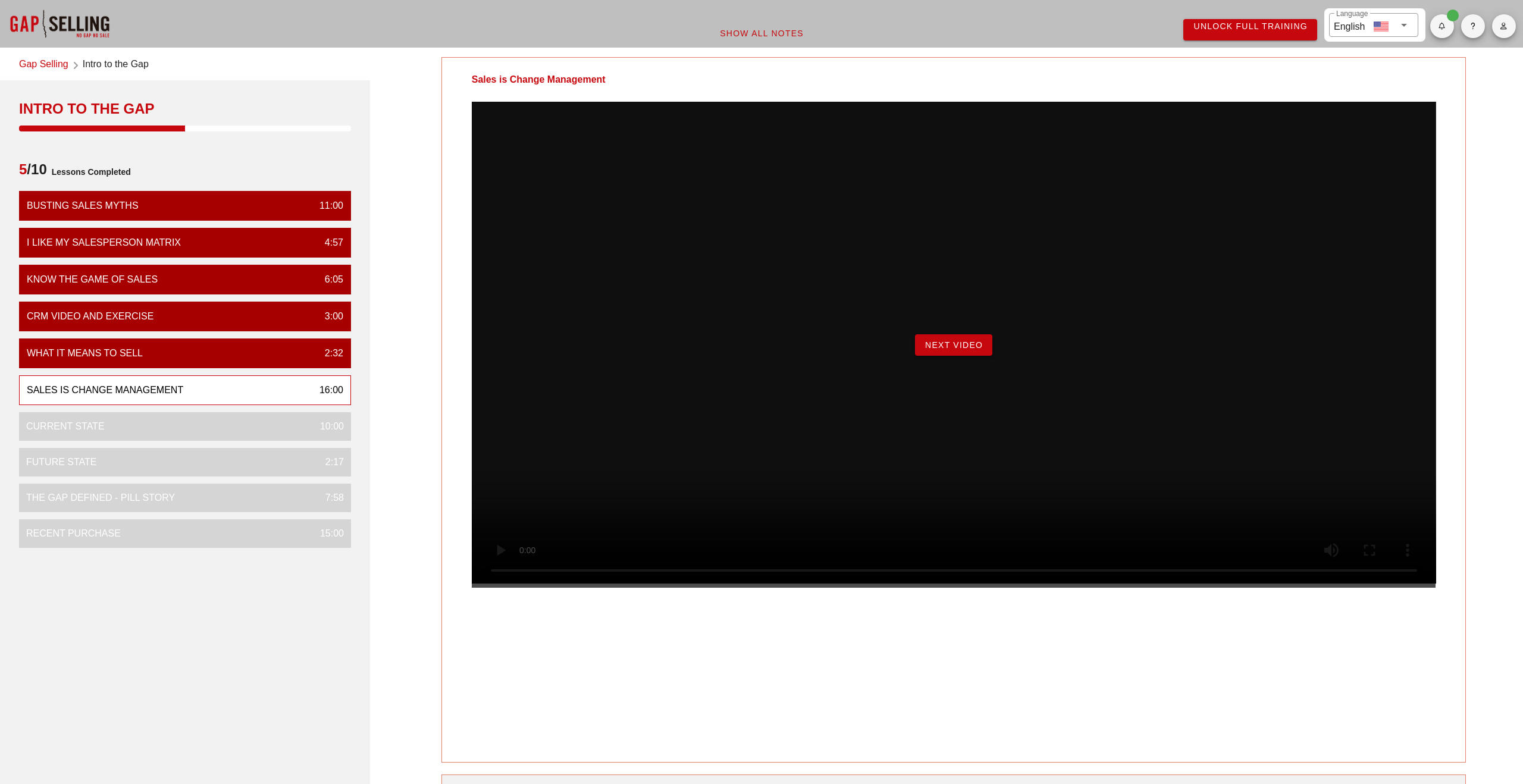
click at [961, 350] on span "Next Video" at bounding box center [954, 345] width 58 height 10
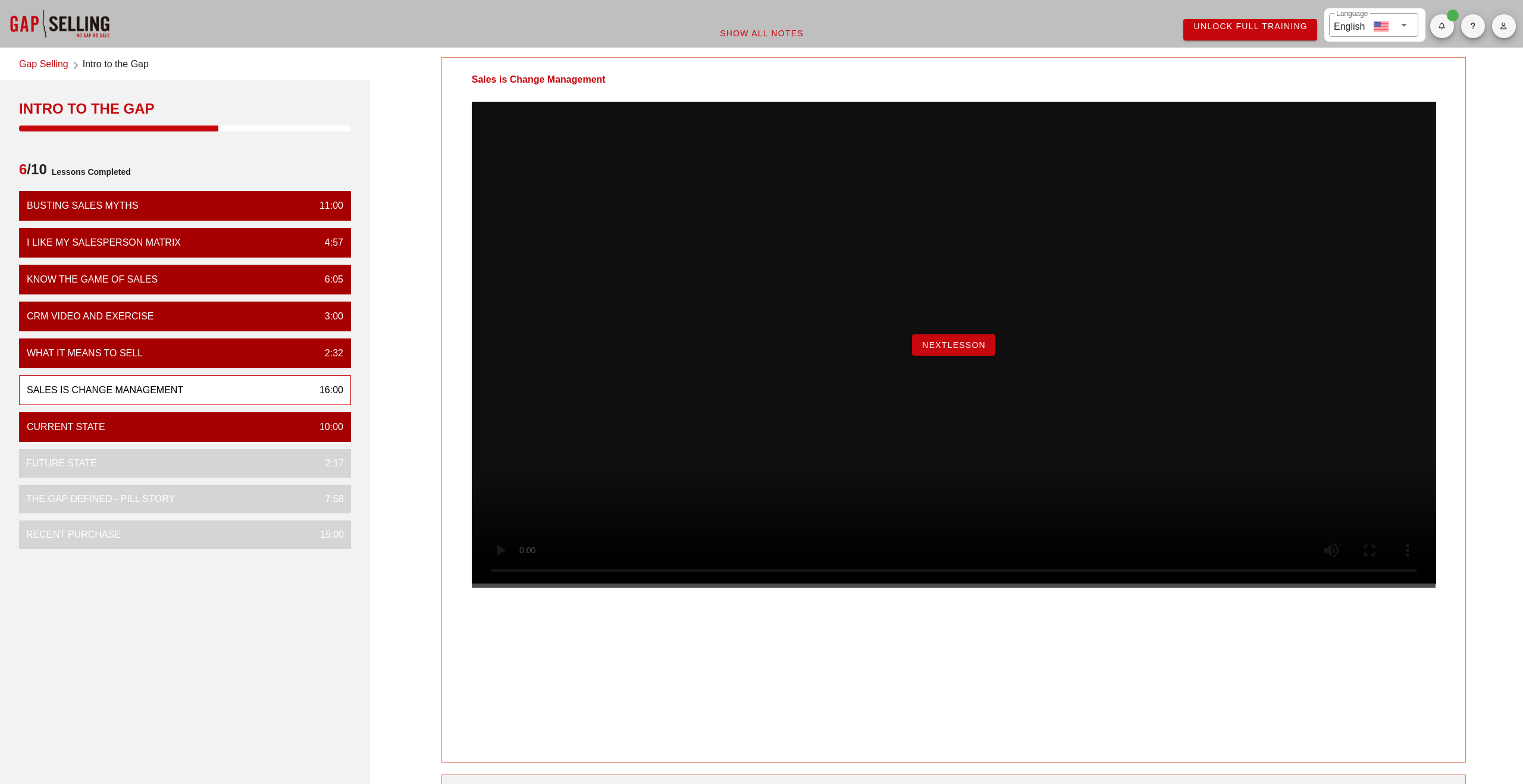
click at [957, 350] on span "NextLesson" at bounding box center [954, 345] width 64 height 10
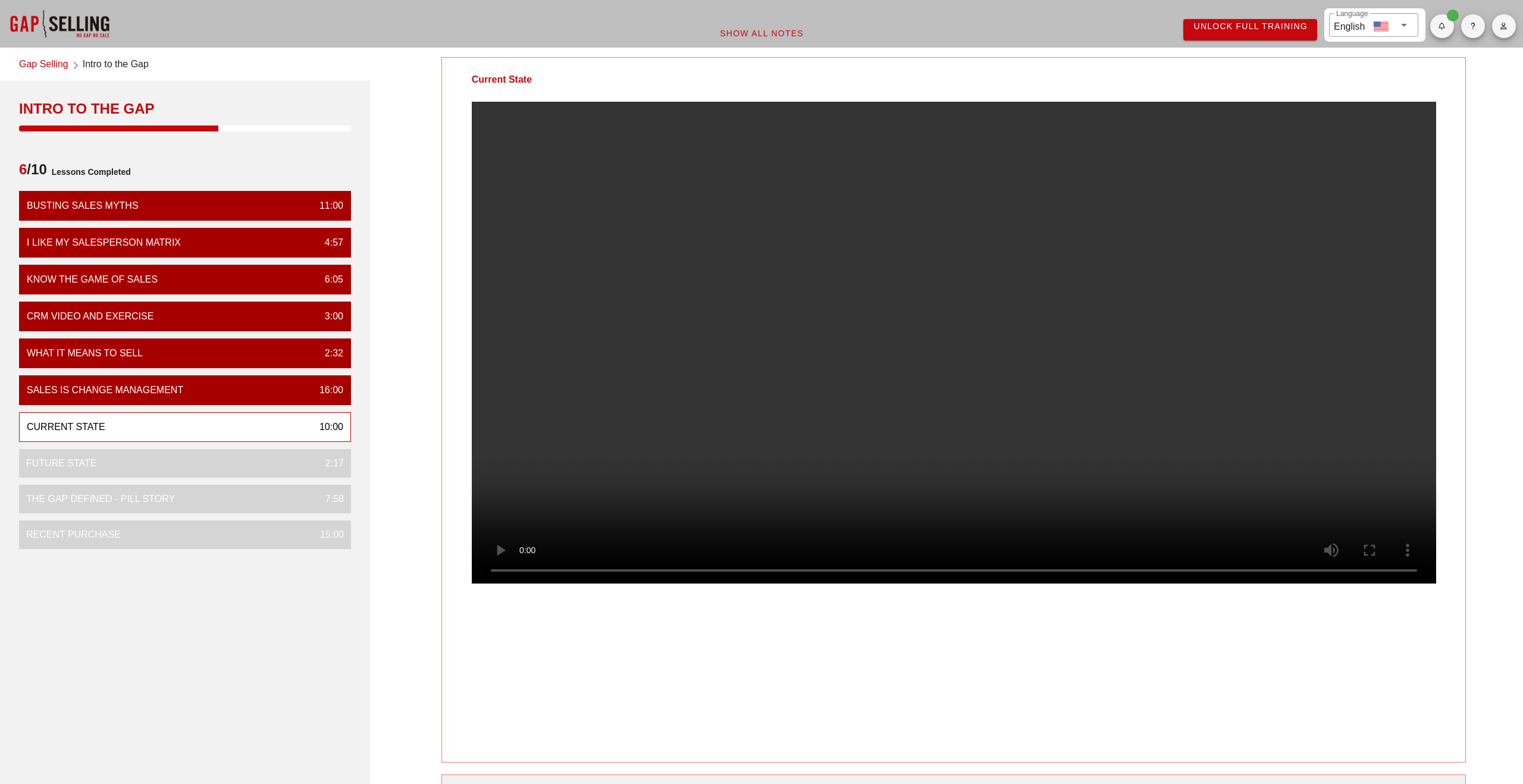
click at [688, 431] on video at bounding box center [954, 342] width 965 height 482
click at [870, 267] on video at bounding box center [954, 342] width 965 height 482
click at [725, 212] on video at bounding box center [954, 342] width 965 height 482
click at [742, 418] on video at bounding box center [954, 342] width 965 height 482
click at [716, 159] on video at bounding box center [954, 342] width 965 height 482
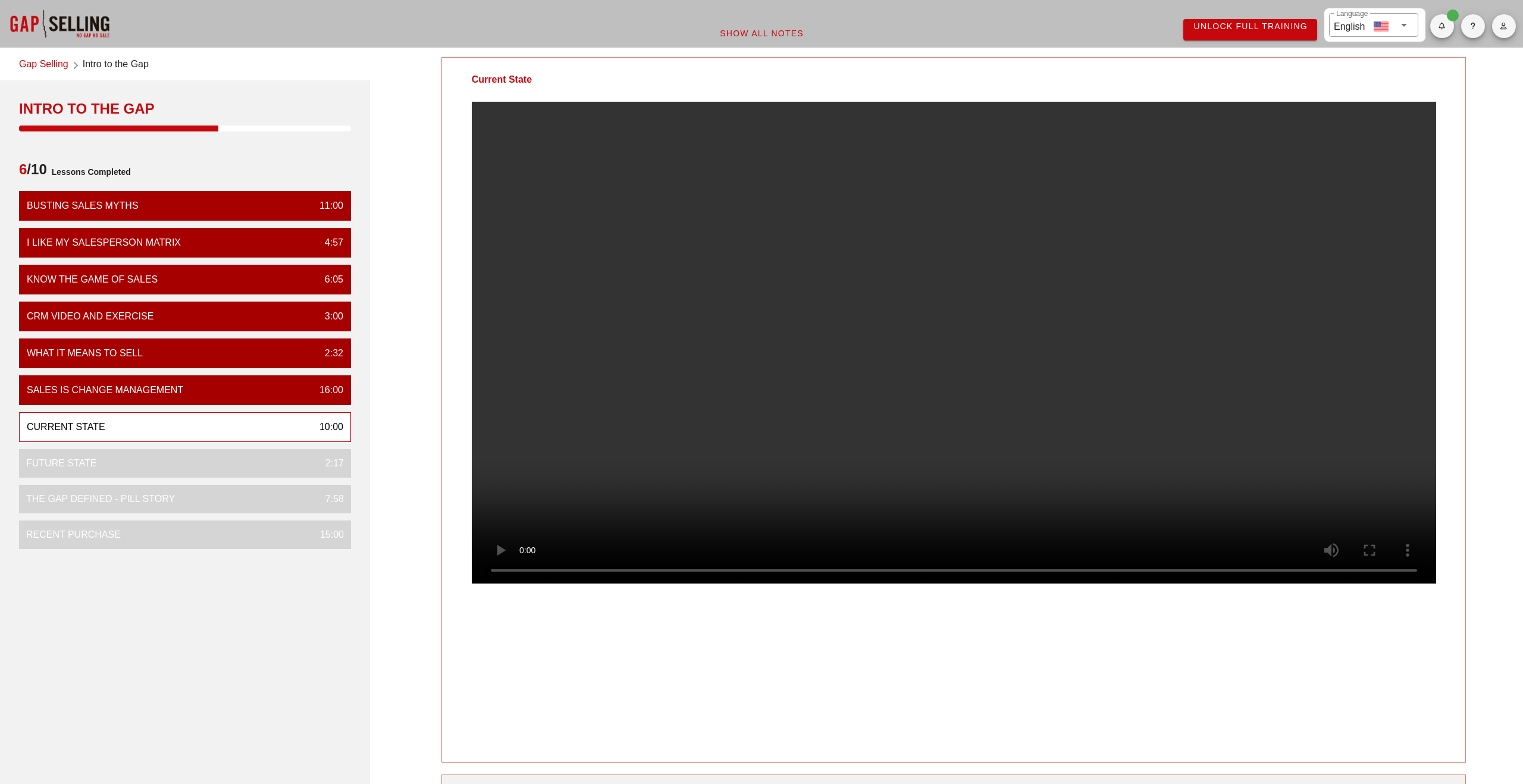
click at [768, 218] on video at bounding box center [954, 342] width 965 height 482
click at [749, 348] on video at bounding box center [954, 342] width 965 height 482
click at [761, 192] on video at bounding box center [954, 342] width 965 height 482
click at [555, 329] on video at bounding box center [954, 342] width 965 height 482
click at [1277, 714] on div "Current State" at bounding box center [954, 410] width 1025 height 706
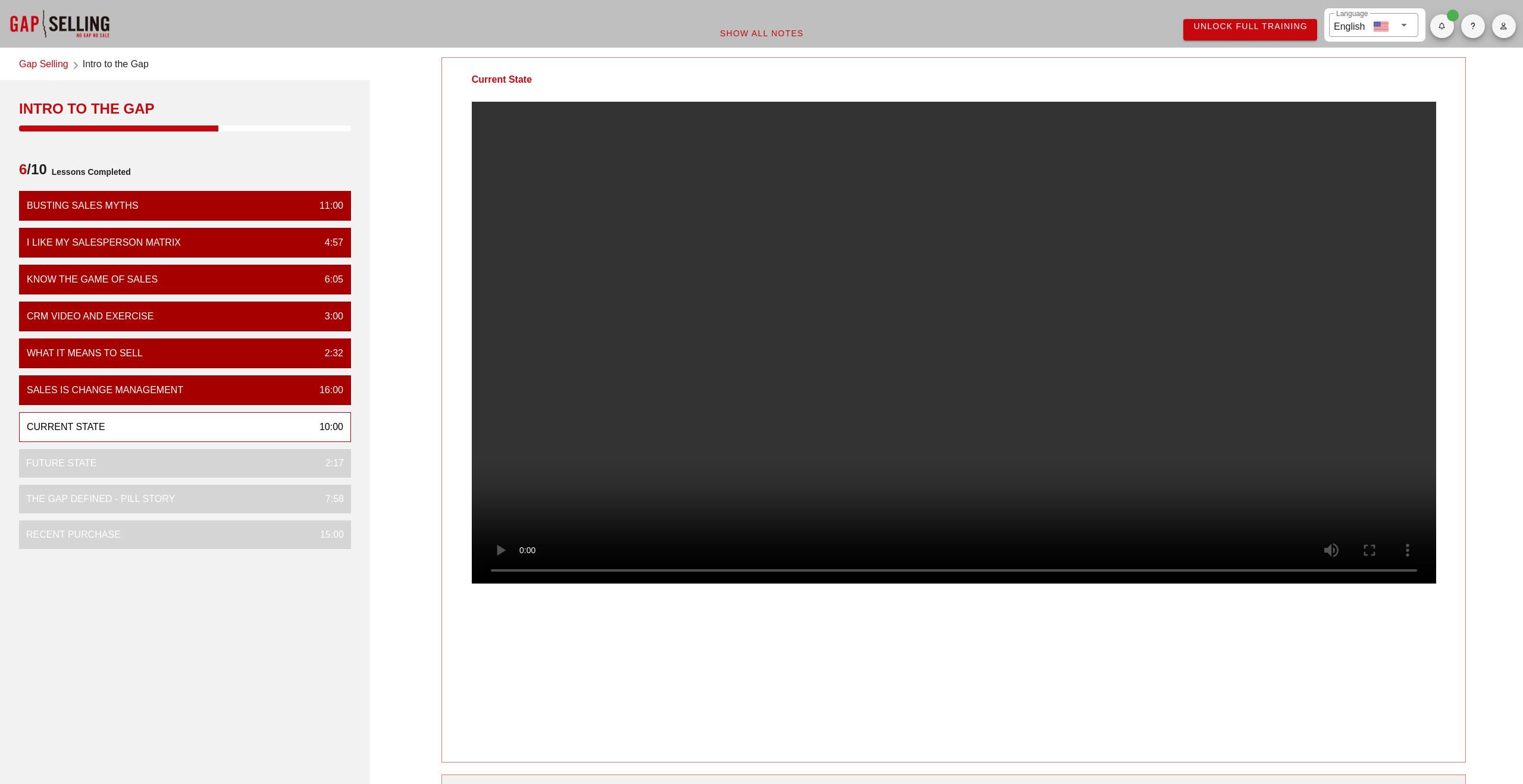
click at [1375, 671] on div "Current State" at bounding box center [954, 410] width 1025 height 706
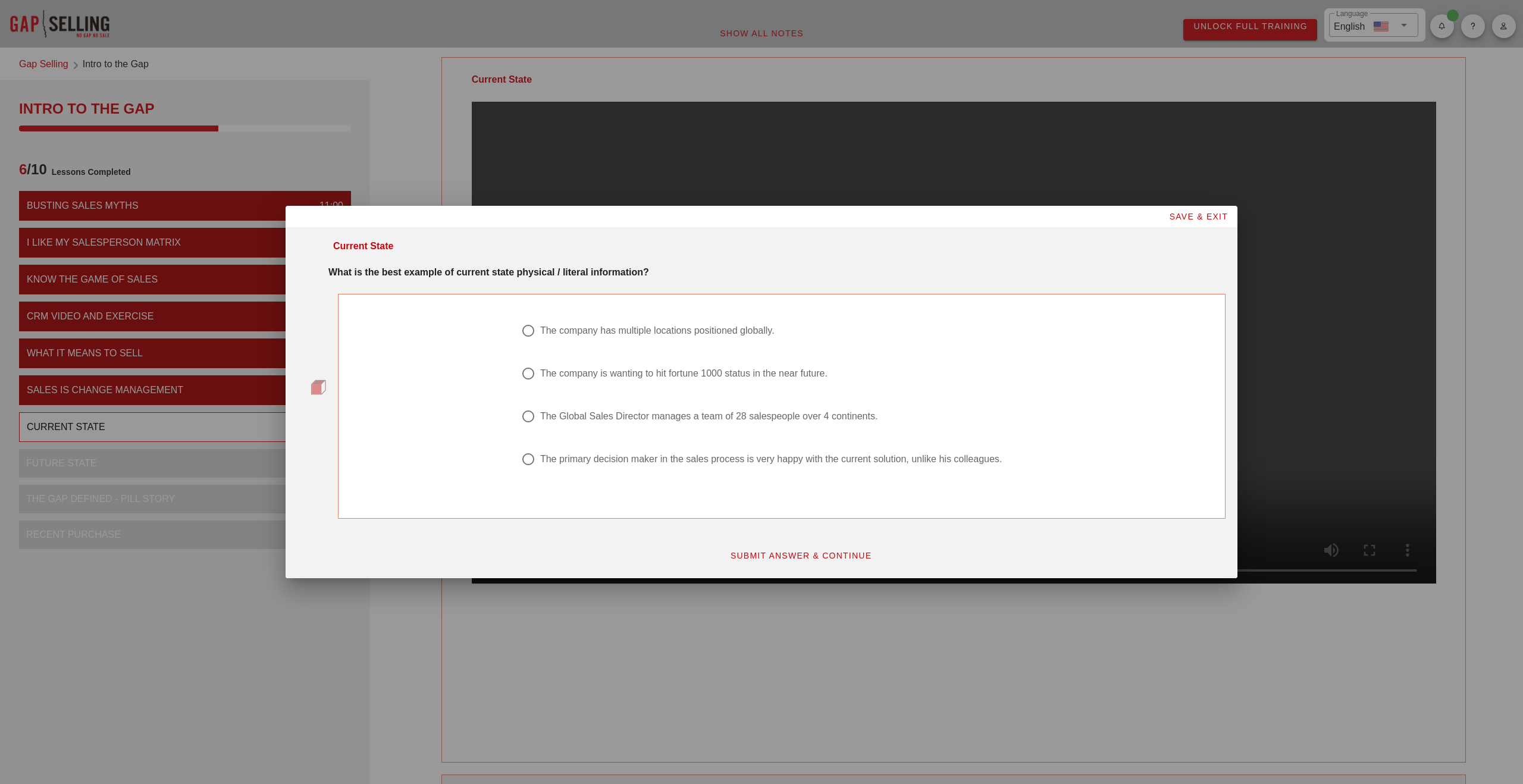
click at [527, 417] on div at bounding box center [528, 416] width 20 height 20
radio input "true"
click at [802, 562] on button "SUBMIT ANSWER & CONTINUE" at bounding box center [801, 555] width 161 height 22
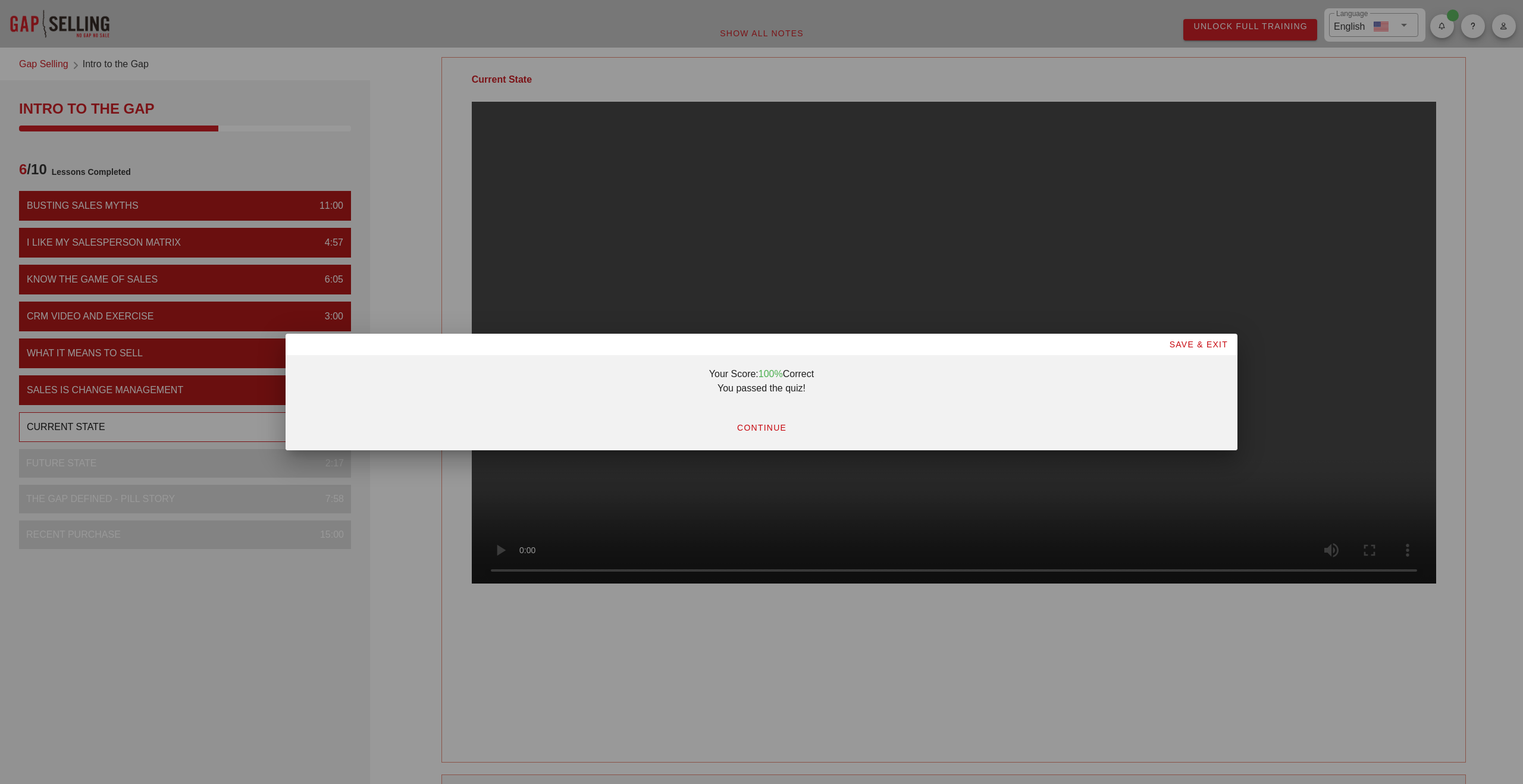
click at [770, 427] on span "CONTINUE" at bounding box center [761, 428] width 50 height 10
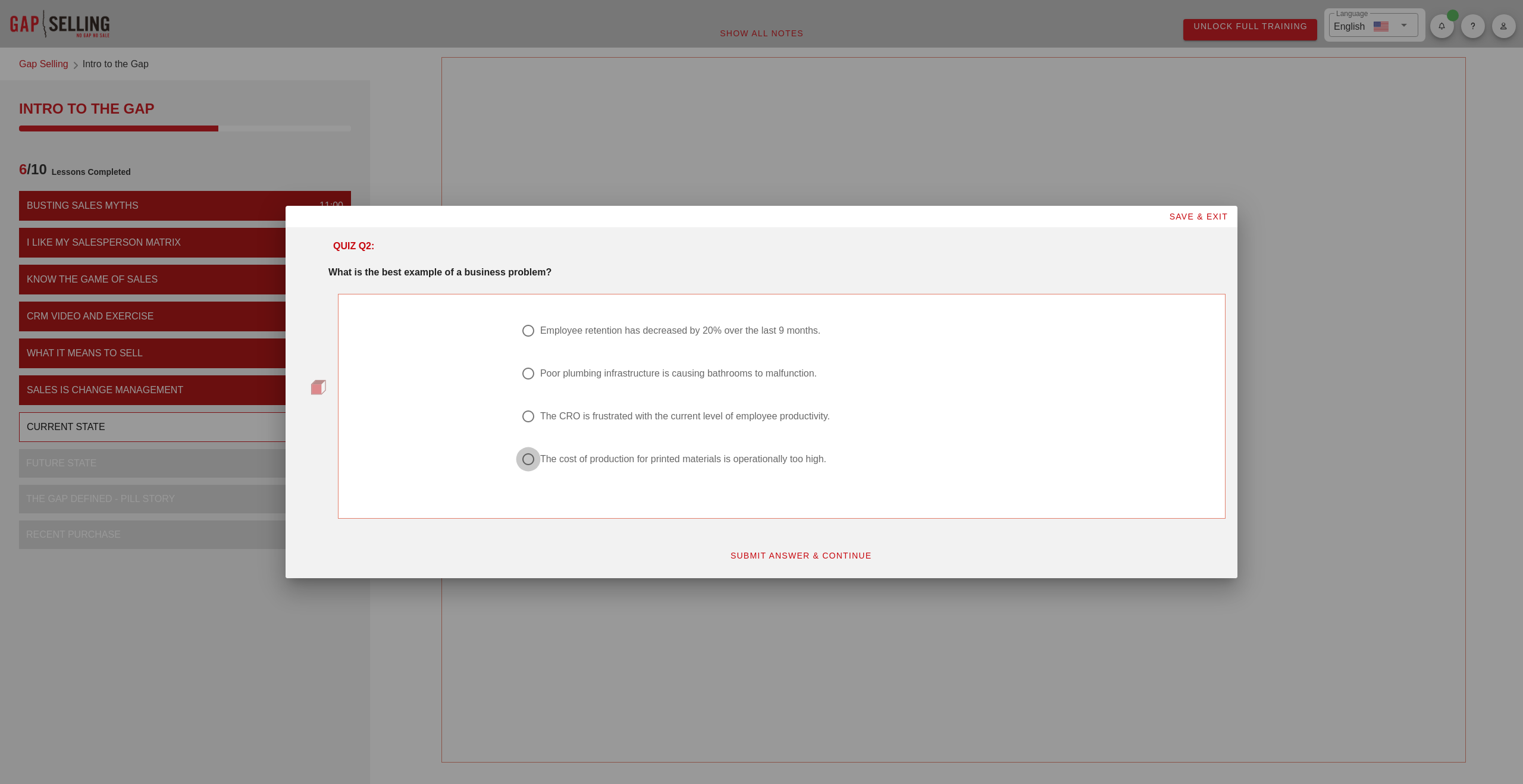
click at [530, 459] on div at bounding box center [528, 459] width 20 height 20
radio input "true"
click at [796, 557] on span "SUBMIT ANSWER & CONTINUE" at bounding box center [801, 556] width 142 height 10
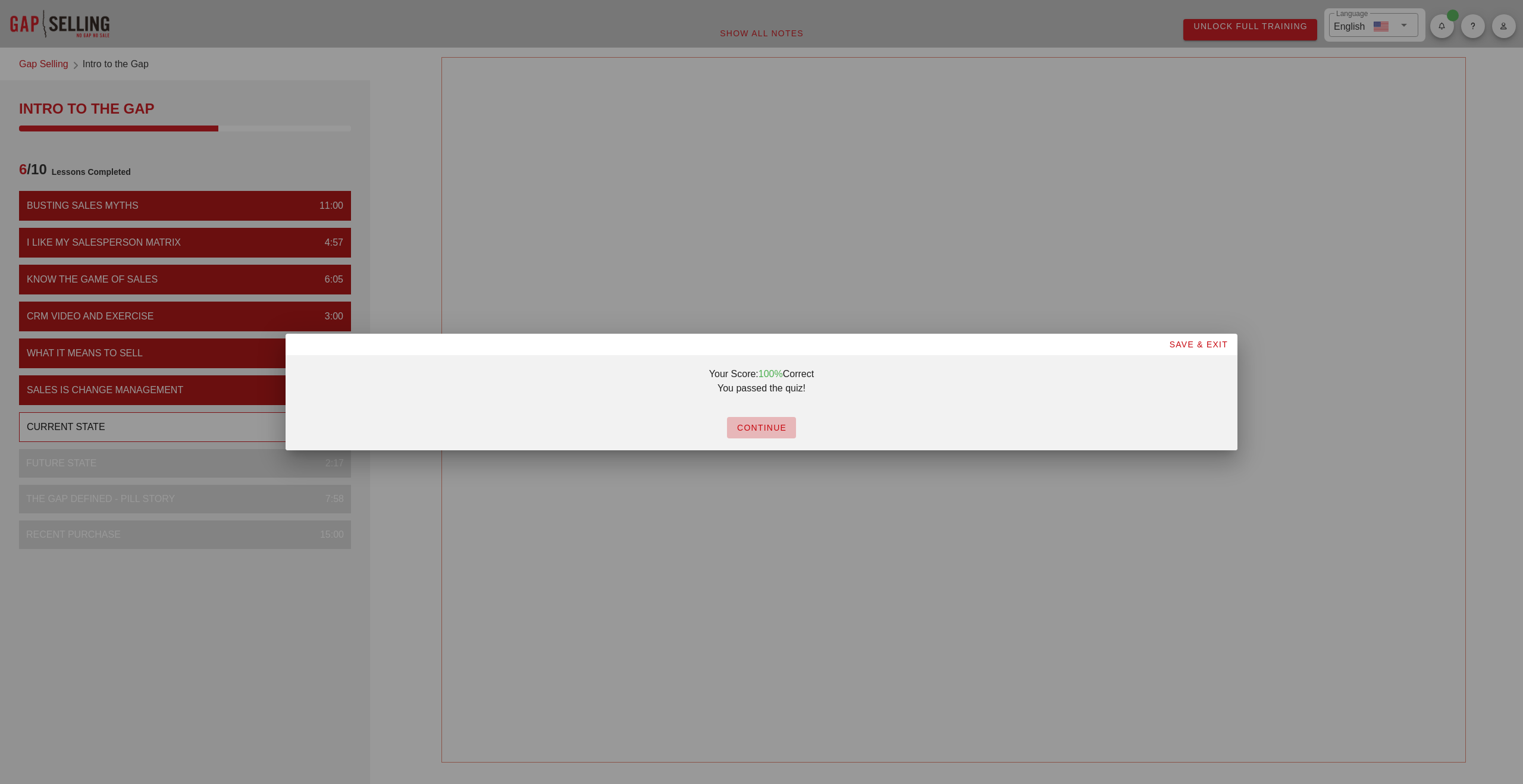
click at [765, 428] on span "CONTINUE" at bounding box center [761, 428] width 50 height 10
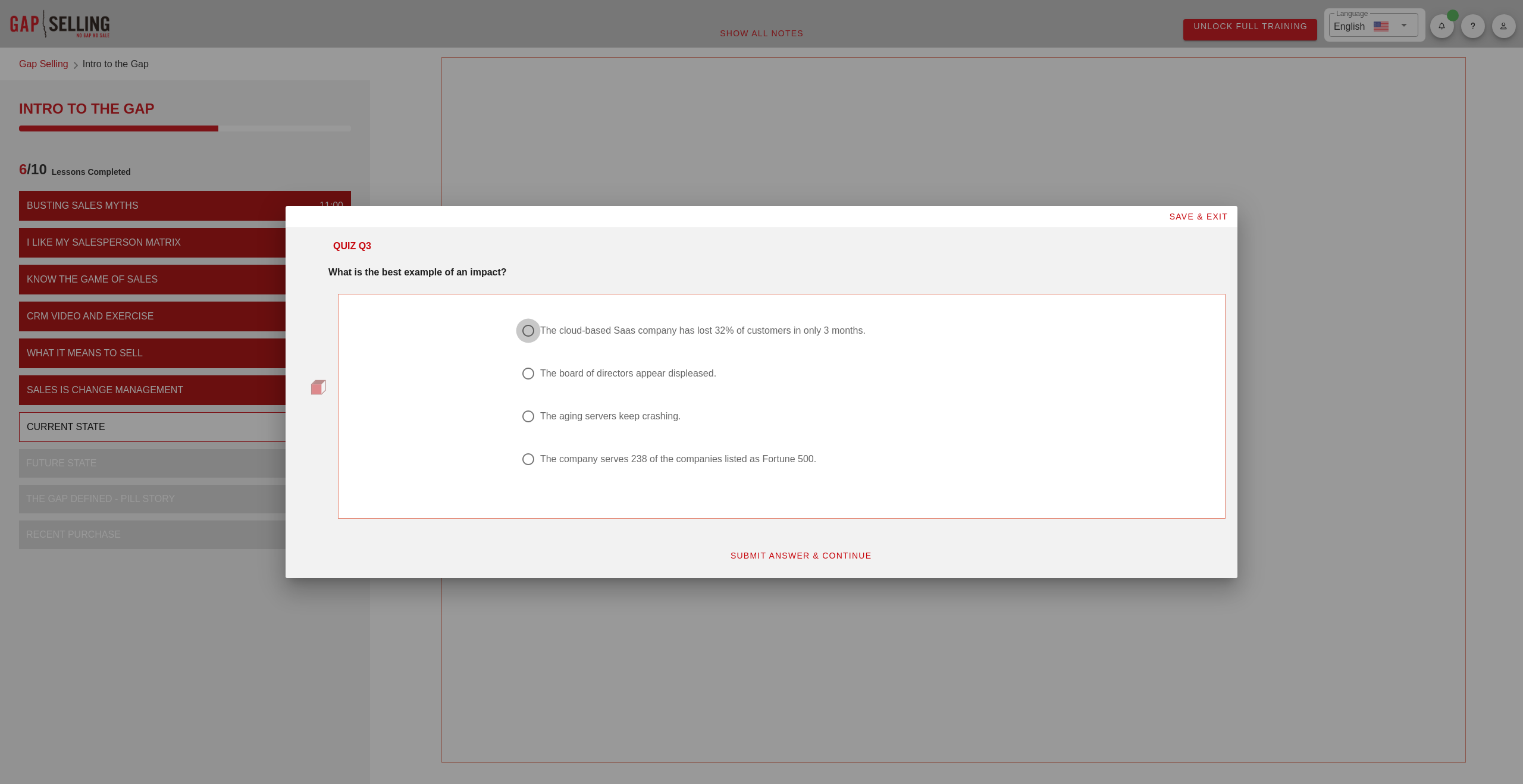
click at [527, 326] on div at bounding box center [528, 330] width 20 height 20
radio input "true"
click at [786, 552] on span "SUBMIT ANSWER & CONTINUE" at bounding box center [801, 556] width 142 height 10
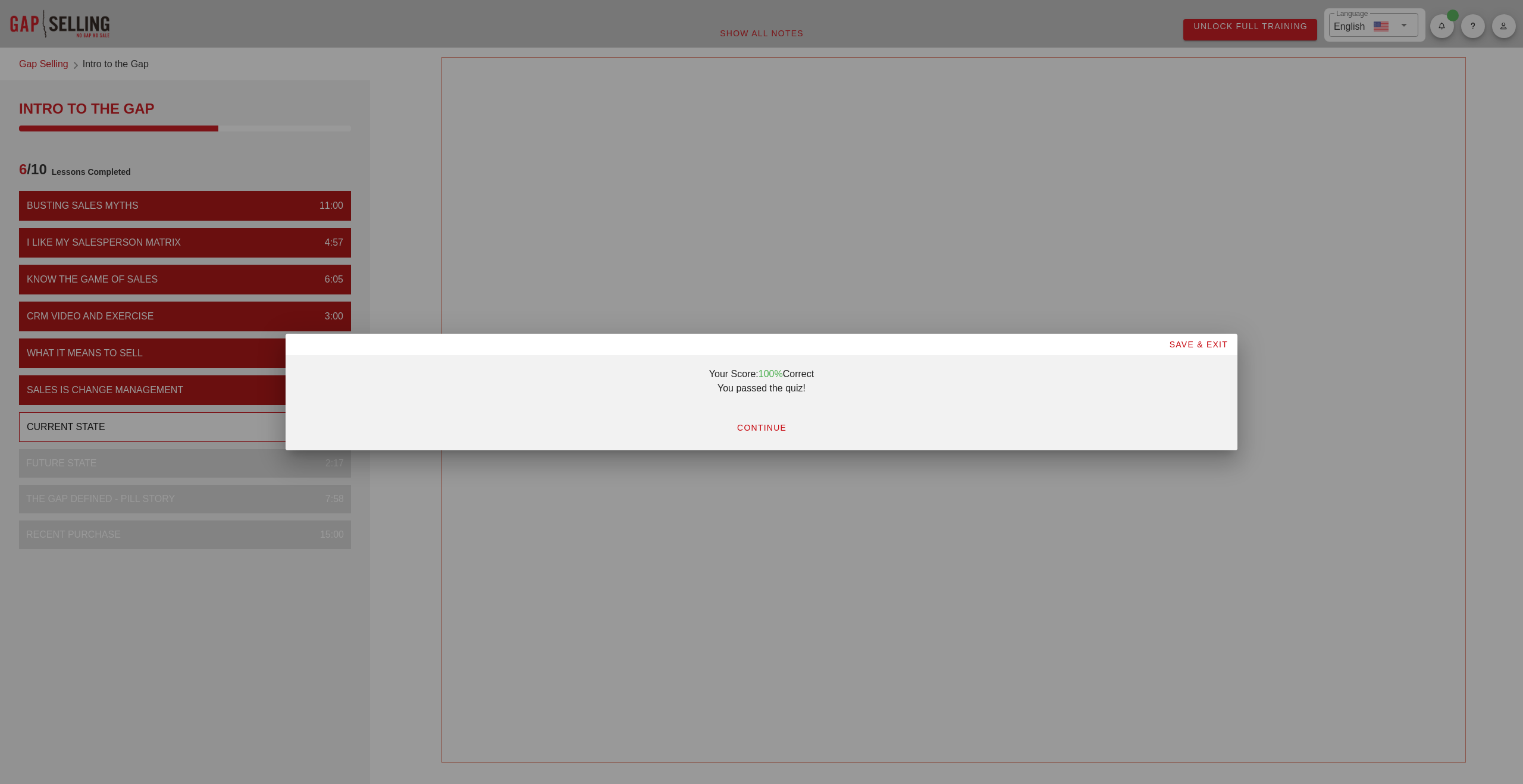
click at [772, 424] on span "CONTINUE" at bounding box center [761, 428] width 50 height 10
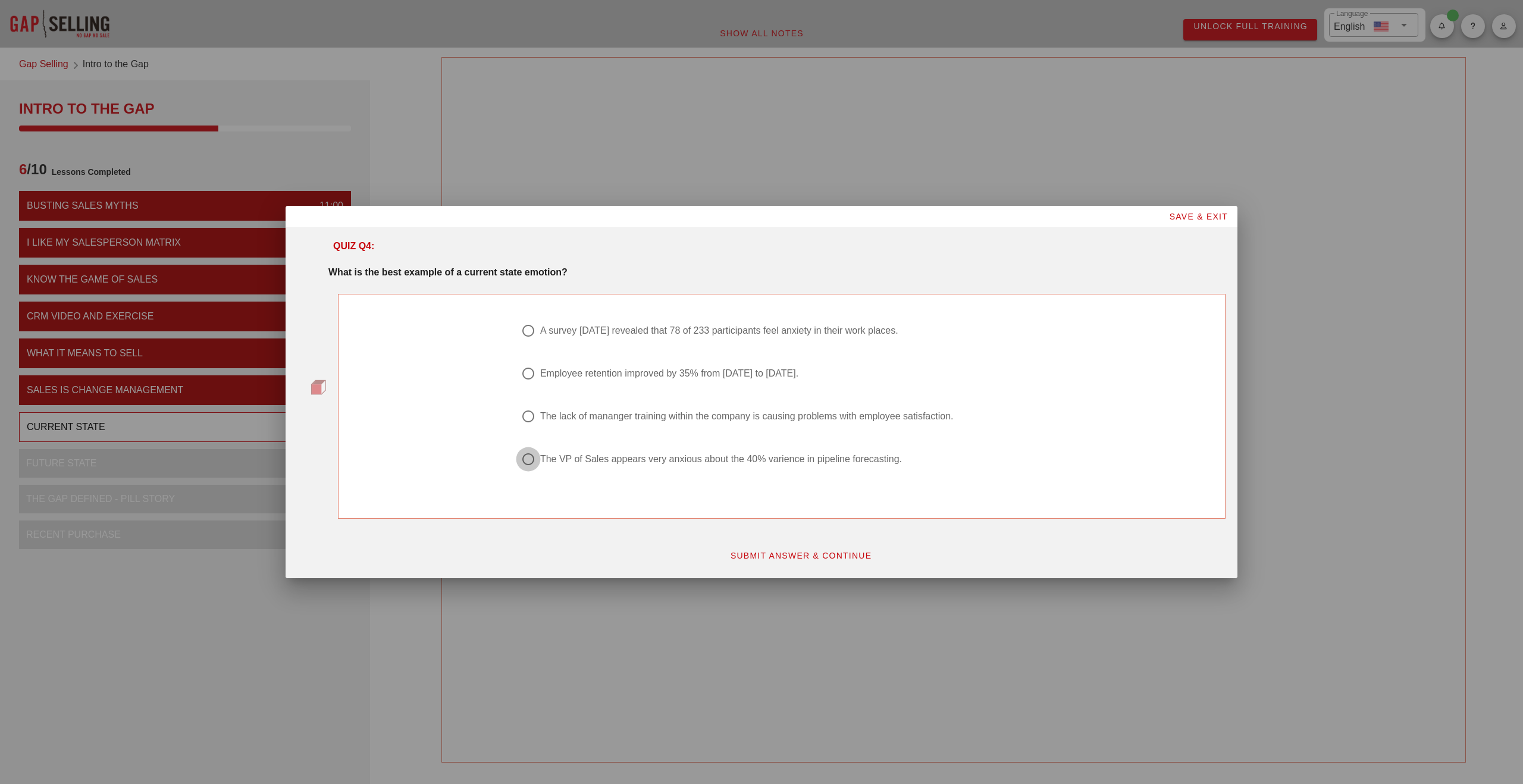
click at [525, 457] on div at bounding box center [528, 459] width 20 height 20
radio input "true"
click at [814, 563] on button "SUBMIT ANSWER & CONTINUE" at bounding box center [801, 555] width 161 height 22
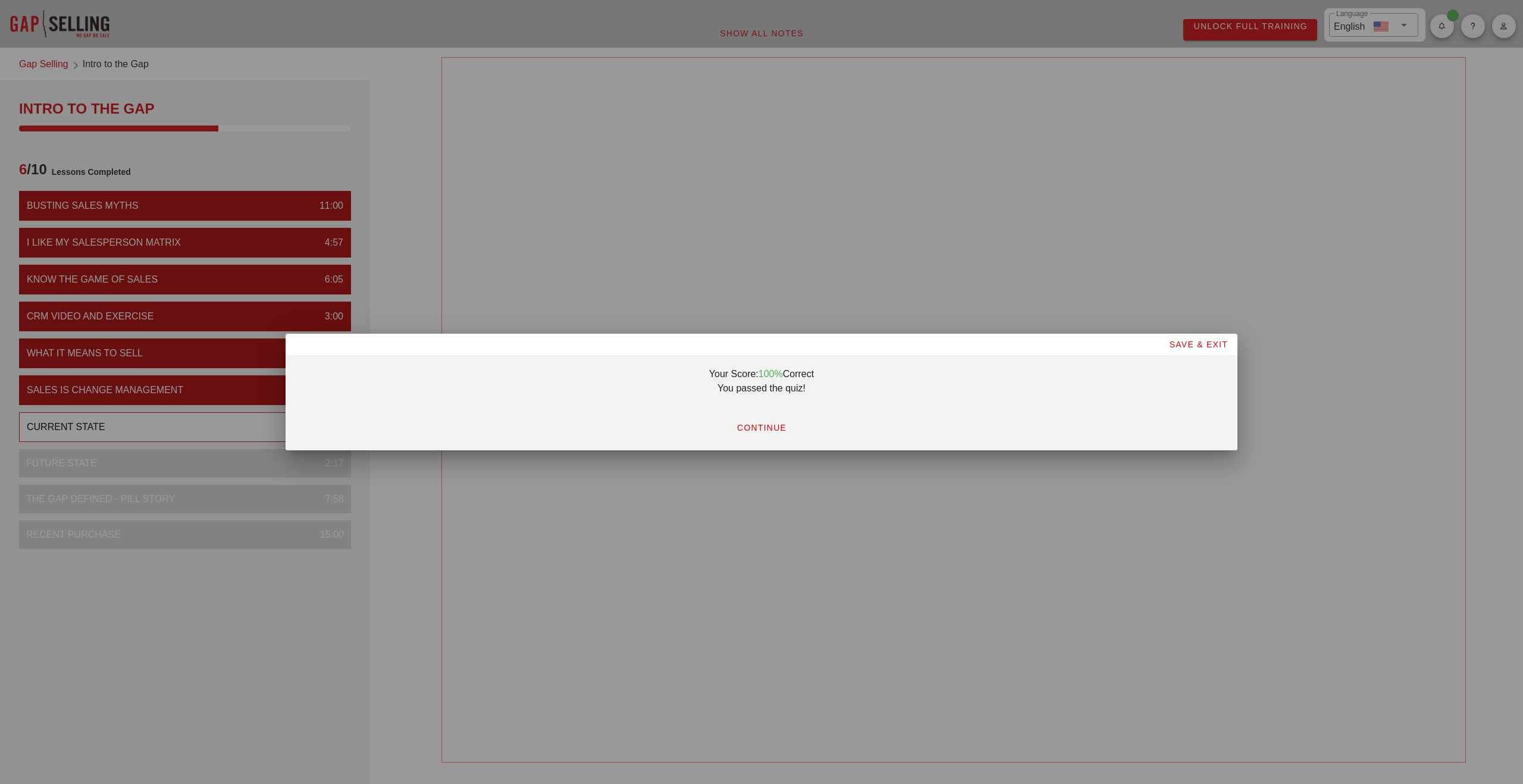
click at [777, 424] on span "CONTINUE" at bounding box center [761, 428] width 50 height 10
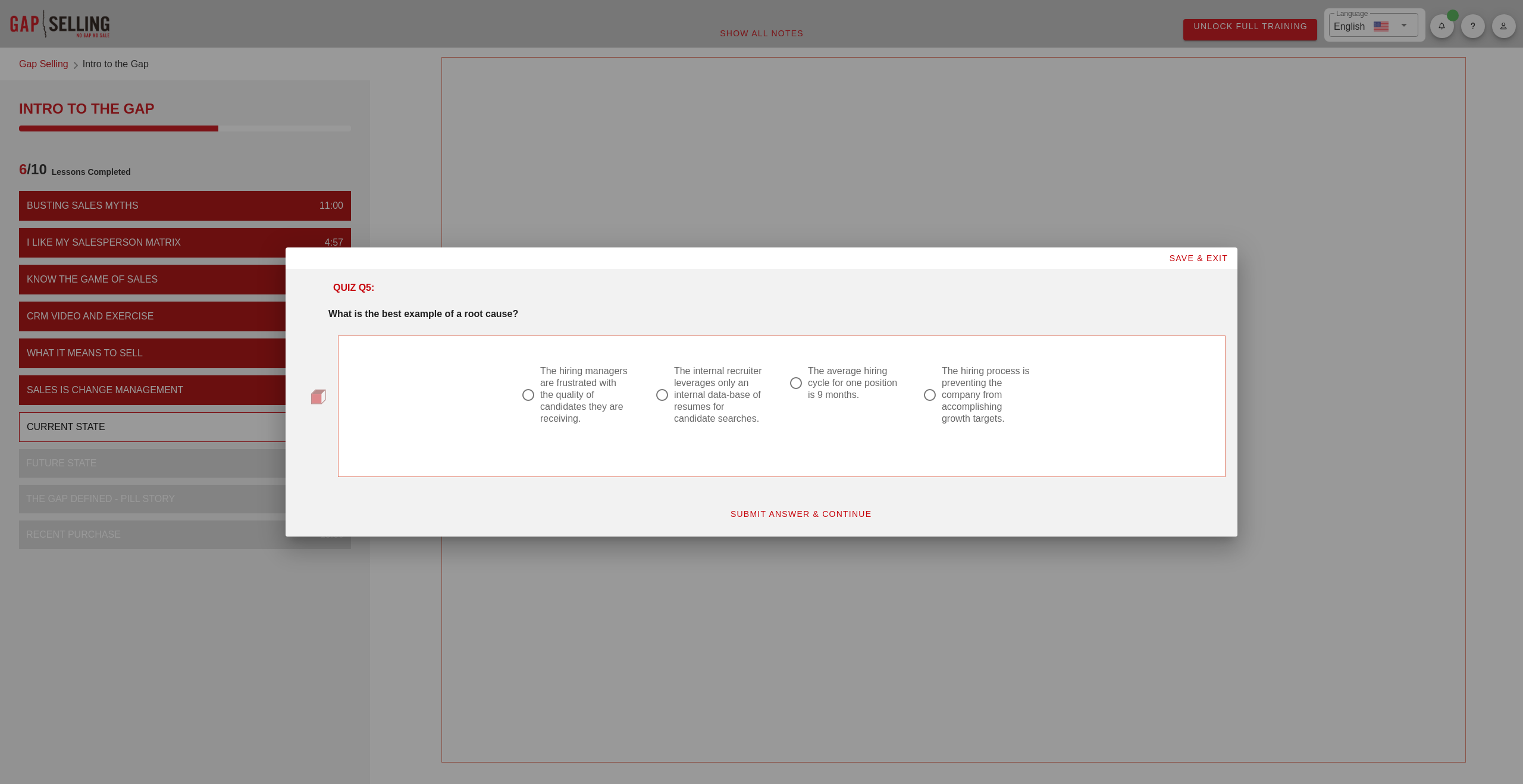
click at [663, 399] on div at bounding box center [662, 394] width 20 height 20
radio input "true"
click at [828, 520] on button "SUBMIT ANSWER & CONTINUE" at bounding box center [801, 514] width 161 height 22
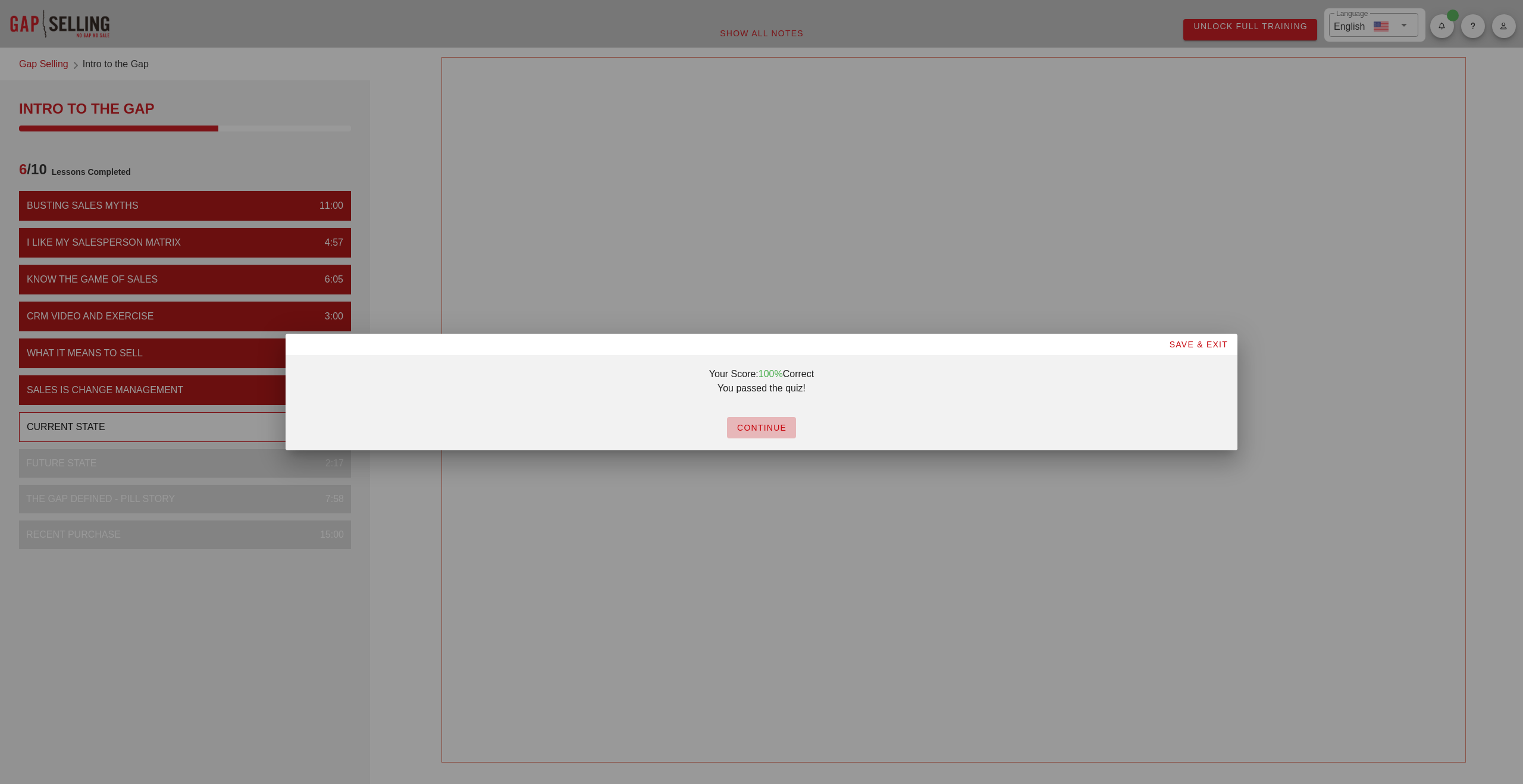
click at [753, 429] on span "CONTINUE" at bounding box center [761, 428] width 50 height 10
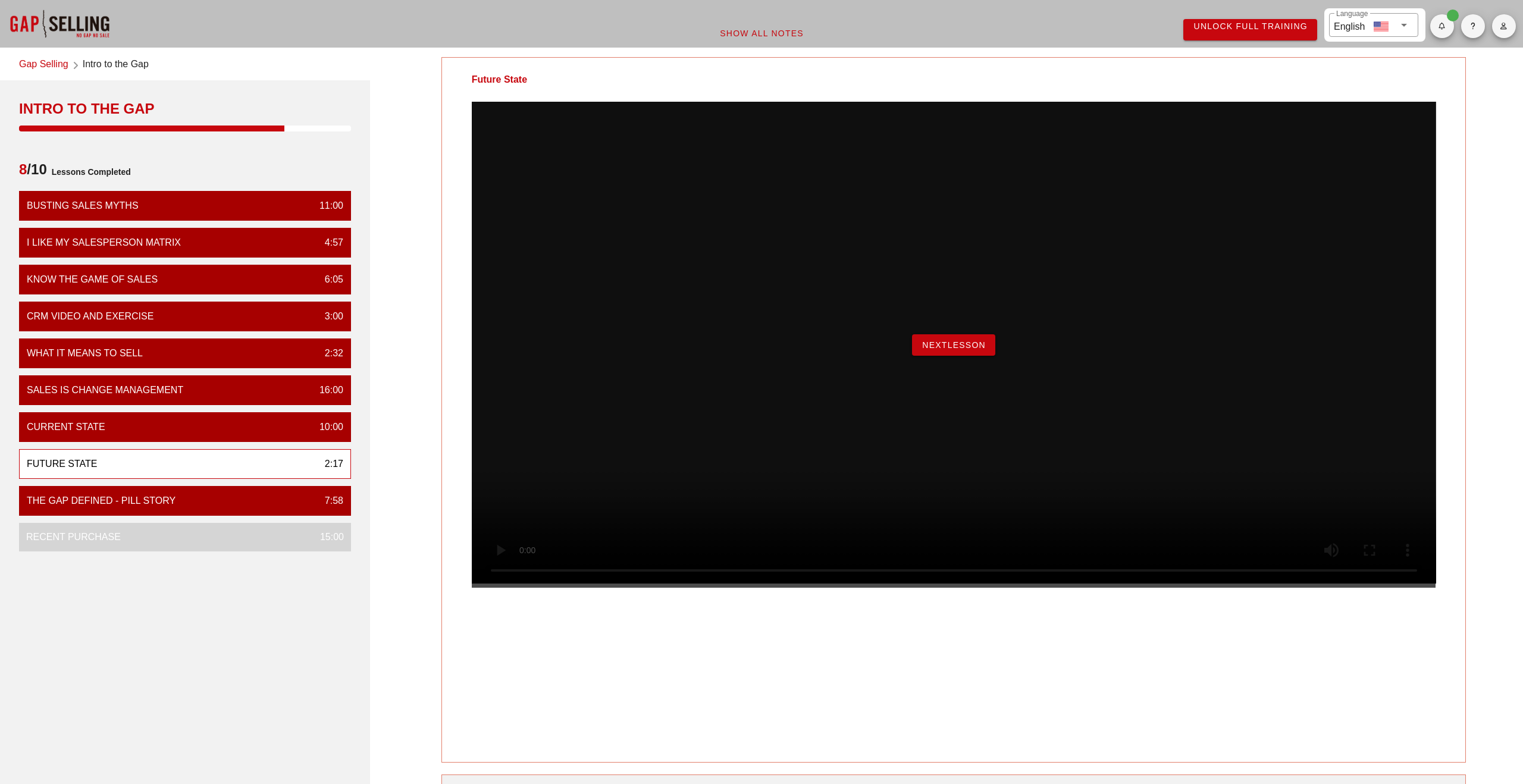
click at [770, 511] on div "NextLesson" at bounding box center [954, 344] width 965 height 486
click at [496, 587] on div "NextLesson" at bounding box center [954, 344] width 965 height 486
click at [201, 469] on div "Future State 2:17" at bounding box center [185, 464] width 332 height 30
click at [936, 356] on button "NextLesson" at bounding box center [954, 345] width 83 height 22
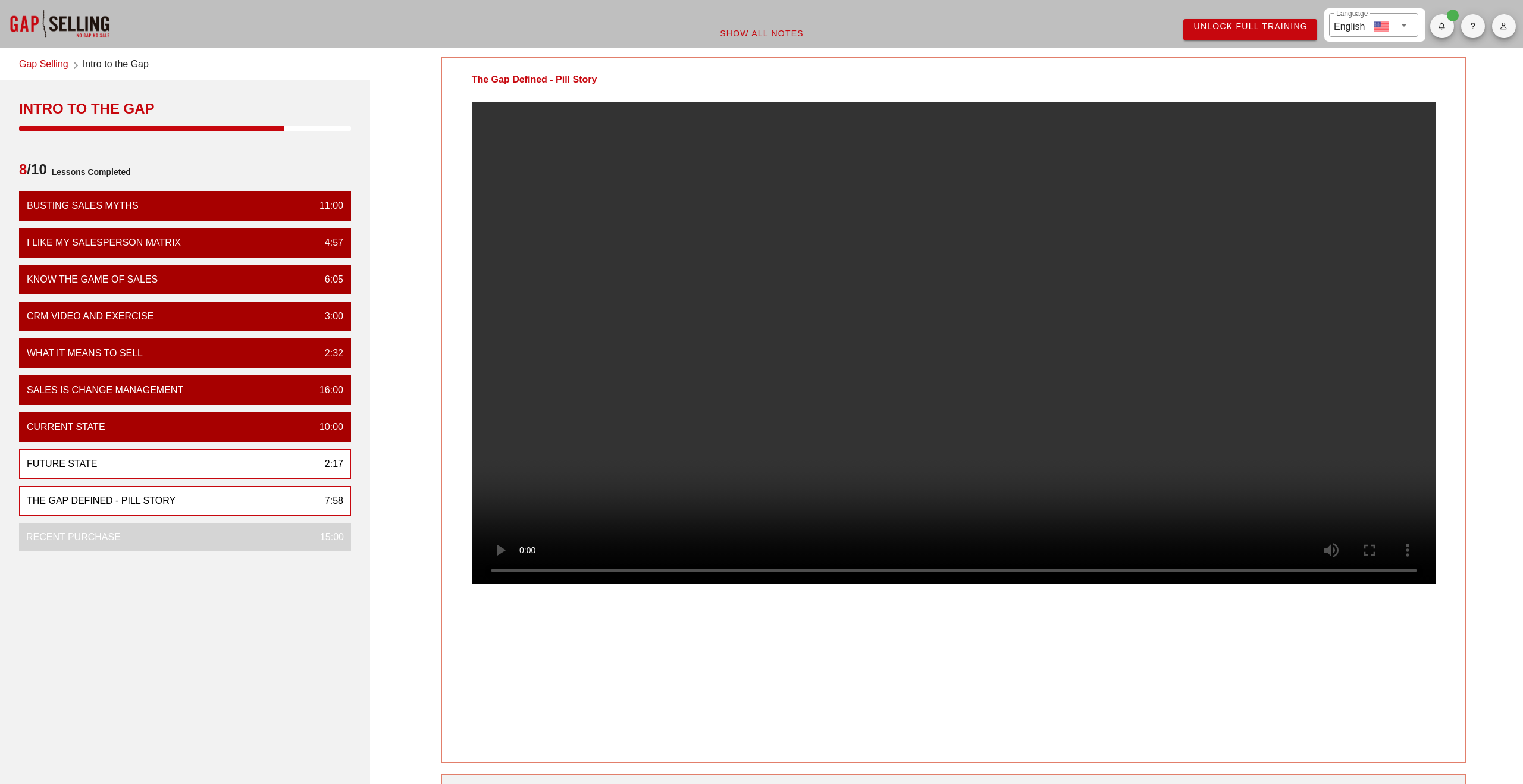
click at [173, 457] on div "Future State 2:17" at bounding box center [185, 464] width 332 height 30
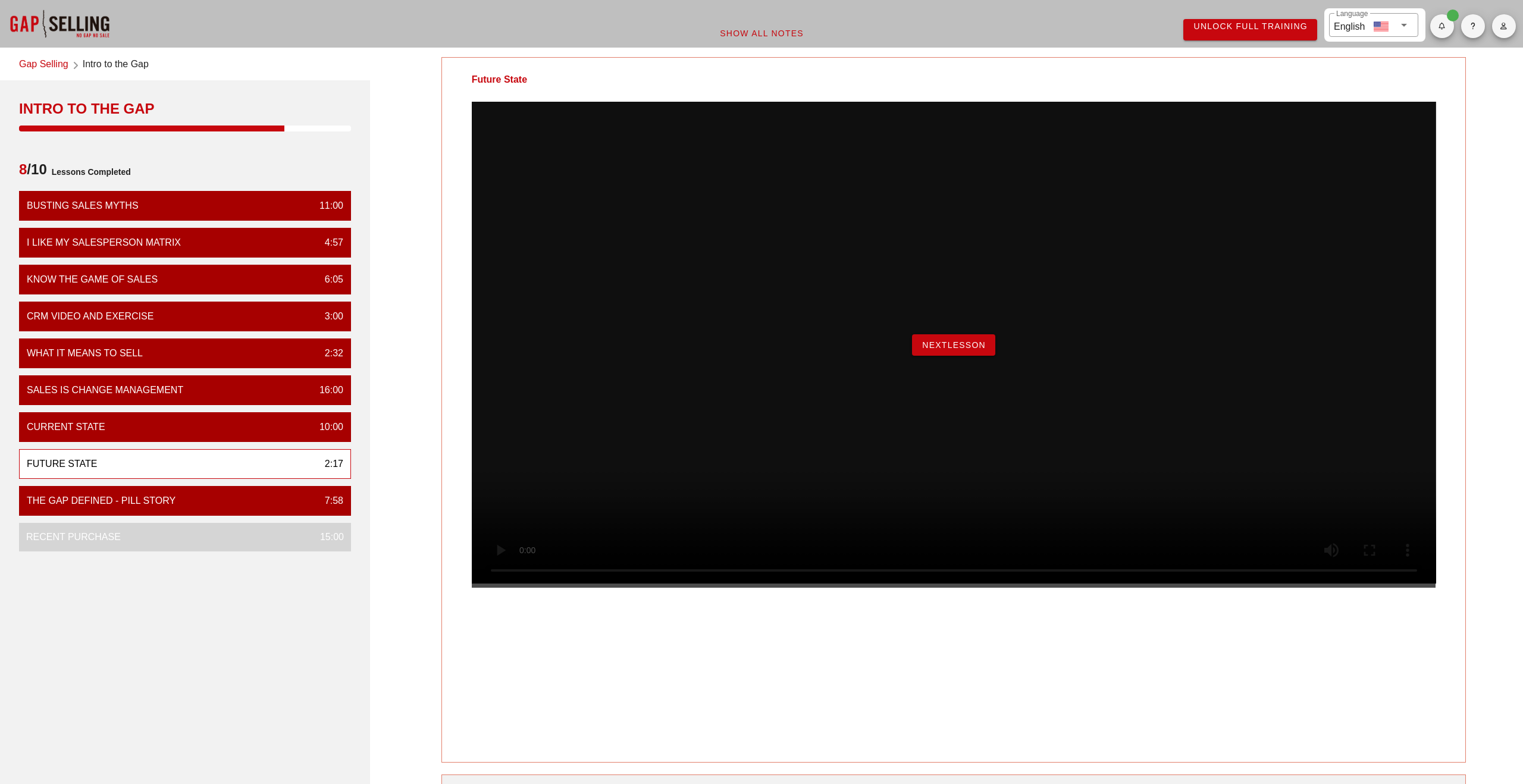
click at [973, 350] on span "NextLesson" at bounding box center [954, 345] width 64 height 10
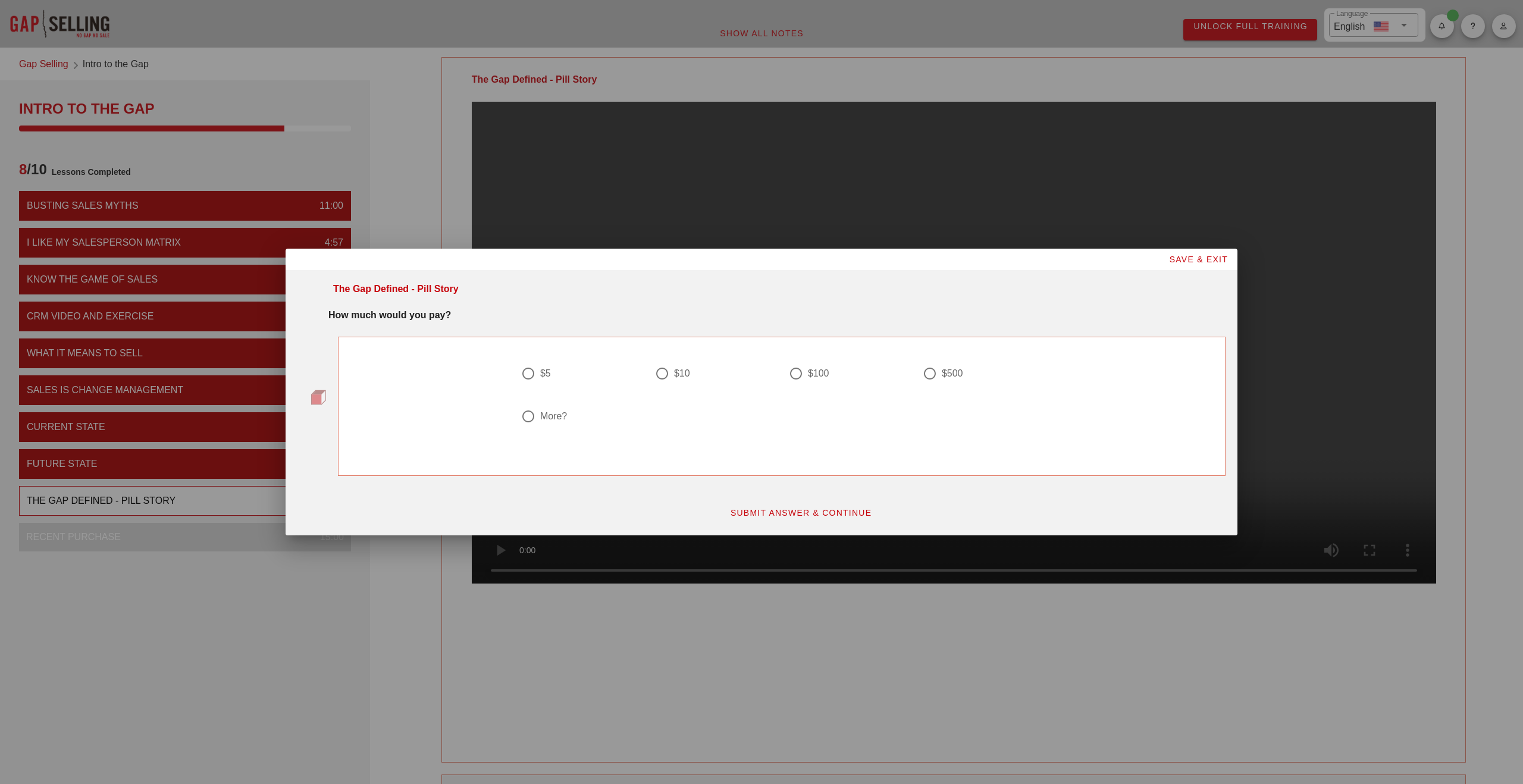
click at [663, 378] on div at bounding box center [662, 373] width 20 height 20
radio input "true"
click at [776, 508] on span "SUBMIT ANSWER & CONTINUE" at bounding box center [801, 513] width 142 height 10
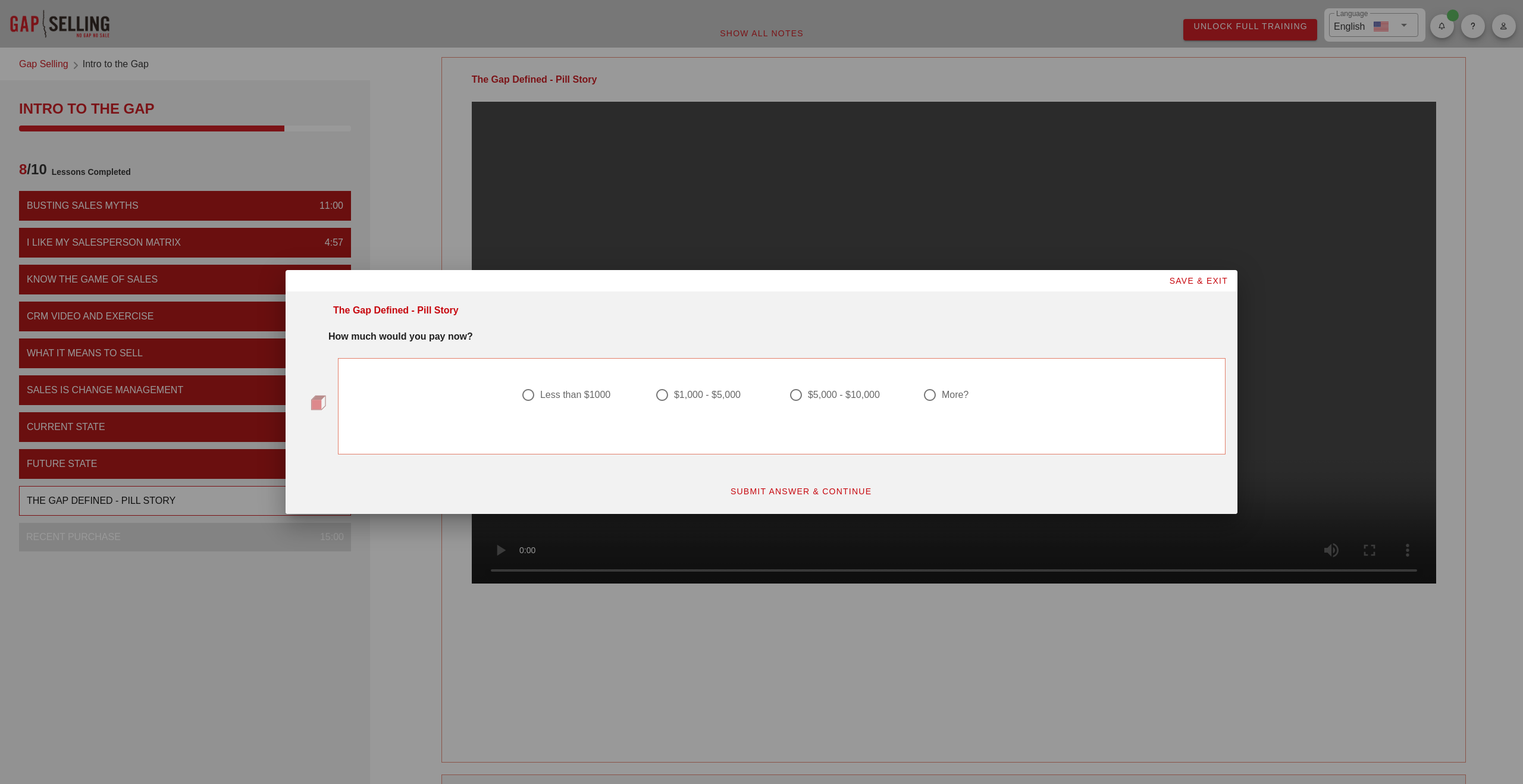
click at [663, 394] on div at bounding box center [662, 394] width 20 height 20
radio input "true"
click at [833, 485] on button "SUBMIT ANSWER & CONTINUE" at bounding box center [801, 491] width 161 height 22
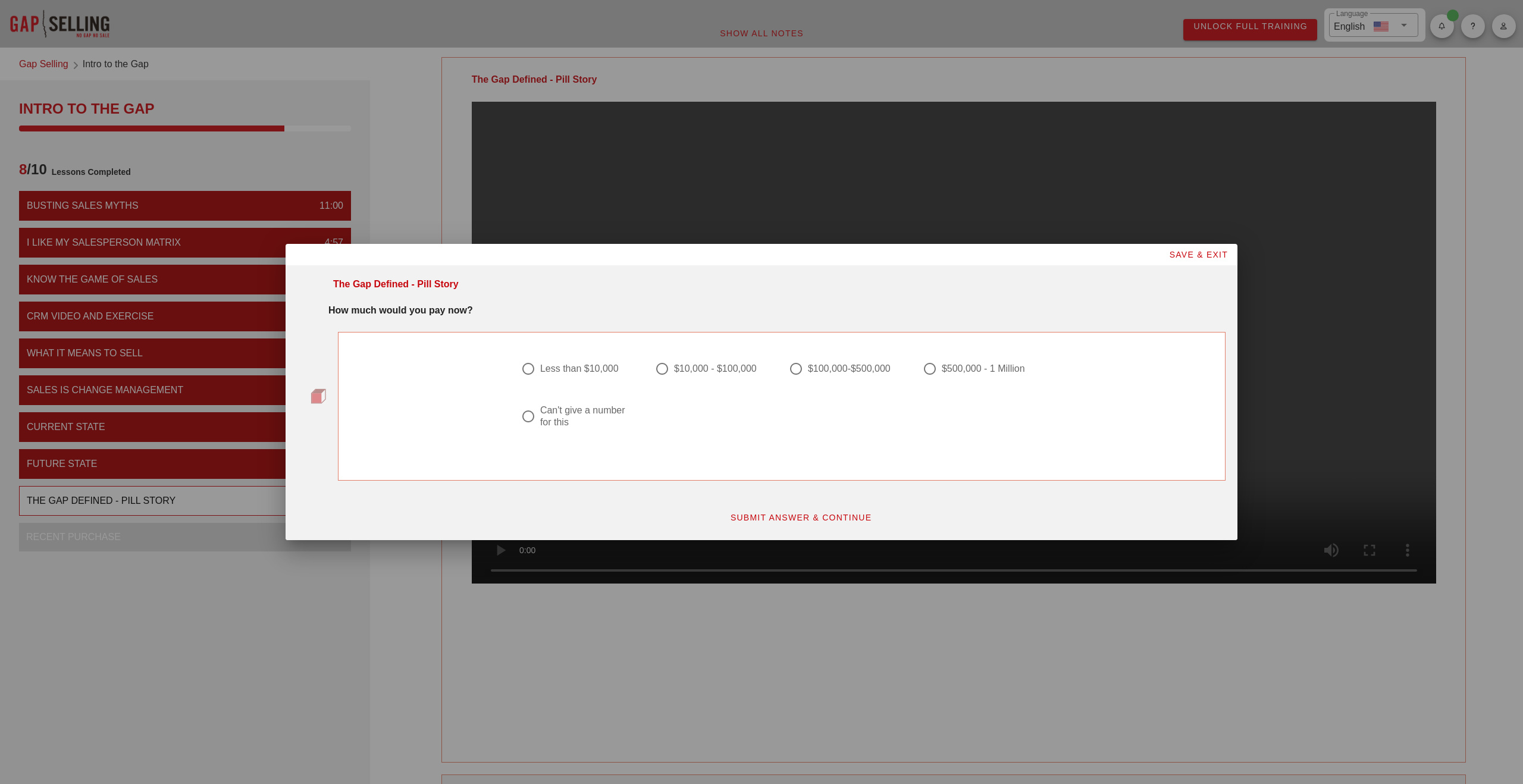
click at [532, 418] on div at bounding box center [528, 416] width 20 height 20
radio input "true"
click at [793, 517] on span "SUBMIT ANSWER & CONTINUE" at bounding box center [801, 518] width 142 height 10
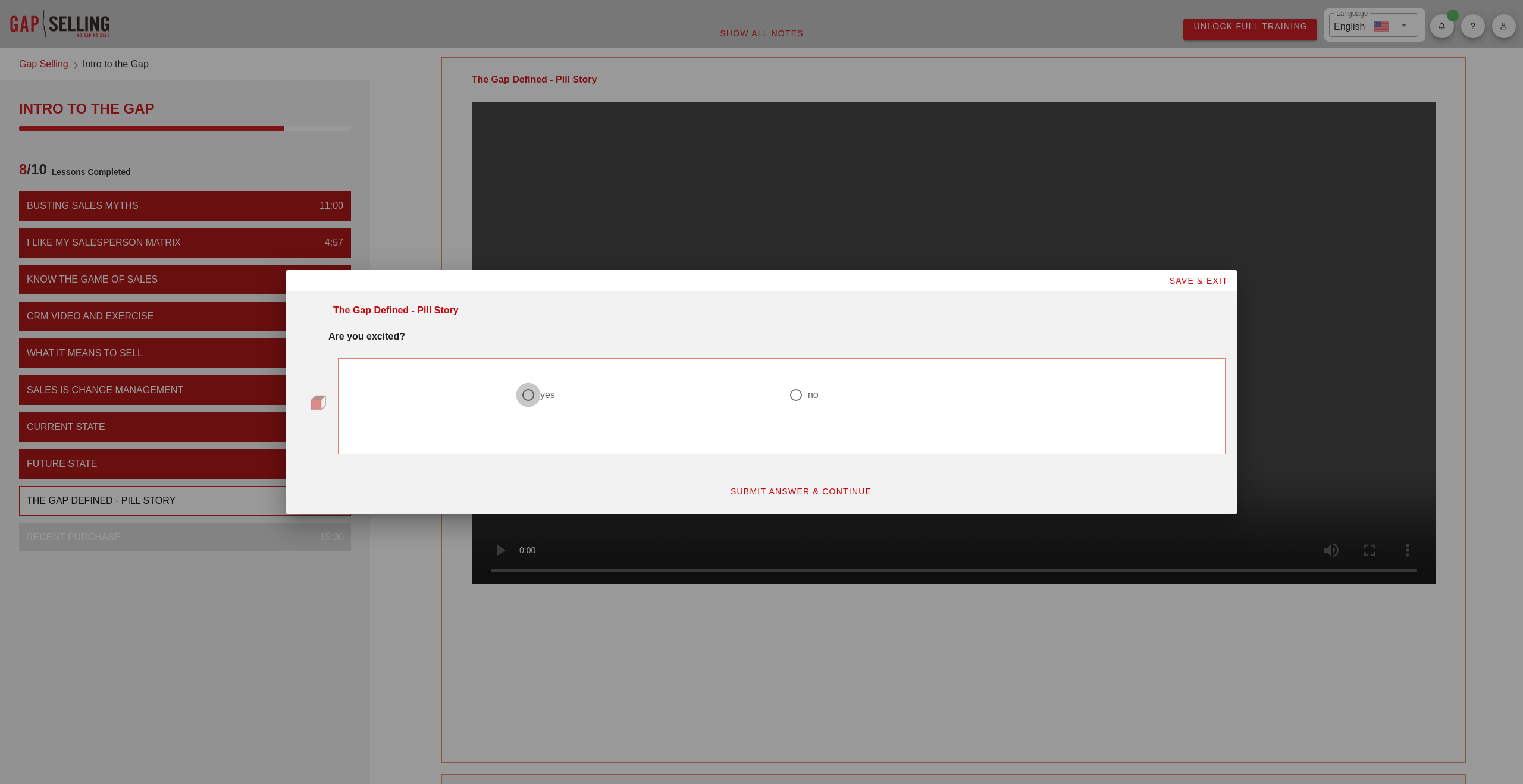
click at [534, 392] on div at bounding box center [528, 394] width 20 height 20
radio input "true"
click at [753, 487] on span "SUBMIT ANSWER & CONTINUE" at bounding box center [801, 492] width 142 height 10
click at [658, 400] on div at bounding box center [662, 394] width 20 height 20
radio input "true"
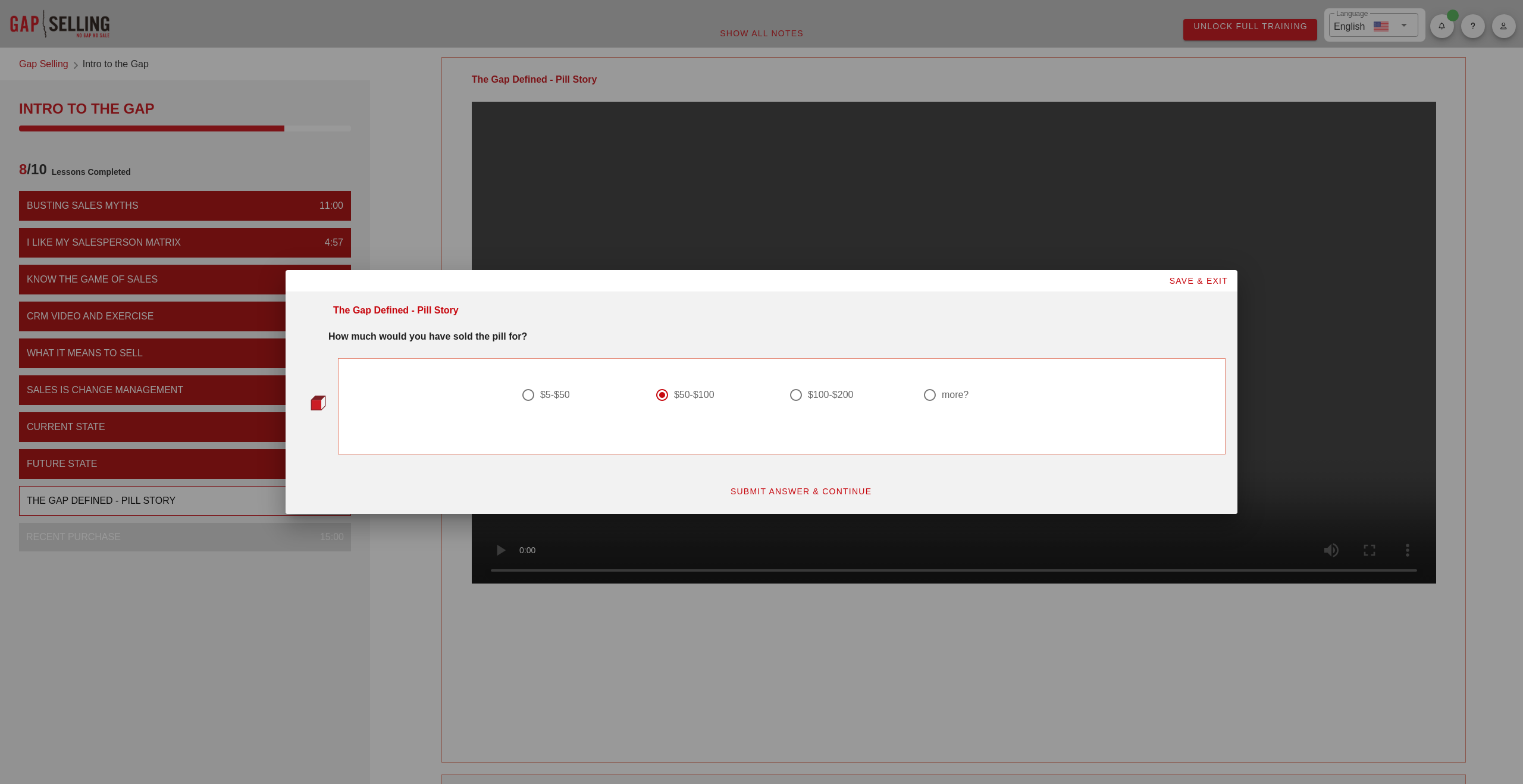
click at [844, 488] on span "SUBMIT ANSWER & CONTINUE" at bounding box center [801, 492] width 142 height 10
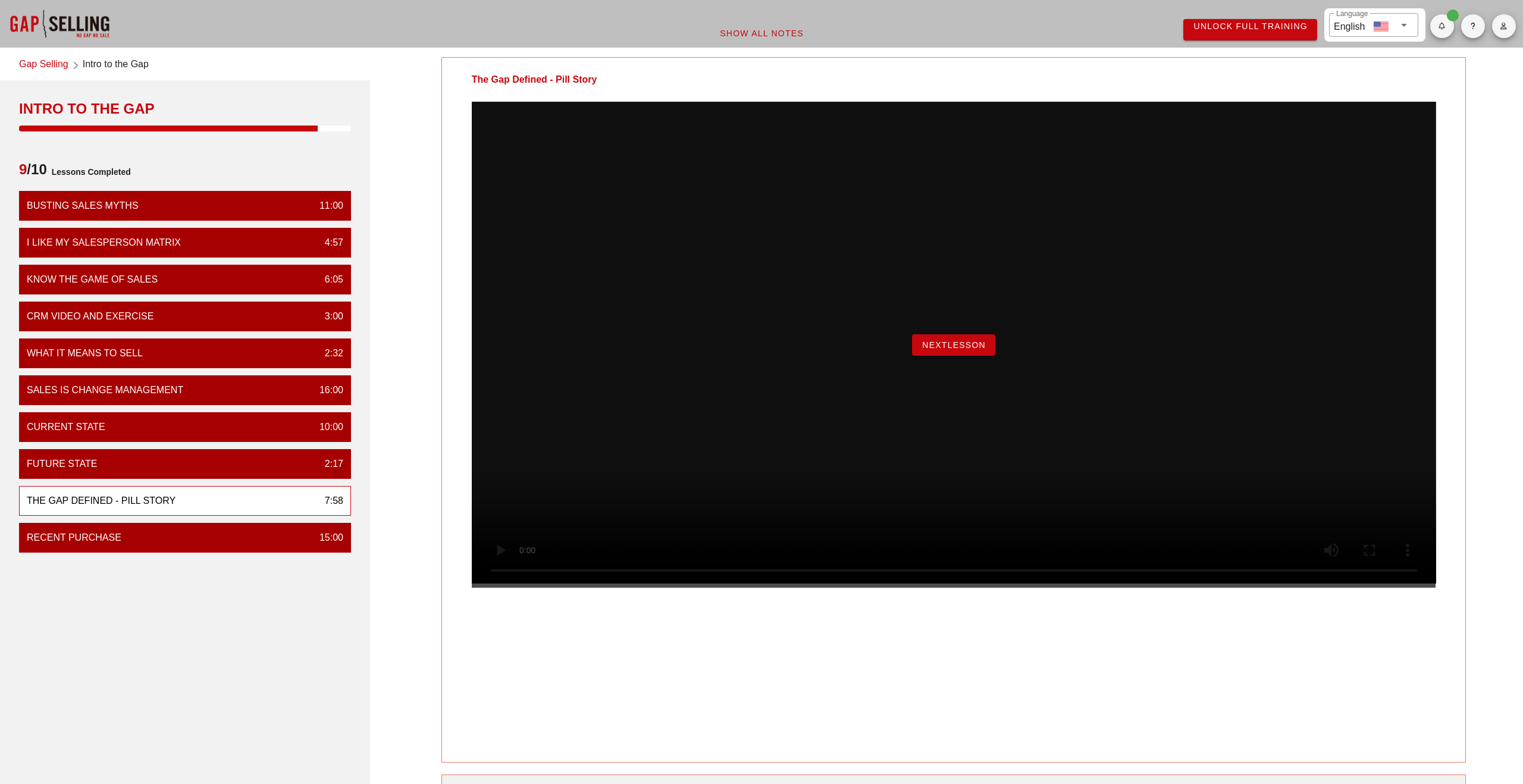
click at [957, 350] on span "NextLesson" at bounding box center [954, 345] width 64 height 10
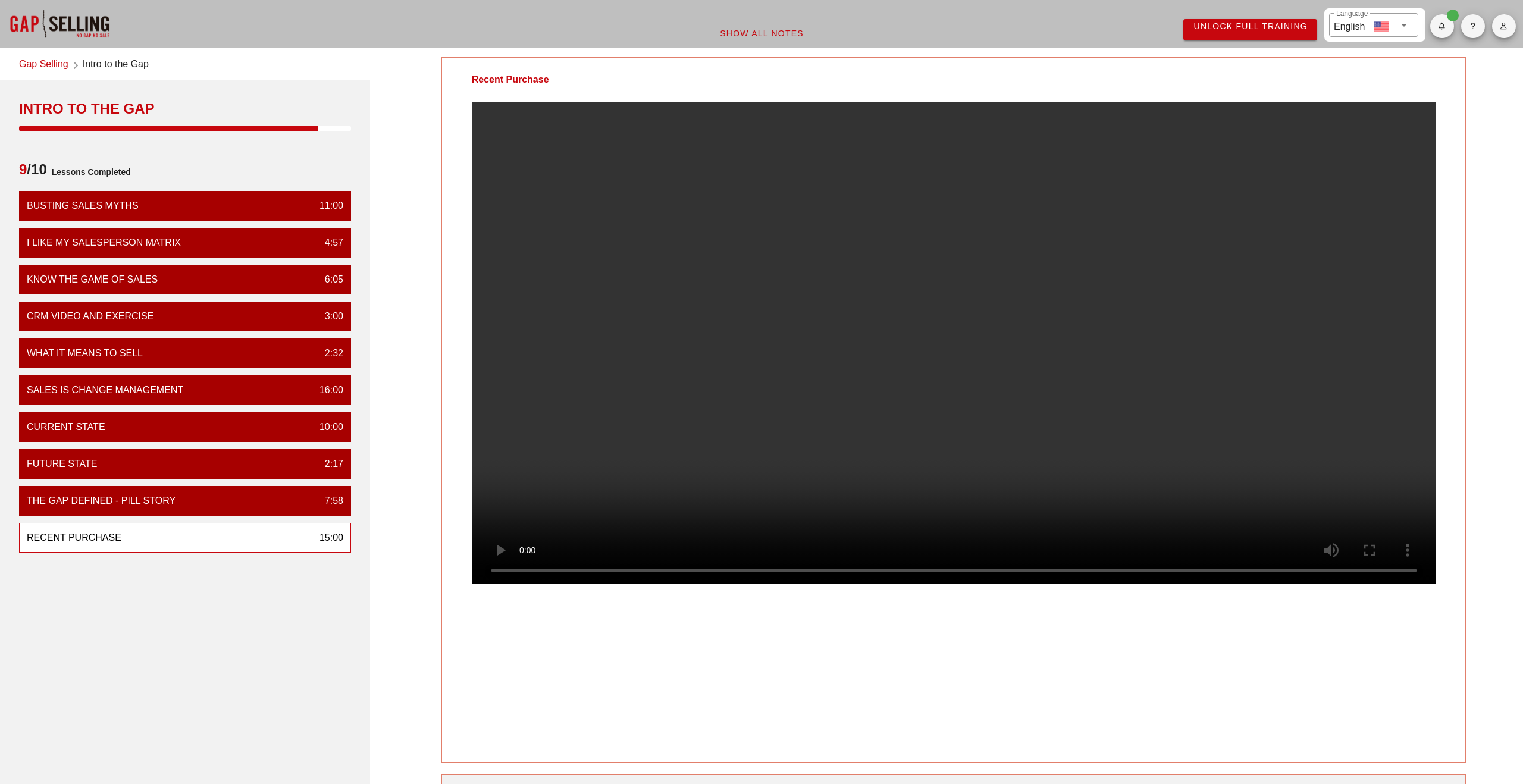
click at [1466, 496] on div "Recent Purchase Your Notes Save Note Show All Notes" at bounding box center [954, 497] width 1153 height 895
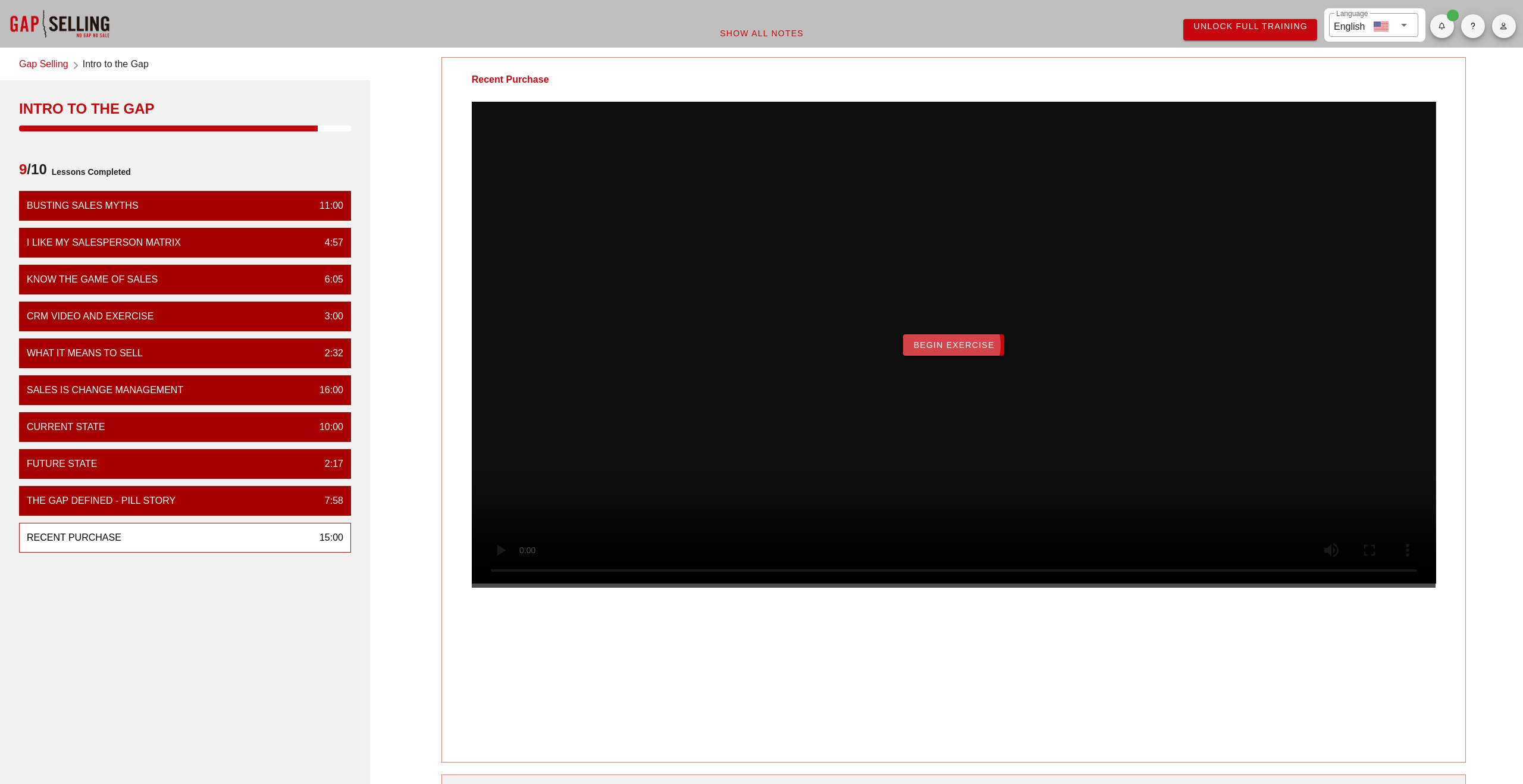
click at [957, 350] on span "Begin Exercise" at bounding box center [954, 345] width 82 height 10
